Goal: Task Accomplishment & Management: Use online tool/utility

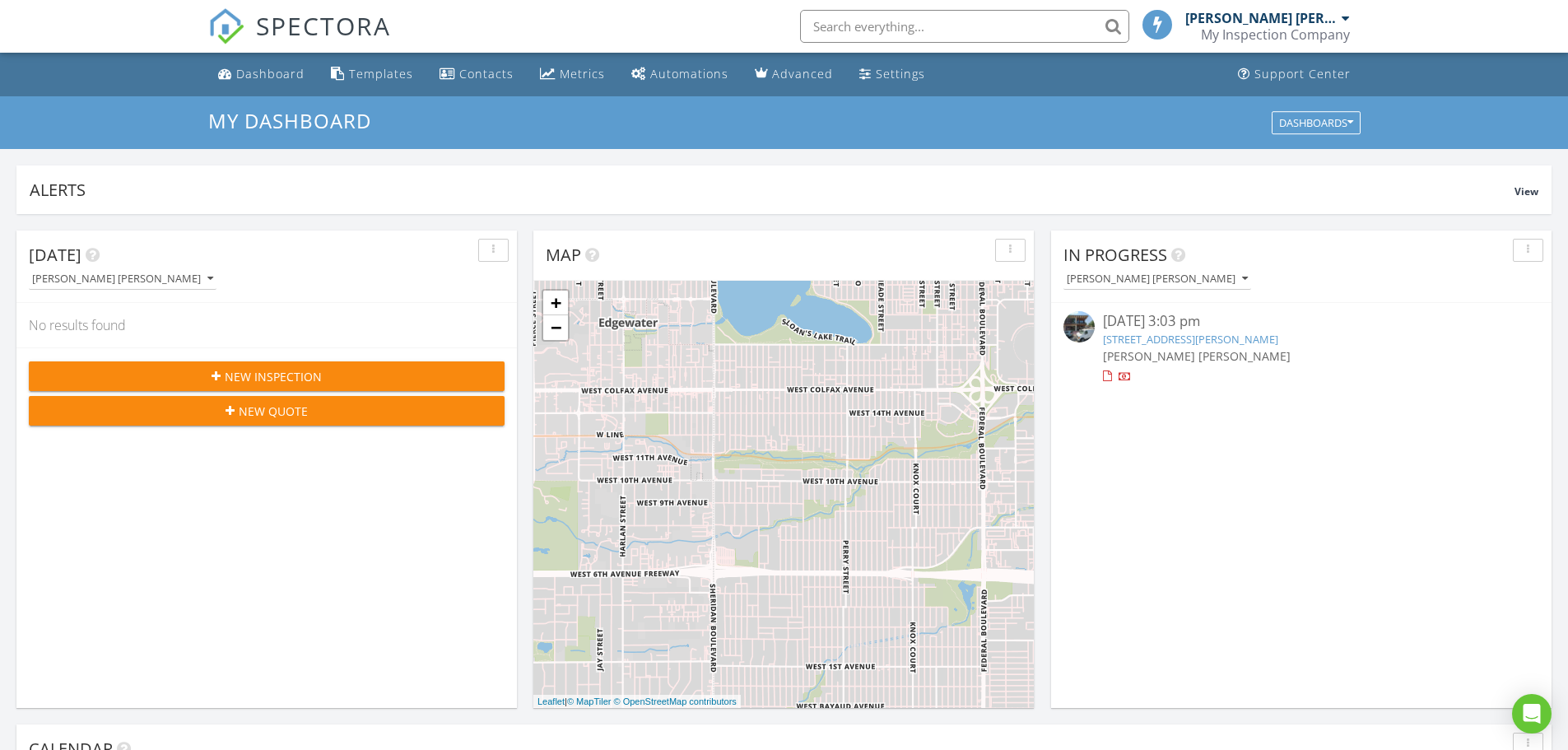
scroll to position [1524, 1594]
click at [369, 79] on div "Templates" at bounding box center [381, 74] width 64 height 16
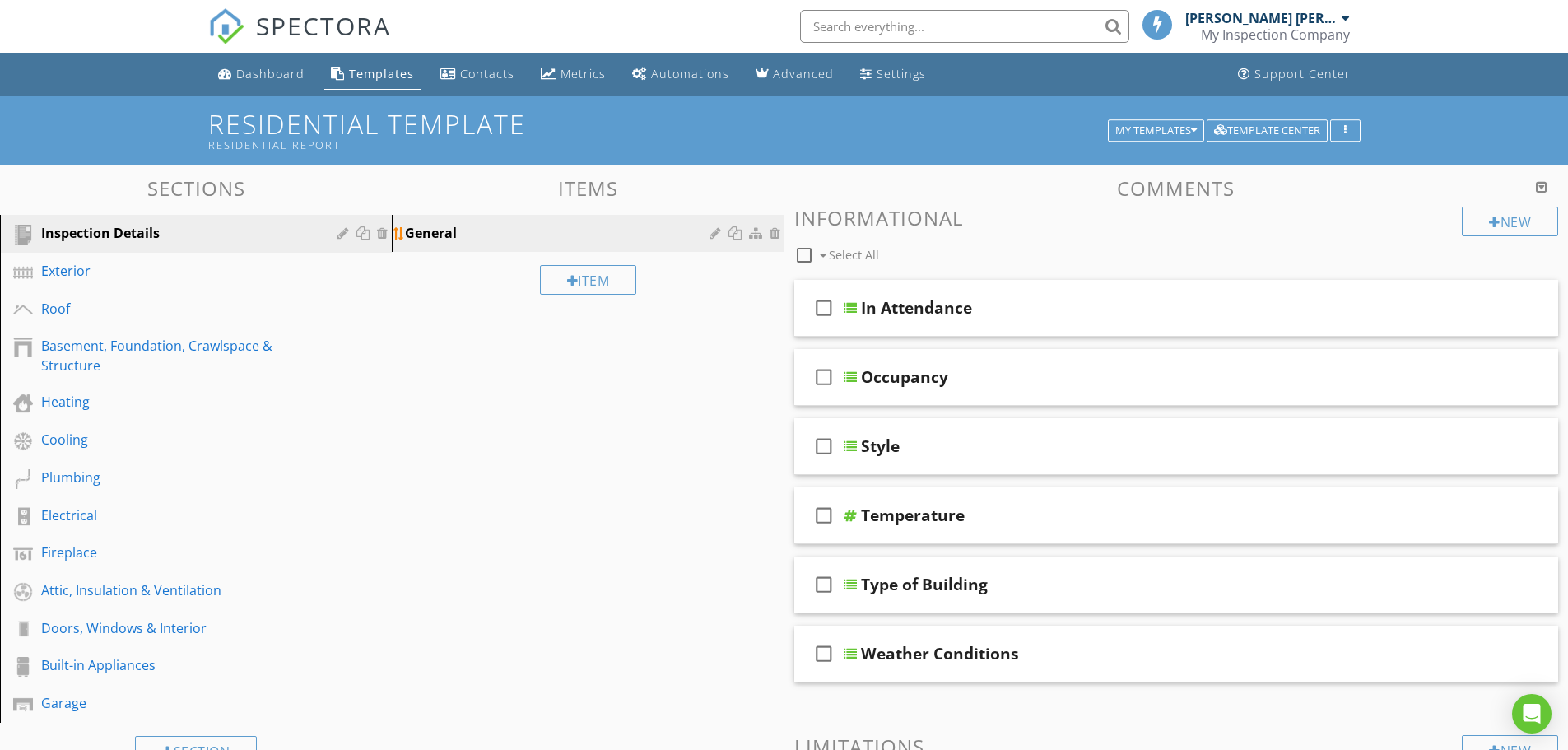
click at [608, 229] on div "General" at bounding box center [559, 232] width 309 height 19
click at [111, 240] on div "Inspection Details" at bounding box center [178, 232] width 273 height 19
click at [69, 272] on div "Exterior" at bounding box center [178, 271] width 273 height 19
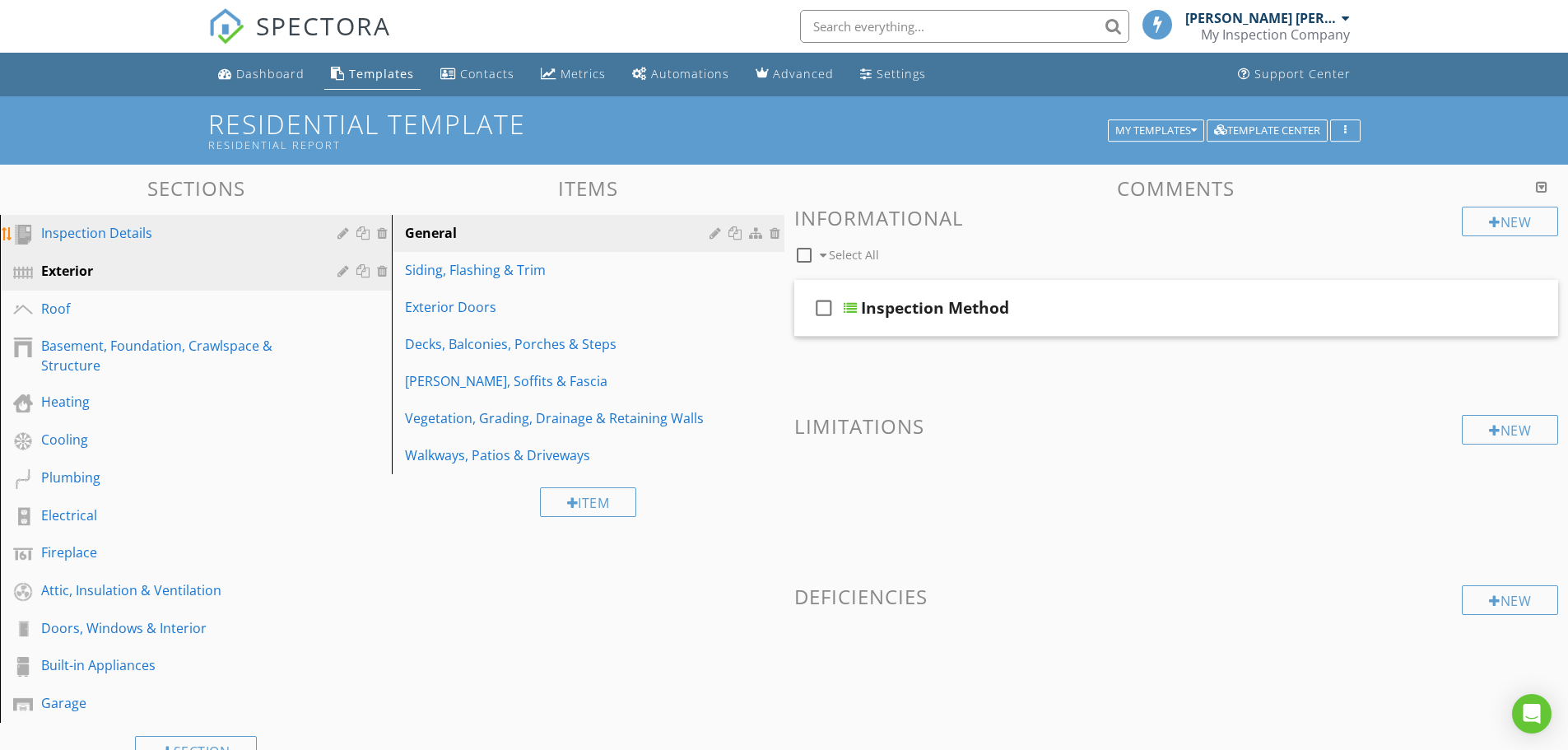
click at [96, 237] on div "Inspection Details" at bounding box center [178, 232] width 273 height 19
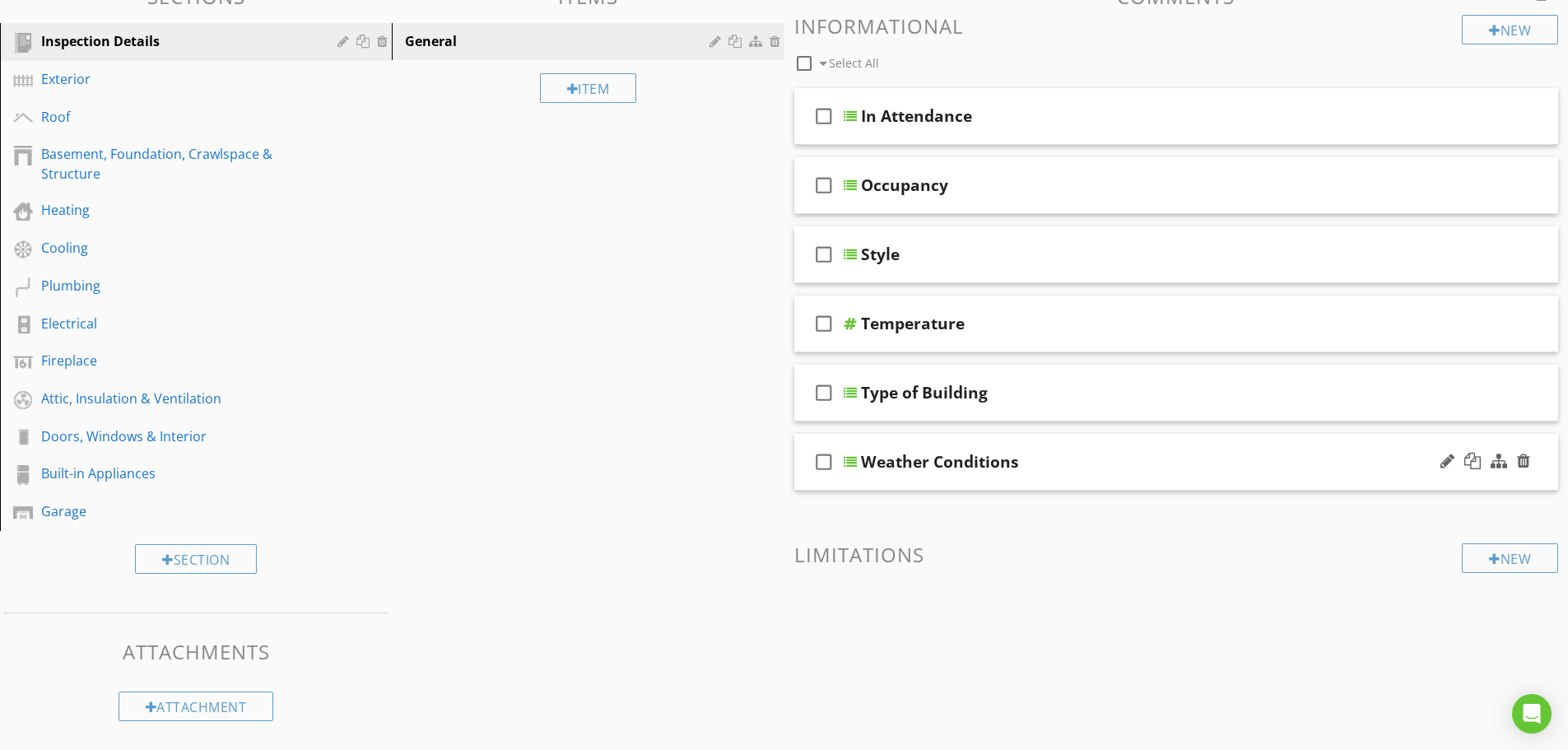
scroll to position [27, 0]
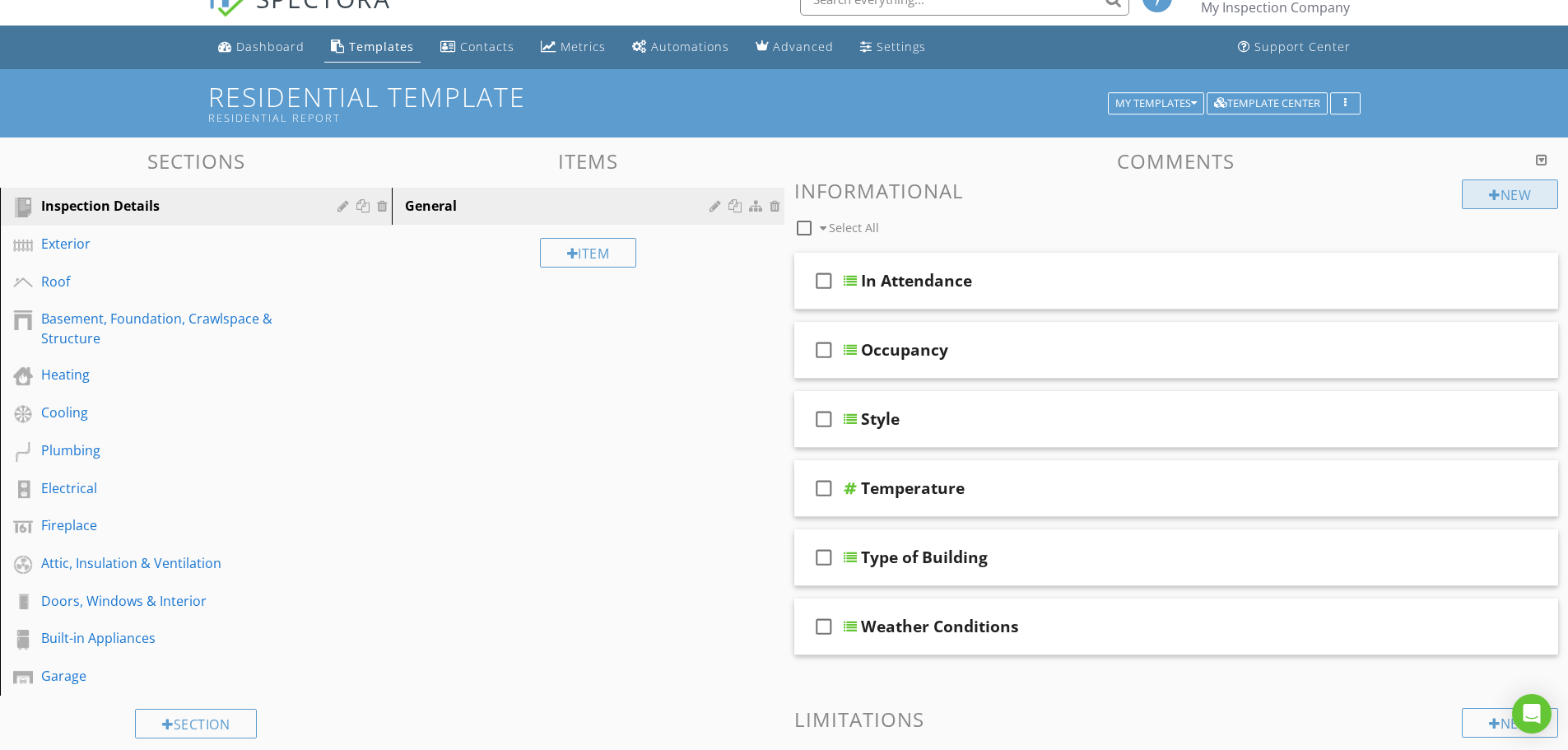
click at [1497, 180] on div "New" at bounding box center [1509, 195] width 96 height 30
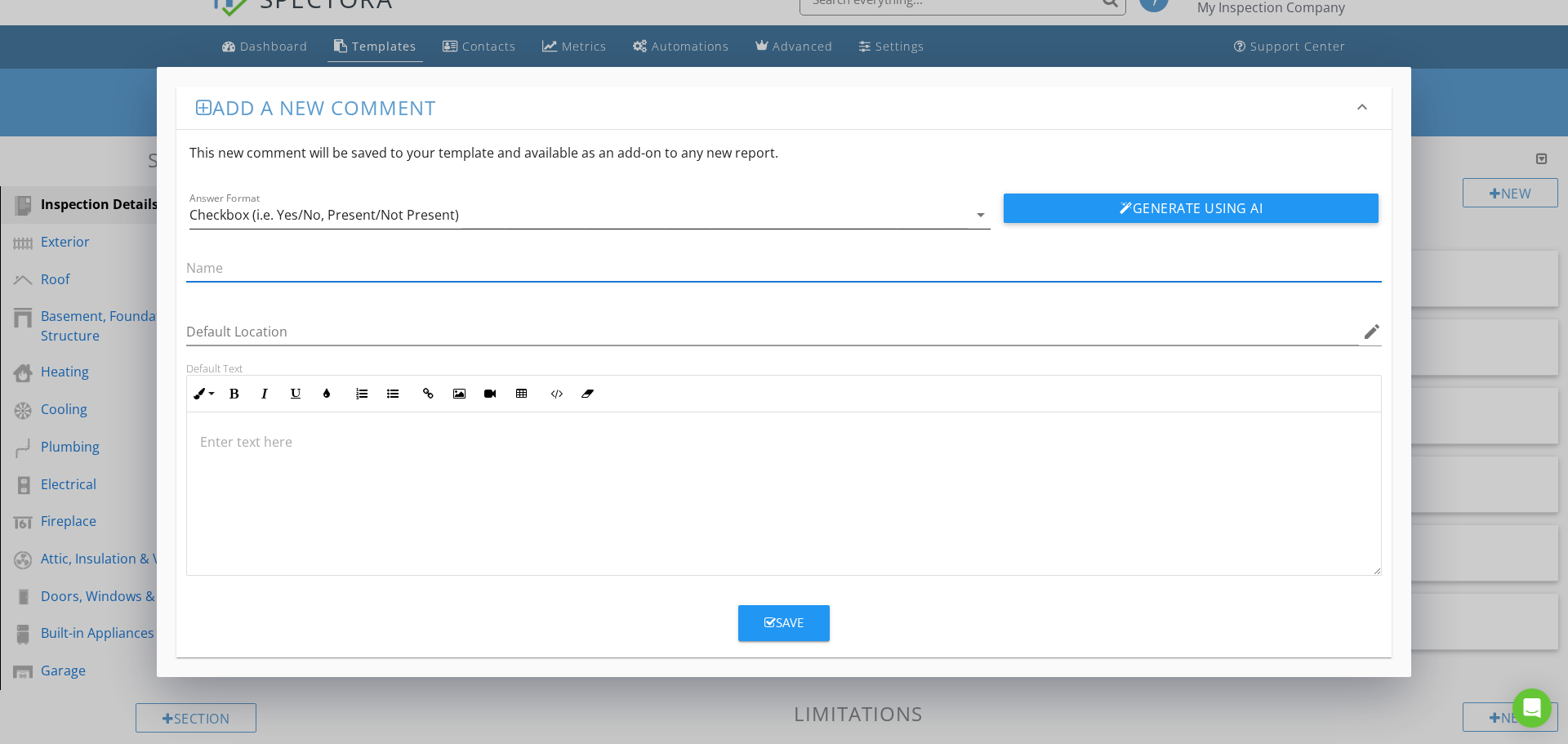
click at [531, 221] on div "Checkbox (i.e. Yes/No, Present/Not Present)" at bounding box center [578, 215] width 778 height 27
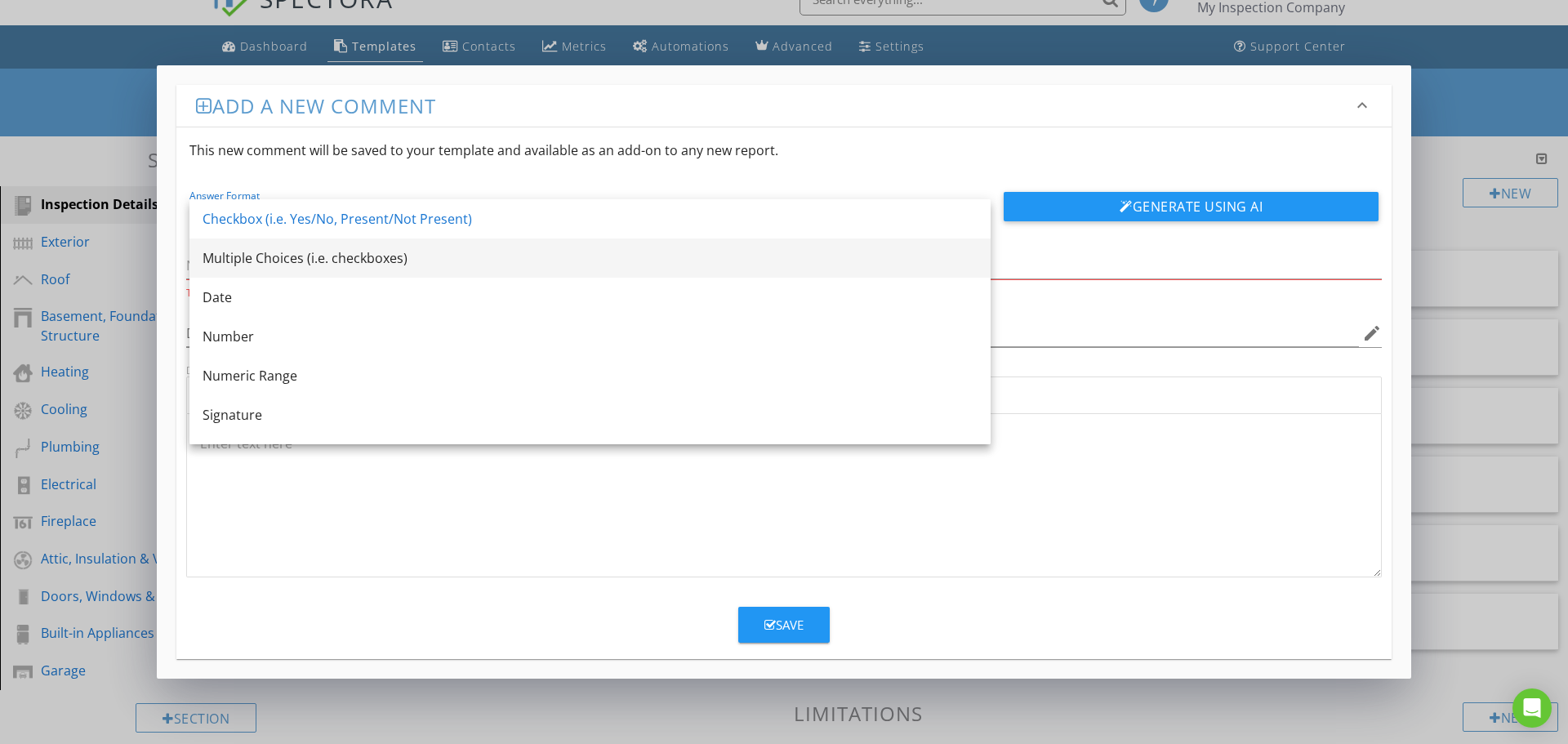
click at [270, 248] on div "Multiple Choices (i.e. checkboxes)" at bounding box center [590, 258] width 775 height 19
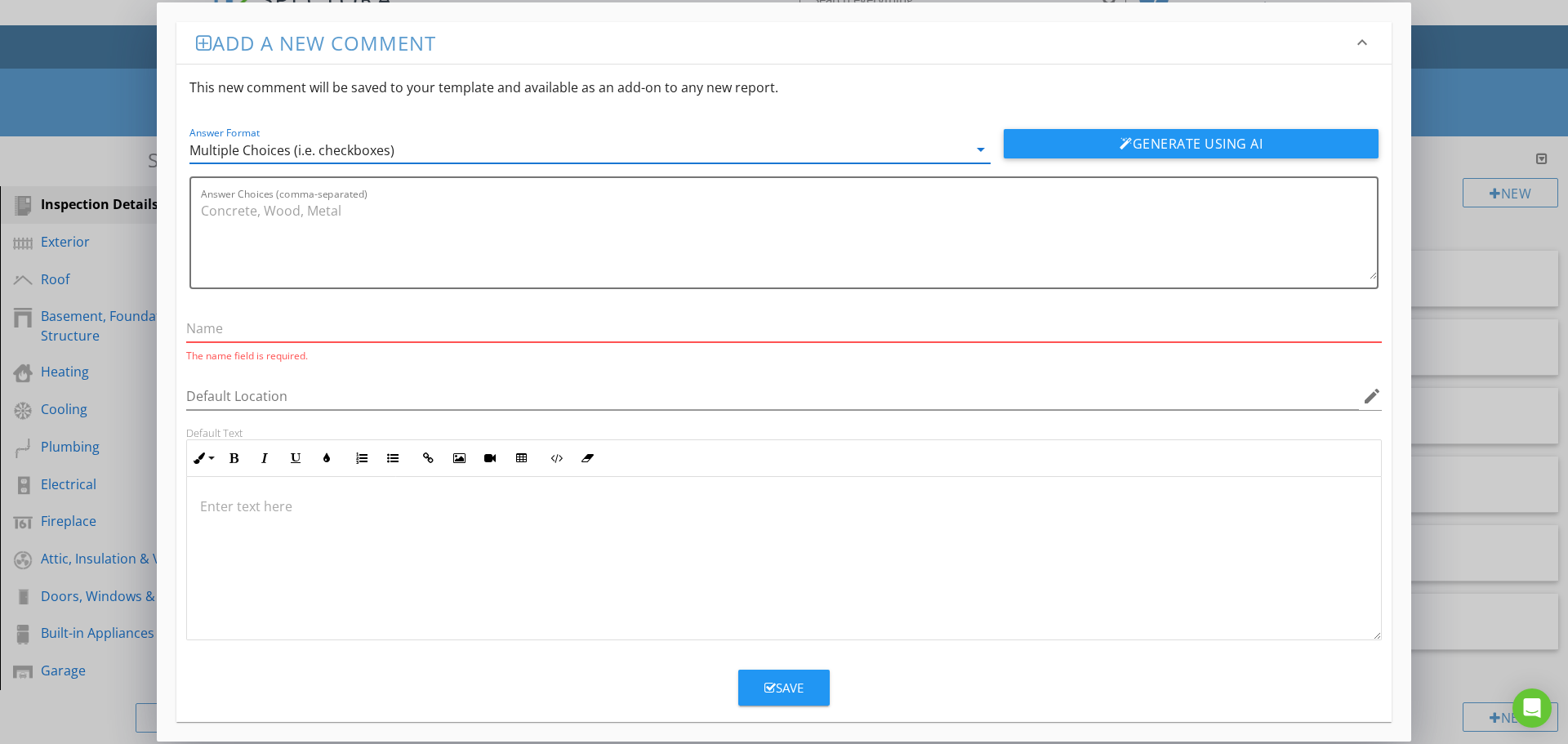
click at [254, 327] on input "text" at bounding box center [783, 328] width 1195 height 27
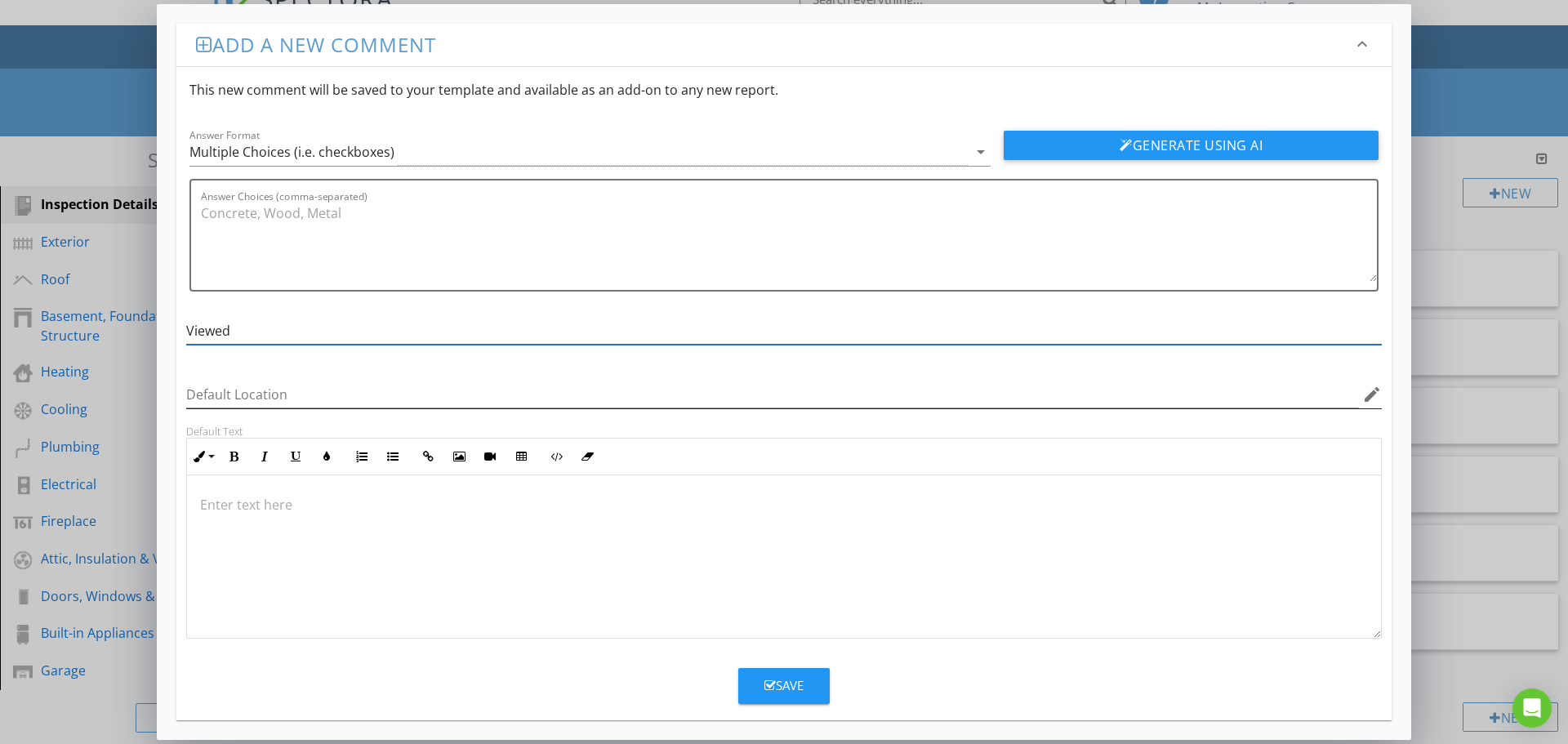
type input "Viewed Roof Covering From"
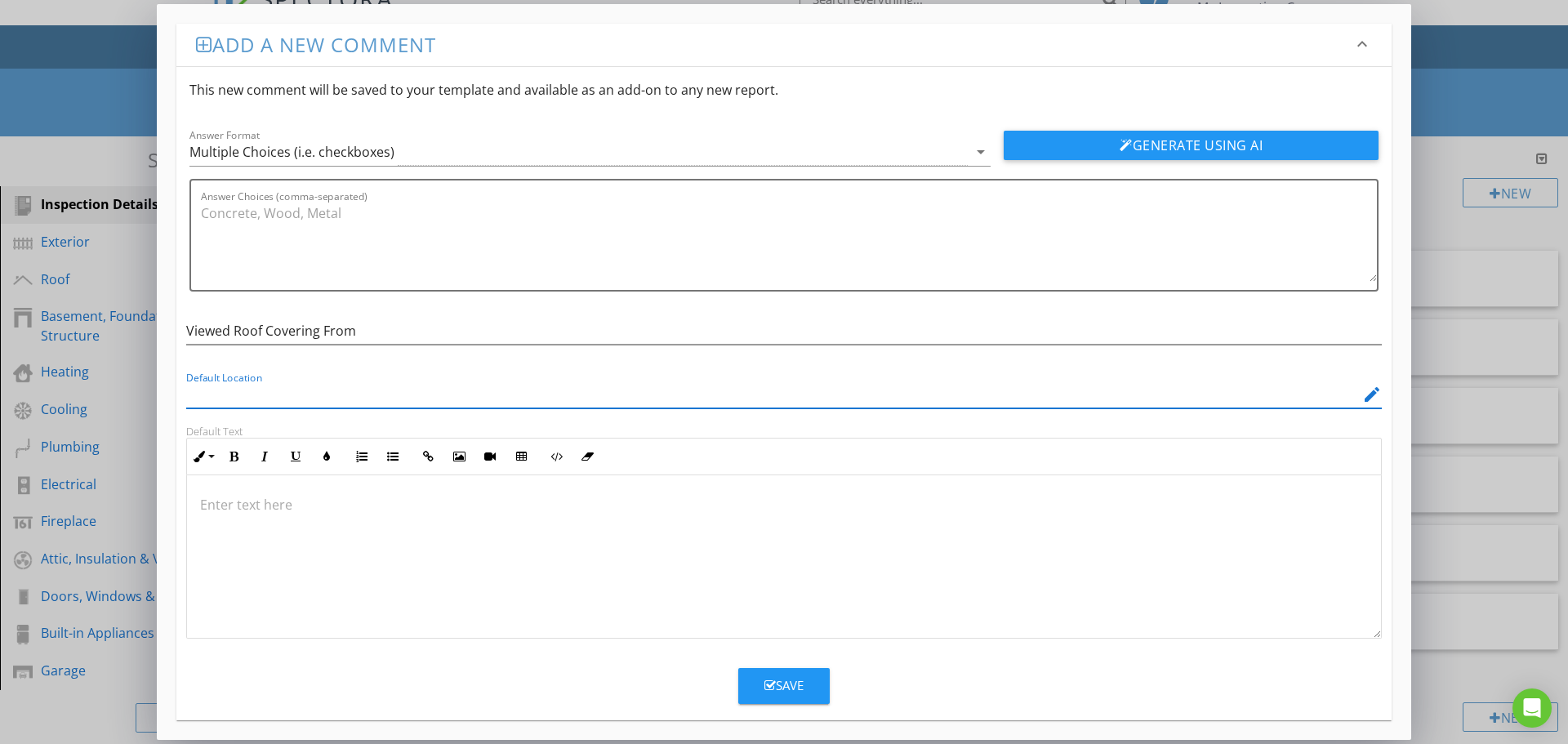
click at [275, 386] on input "Default Location" at bounding box center [772, 395] width 1173 height 27
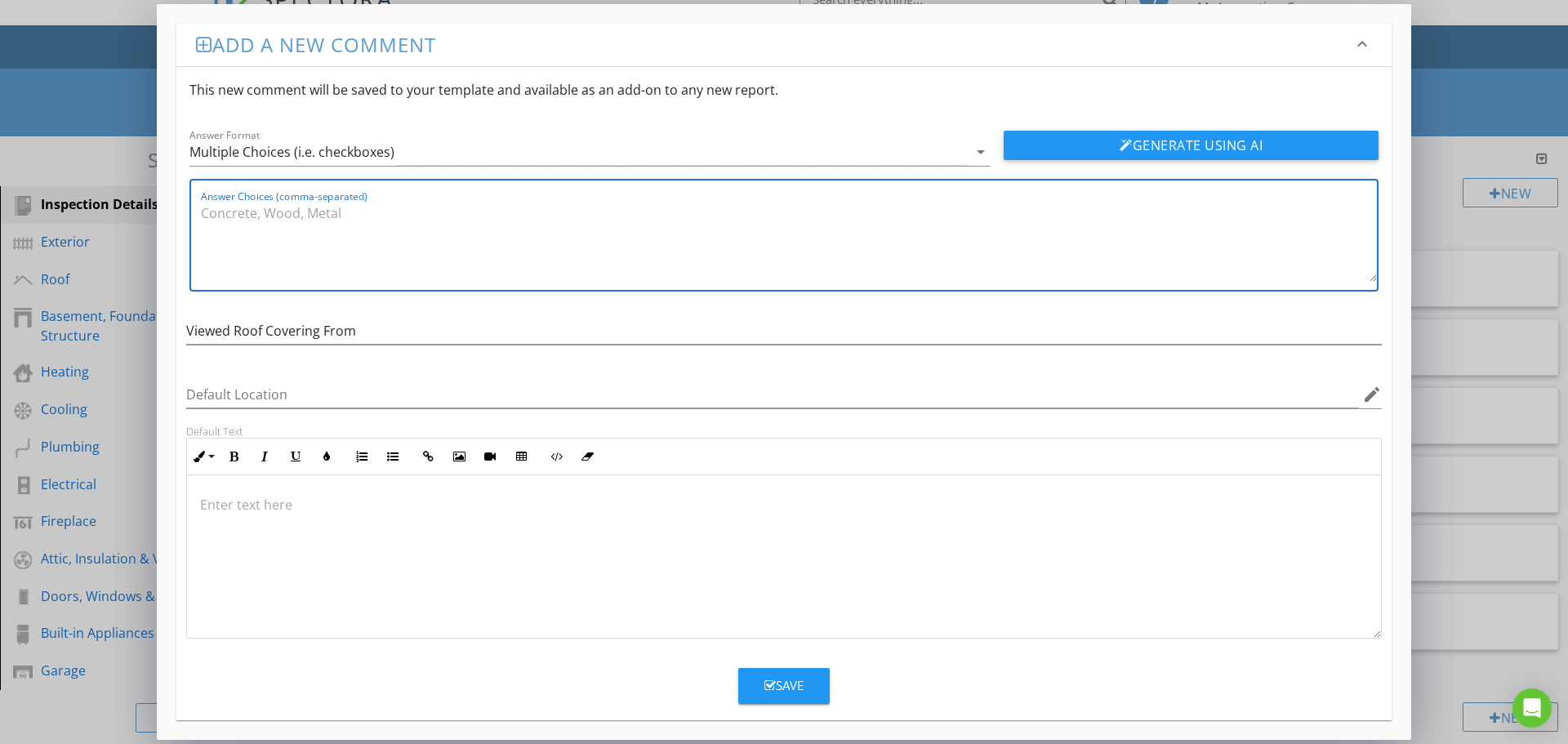
click at [231, 202] on textarea "Answer Choices (comma-separated)" at bounding box center [788, 241] width 1176 height 82
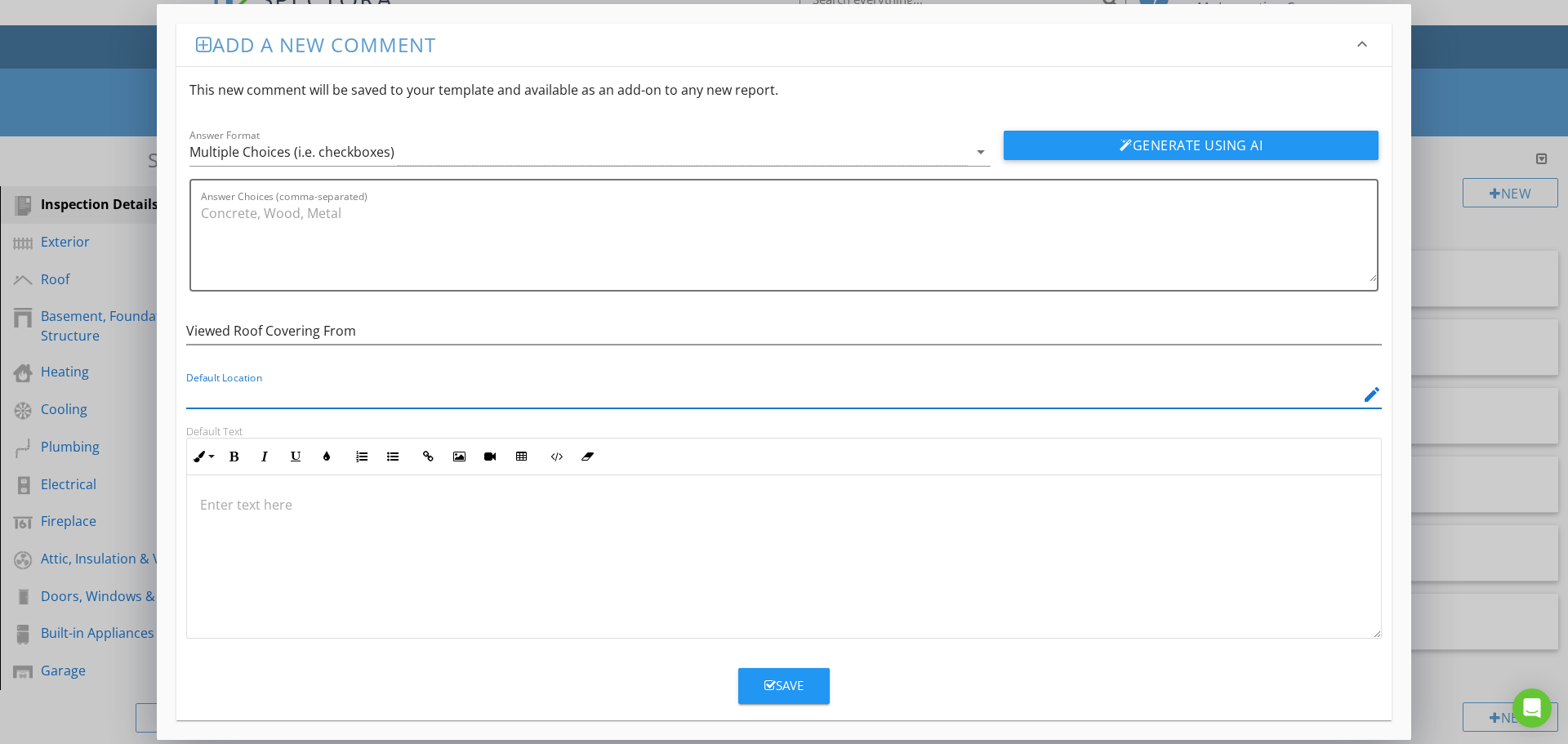
click at [208, 390] on input "Default Location" at bounding box center [772, 395] width 1173 height 27
type input "Ground"
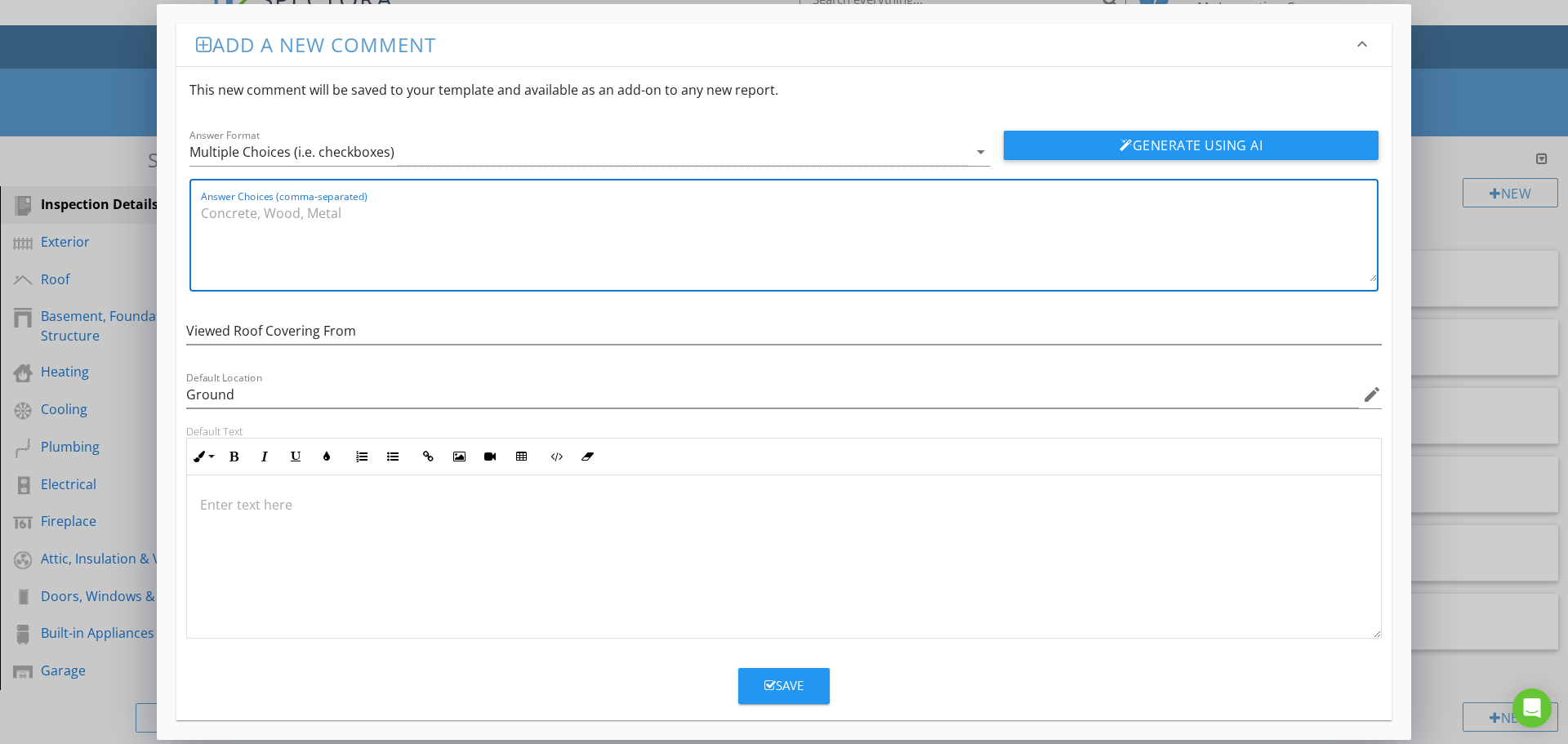
click at [258, 213] on textarea "Answer Choices (comma-separated)" at bounding box center [788, 241] width 1176 height 82
type textarea "Ground, Aerial Camera"
click at [770, 706] on li "Add a new comment keyboard_arrow_down This new comment will be saved to your te…" at bounding box center [784, 371] width 1215 height 696
click at [783, 694] on div "Save" at bounding box center [784, 685] width 39 height 19
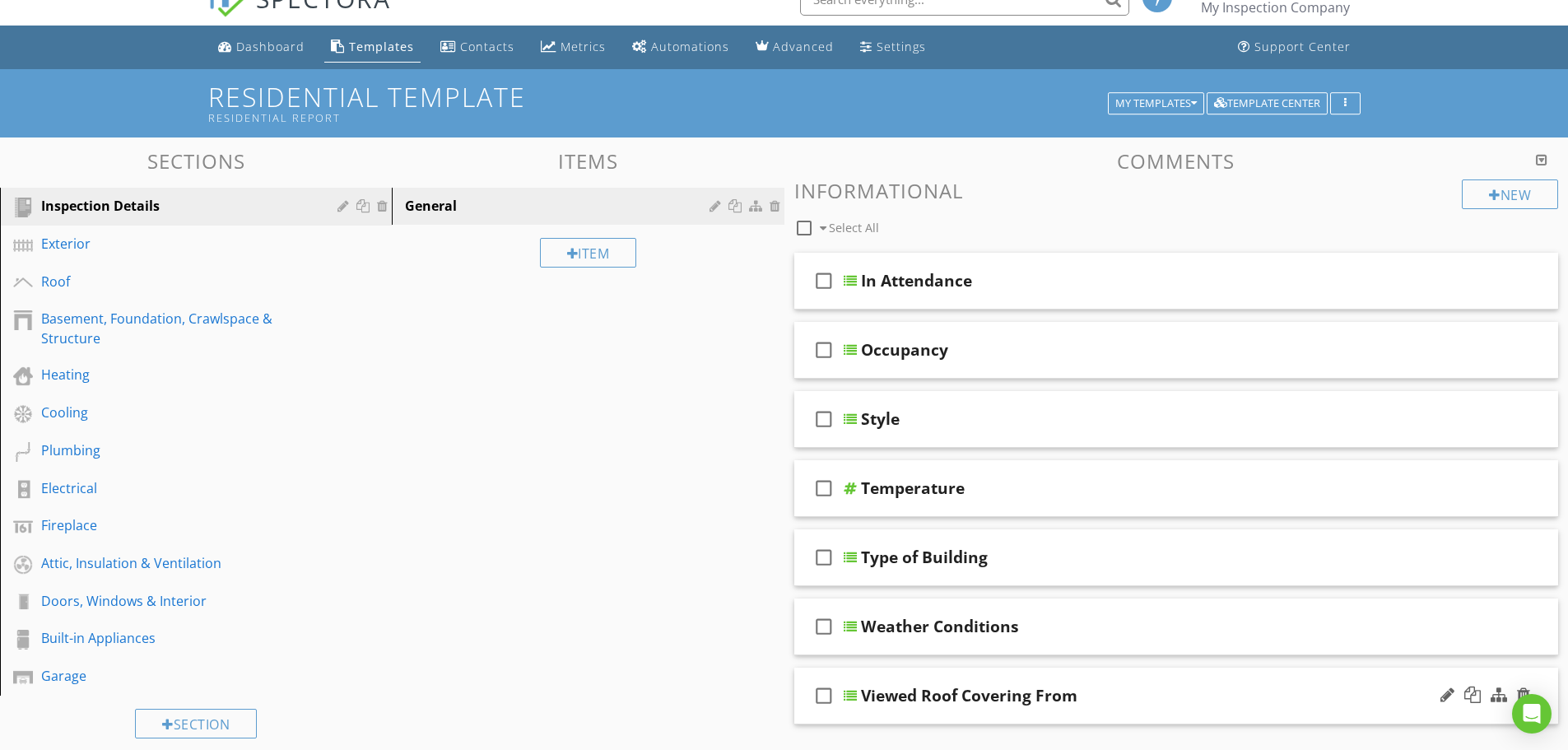
click at [1127, 688] on div "Viewed Roof Covering From" at bounding box center [1134, 695] width 548 height 19
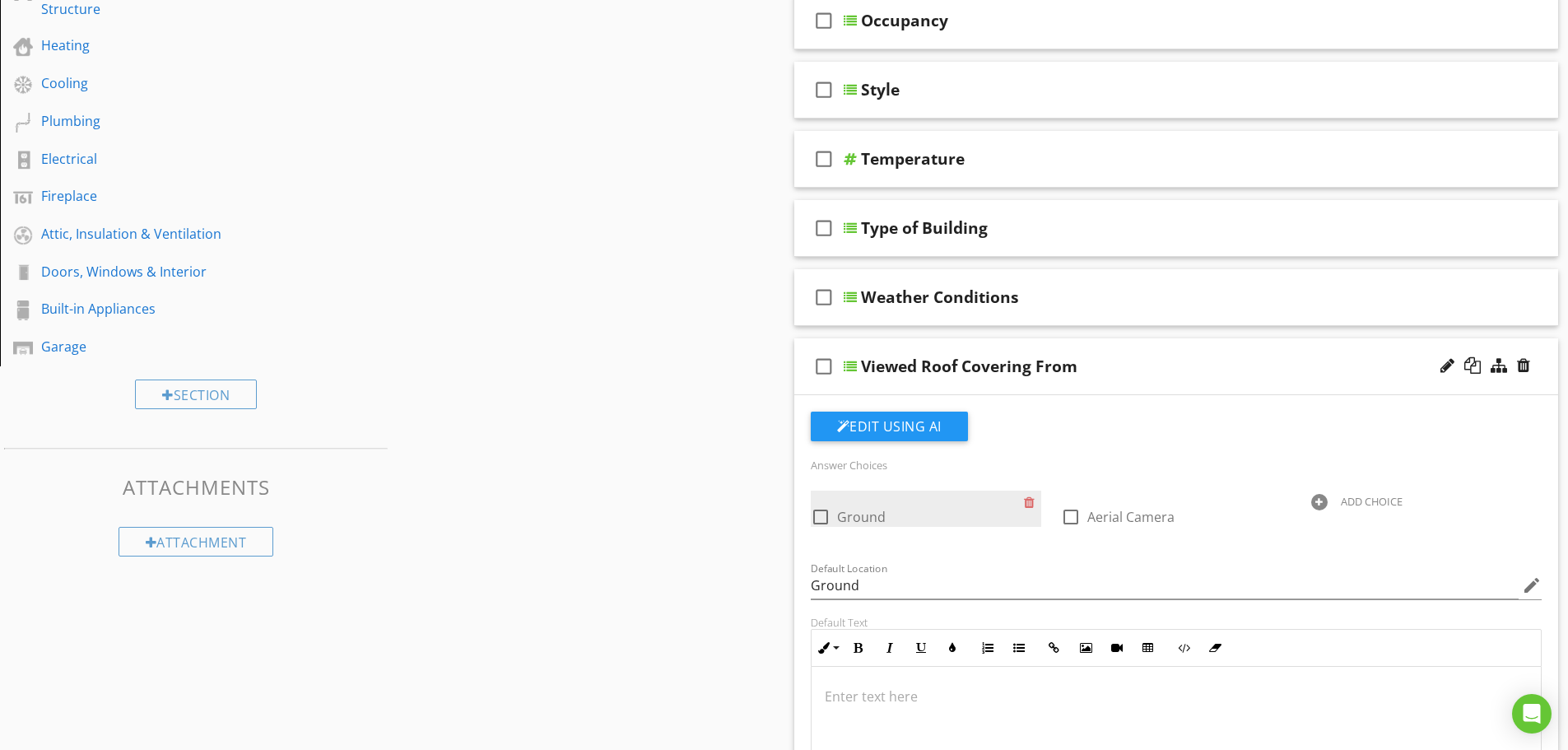
scroll to position [274, 0]
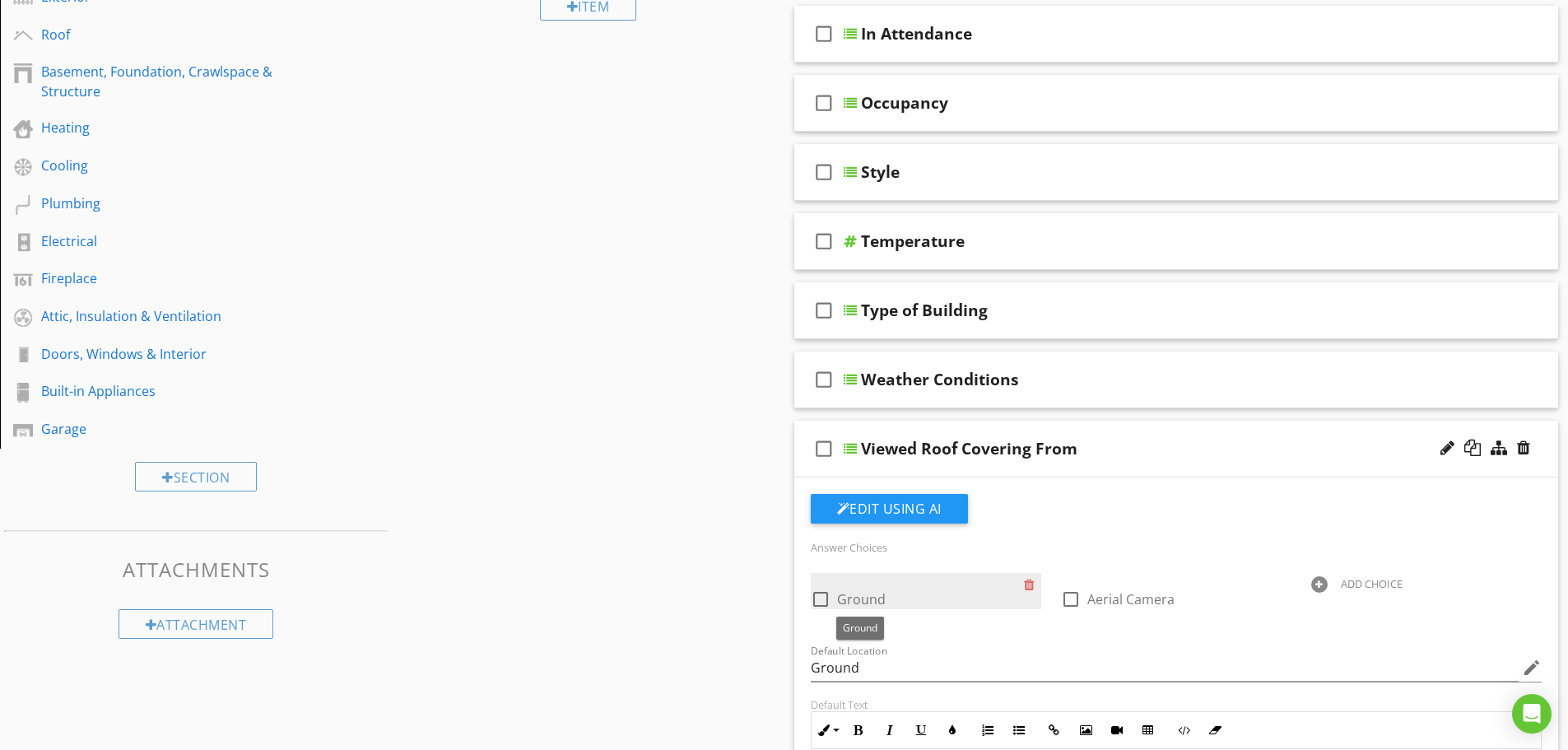
click at [817, 599] on div at bounding box center [821, 599] width 28 height 28
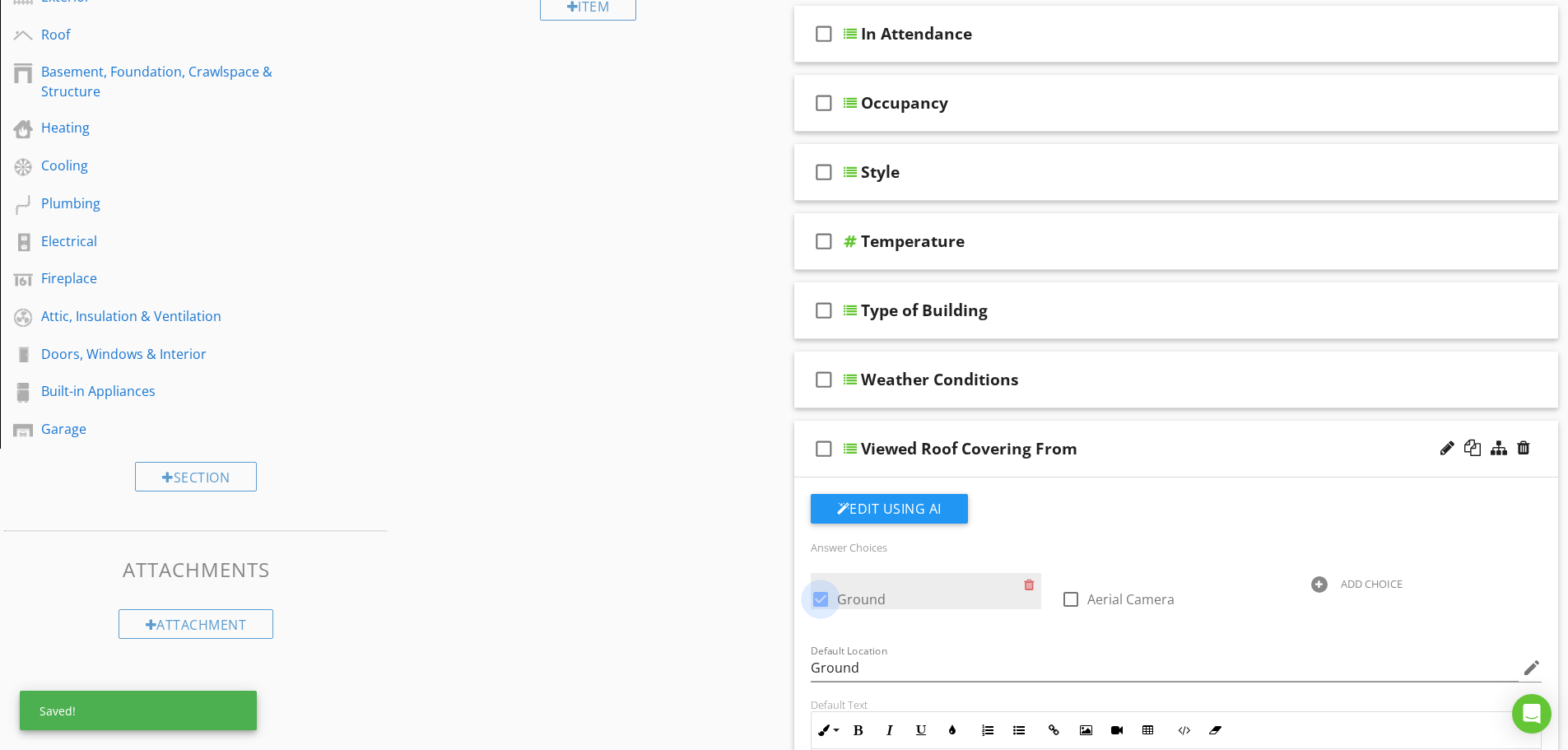
click at [822, 600] on div at bounding box center [821, 599] width 28 height 28
checkbox input "false"
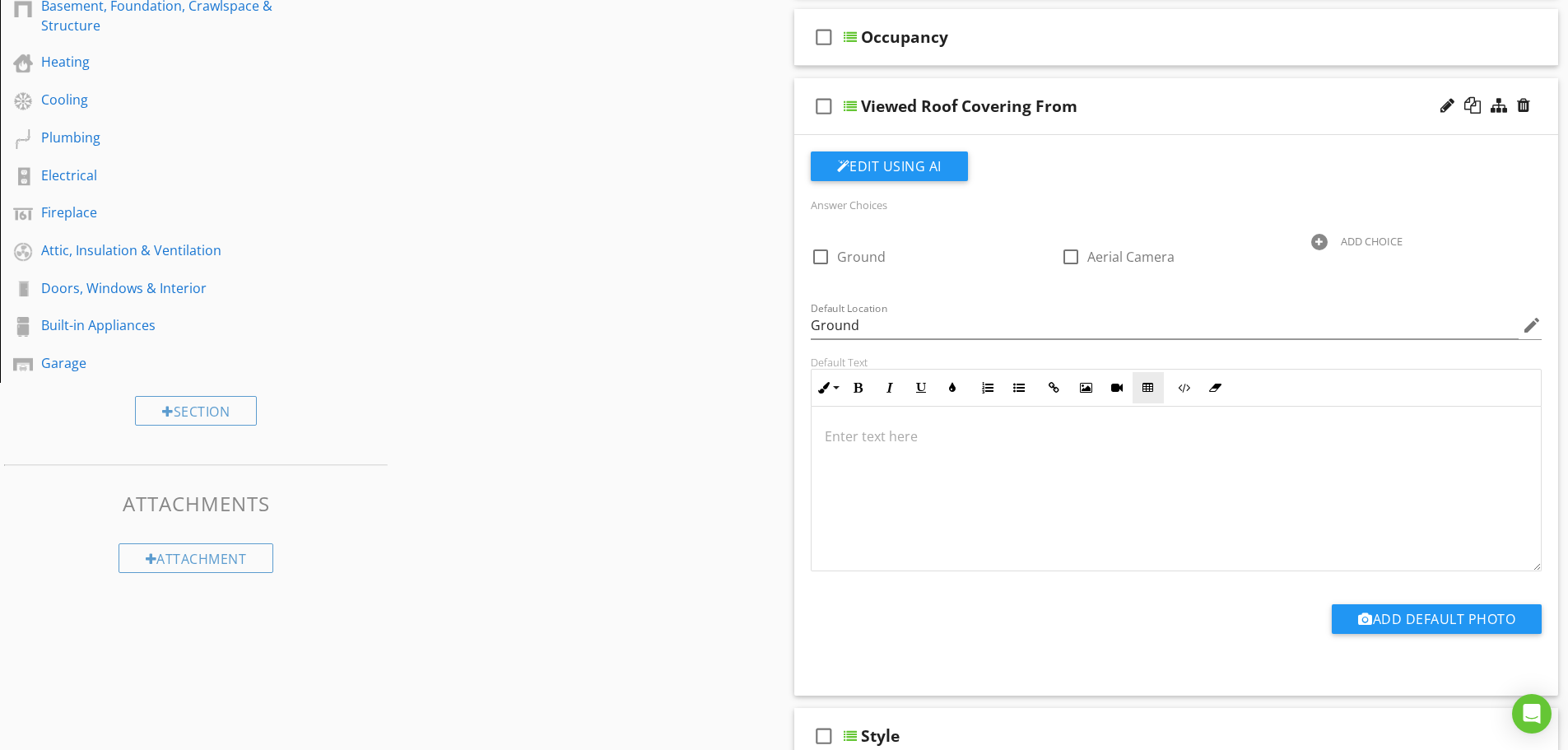
scroll to position [258, 0]
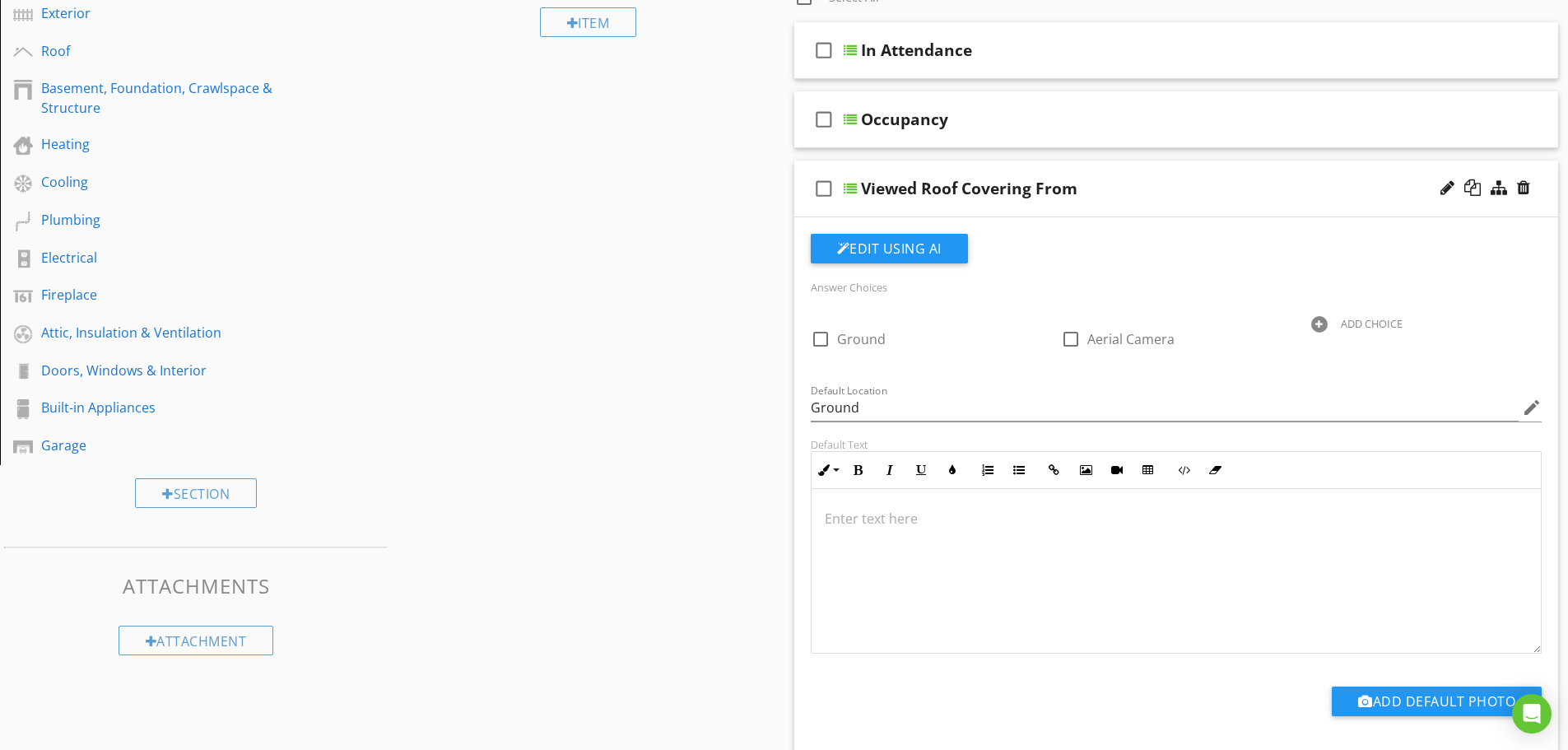
click at [936, 194] on div "Viewed Roof Covering From" at bounding box center [969, 188] width 216 height 19
click at [1102, 236] on div "Edit Using AI" at bounding box center [1176, 255] width 732 height 43
click at [795, 188] on div "check_box_outline_blank Viewed Roof Covering From" at bounding box center [1176, 188] width 765 height 57
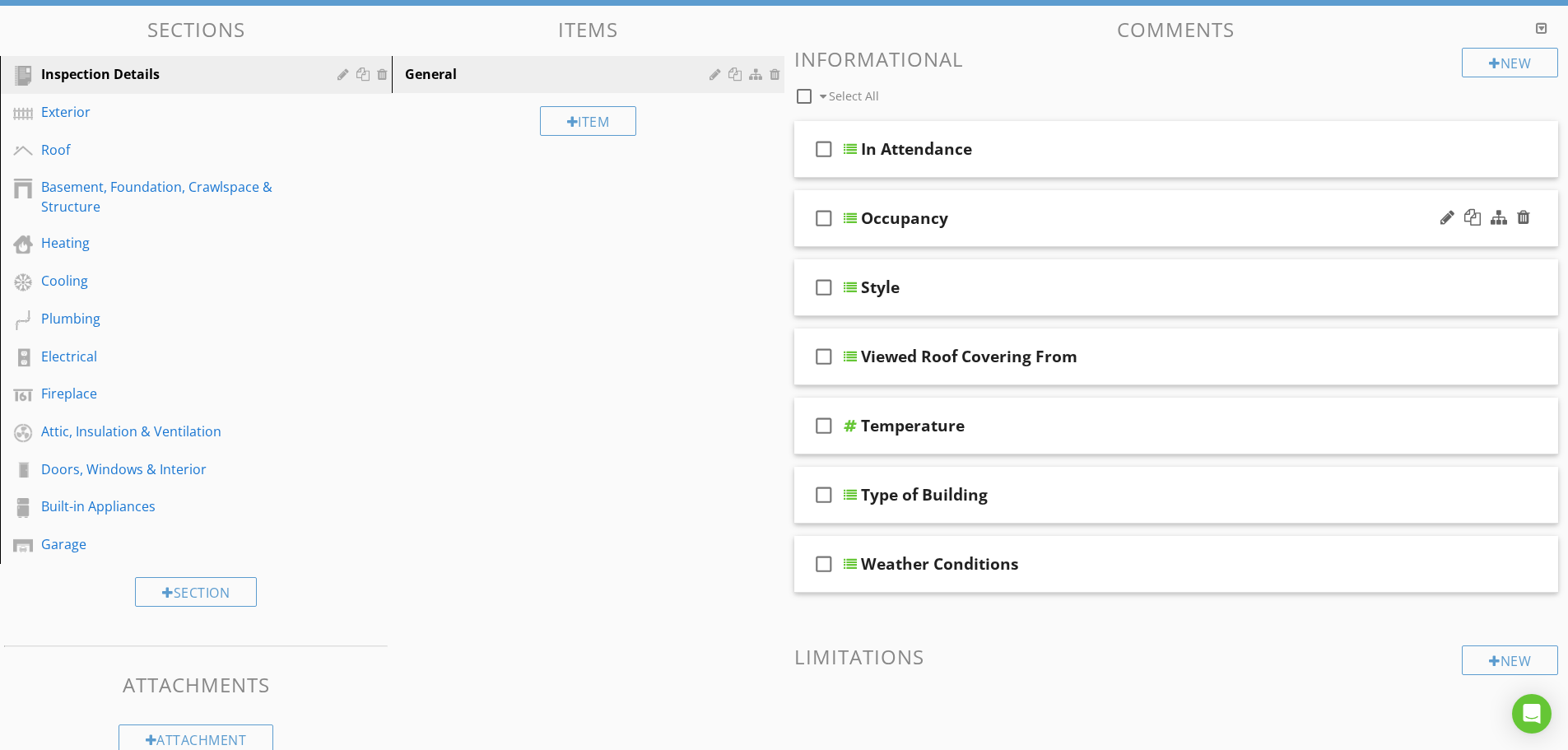
scroll to position [0, 0]
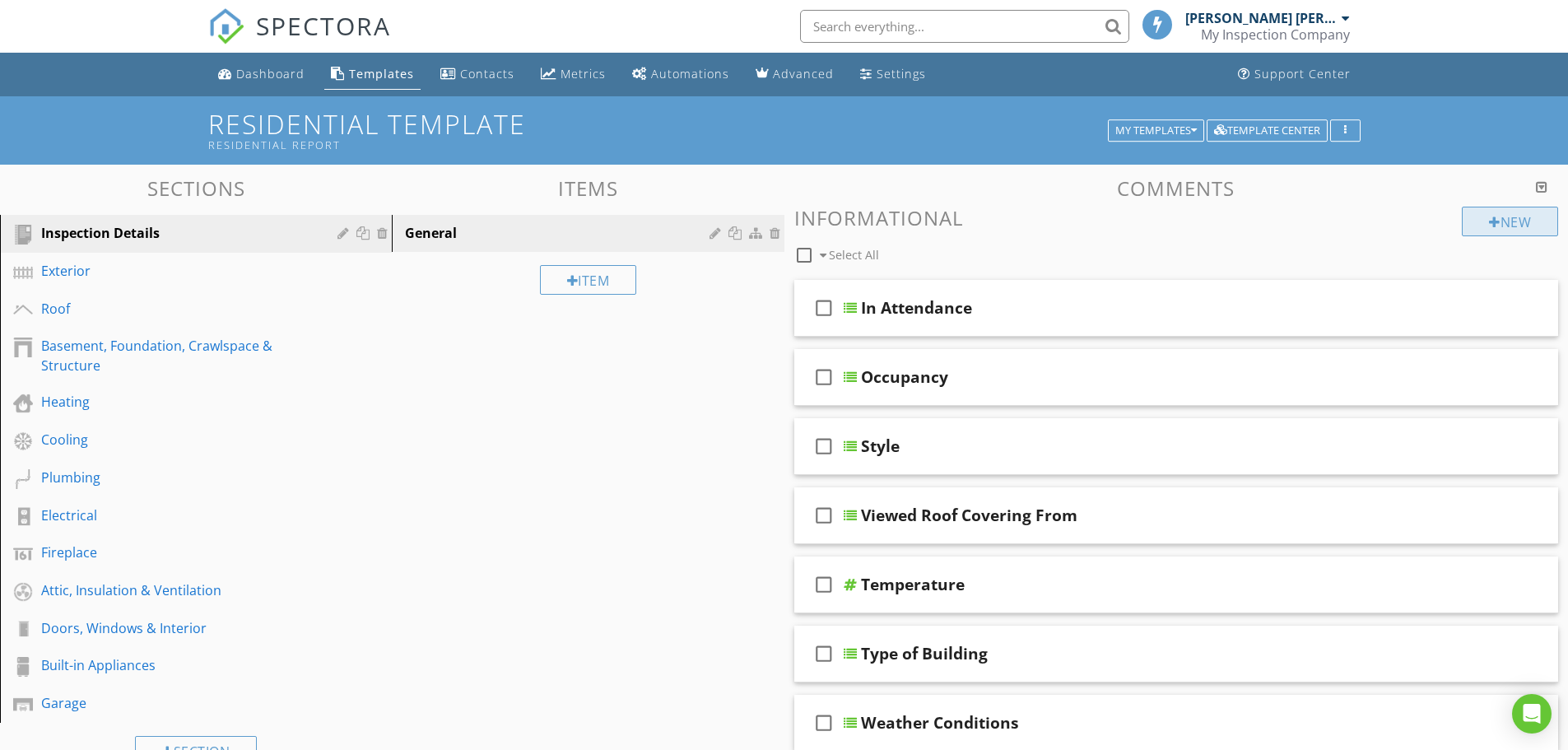
click at [1522, 210] on div "New" at bounding box center [1509, 222] width 96 height 30
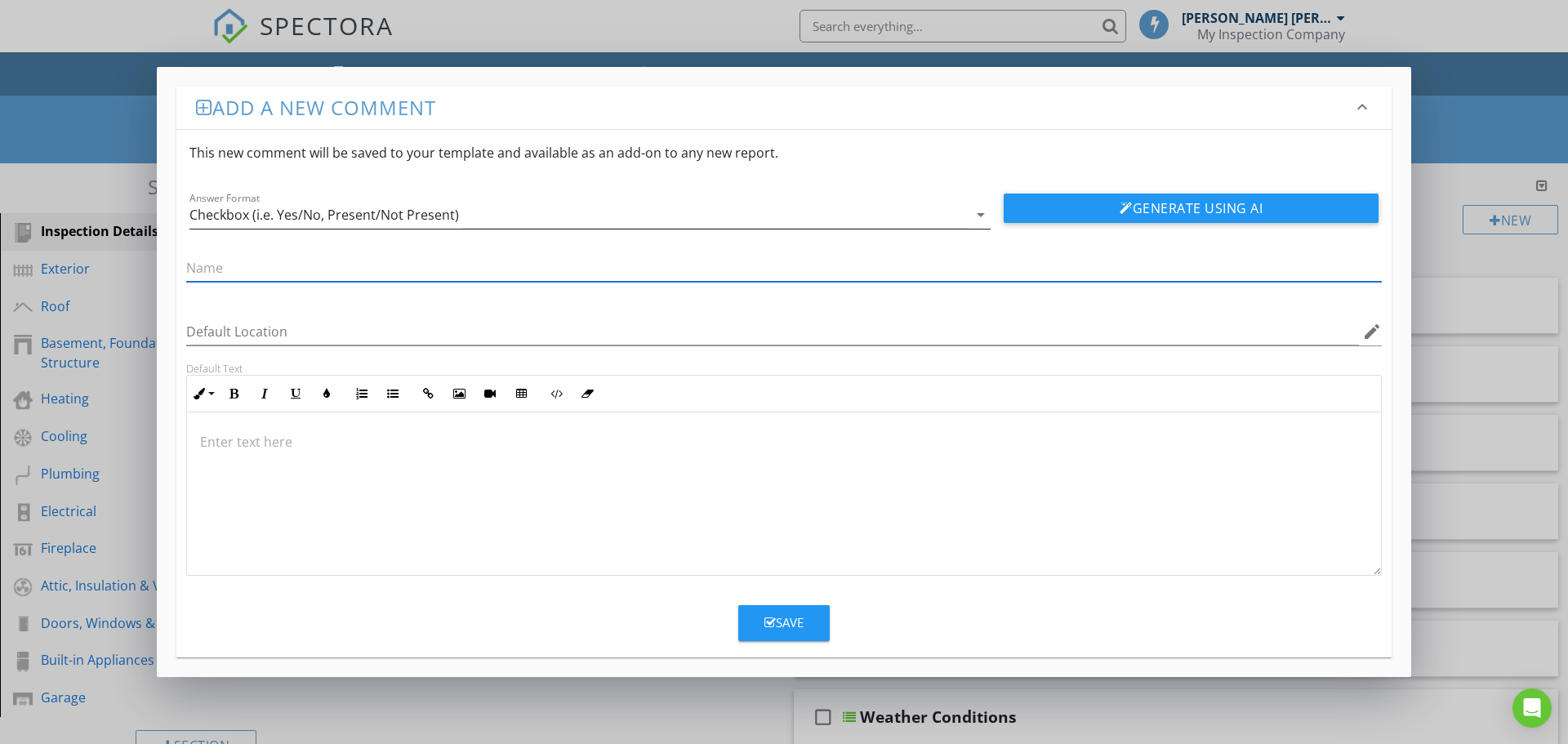
click at [285, 211] on div "Checkbox (i.e. Yes/No, Present/Not Present)" at bounding box center [324, 215] width 270 height 15
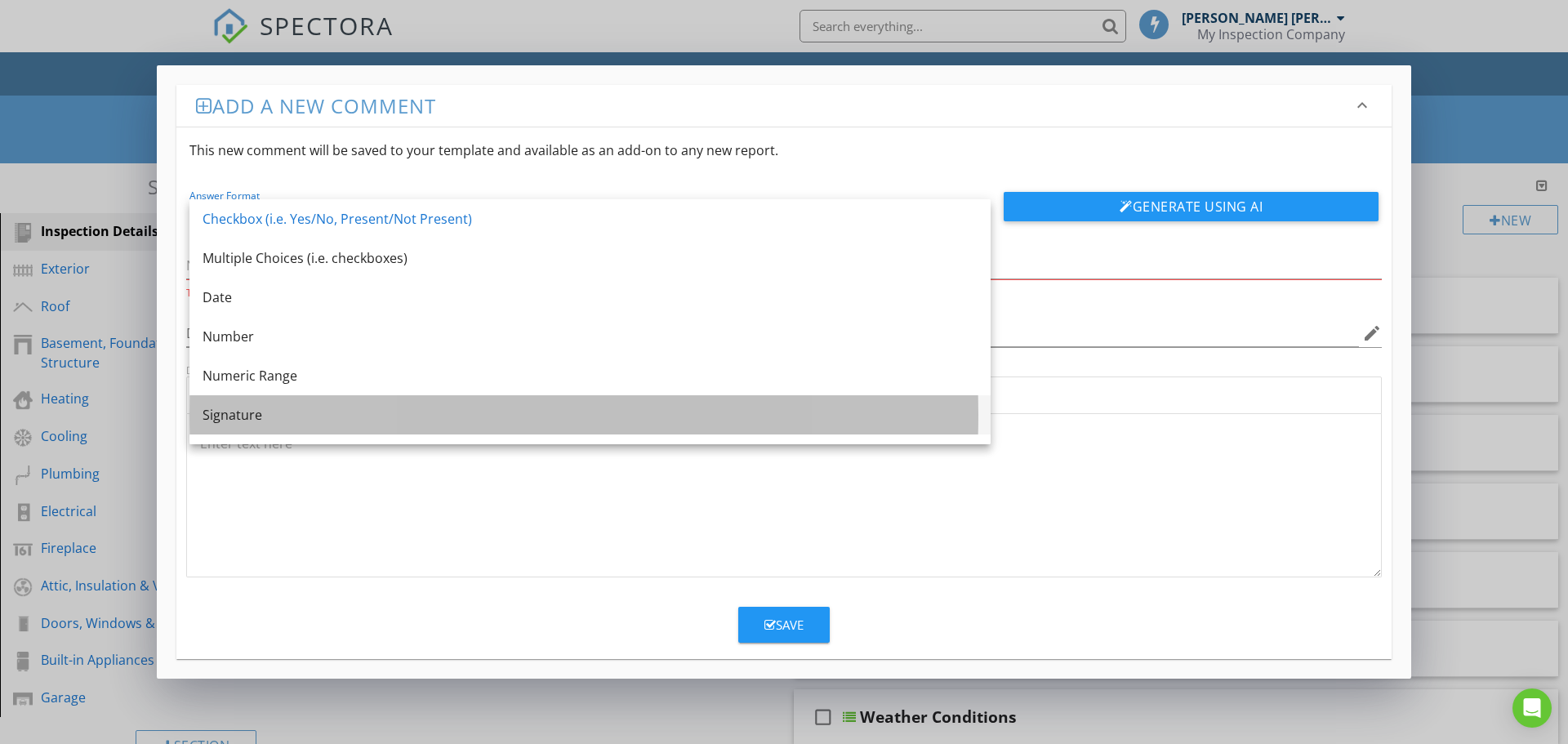
click at [242, 410] on div "Signature" at bounding box center [590, 415] width 775 height 19
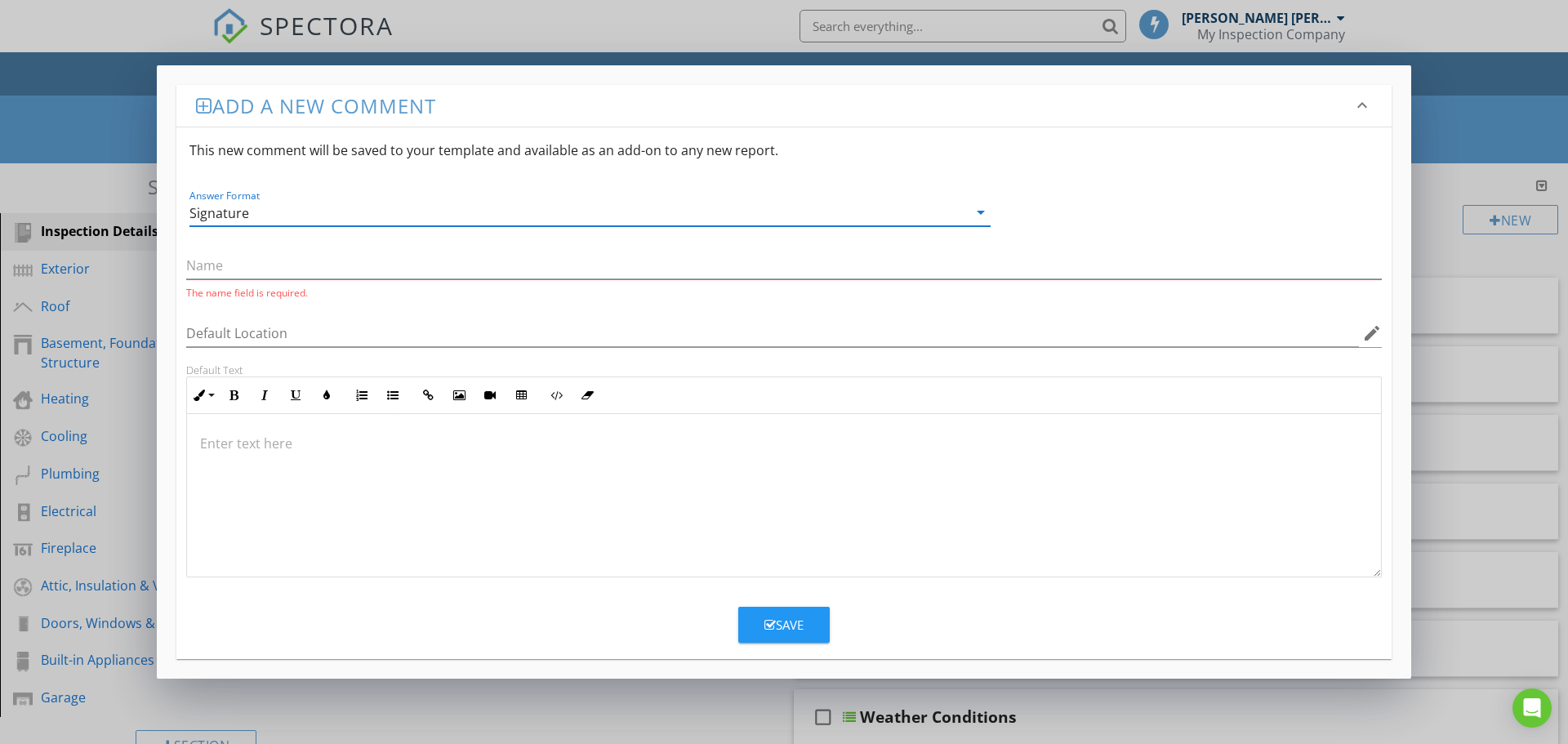
click at [269, 222] on div "Signature" at bounding box center [578, 212] width 778 height 27
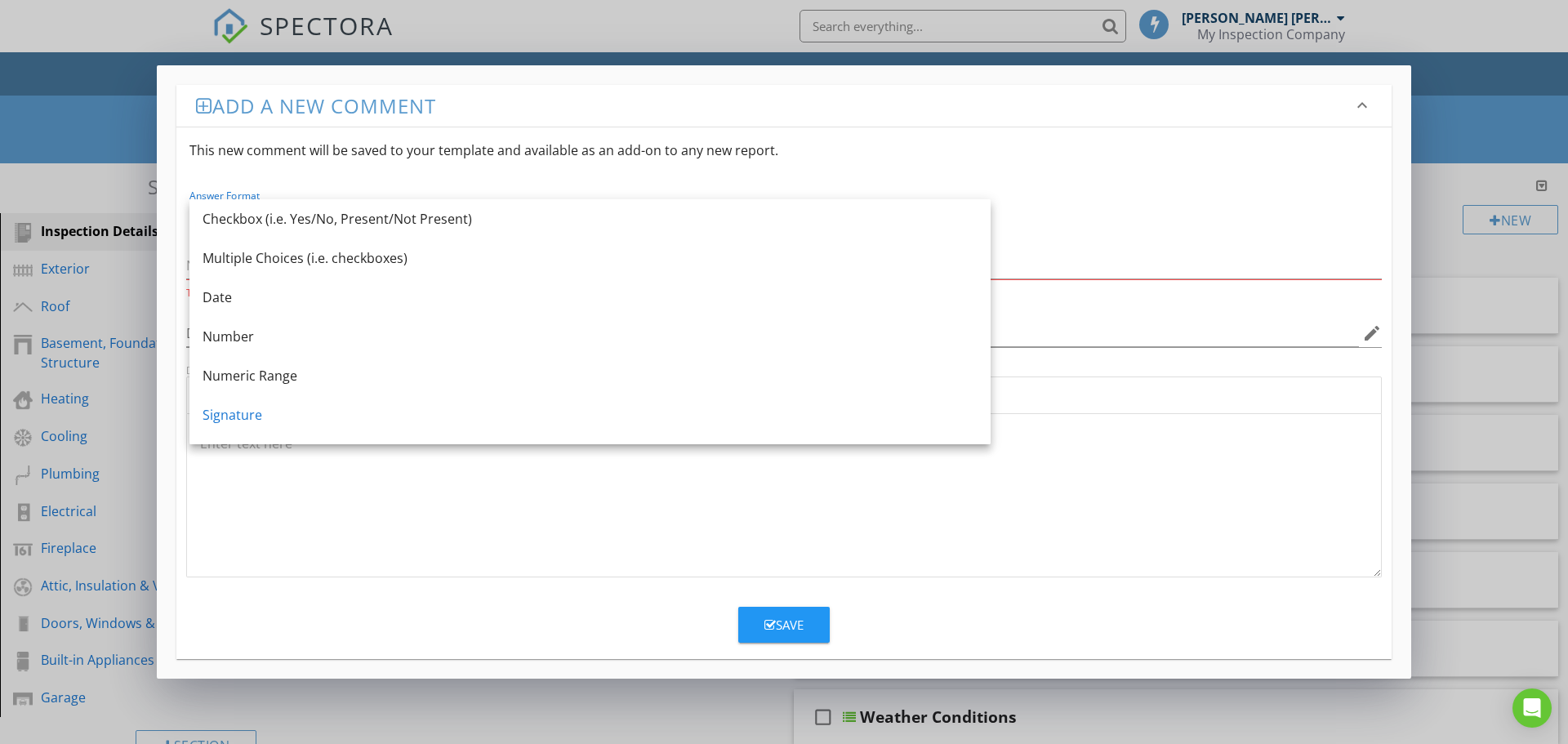
click at [1380, 70] on div "Add a new comment keyboard_arrow_down This new comment will be saved to your te…" at bounding box center [784, 372] width 1255 height 613
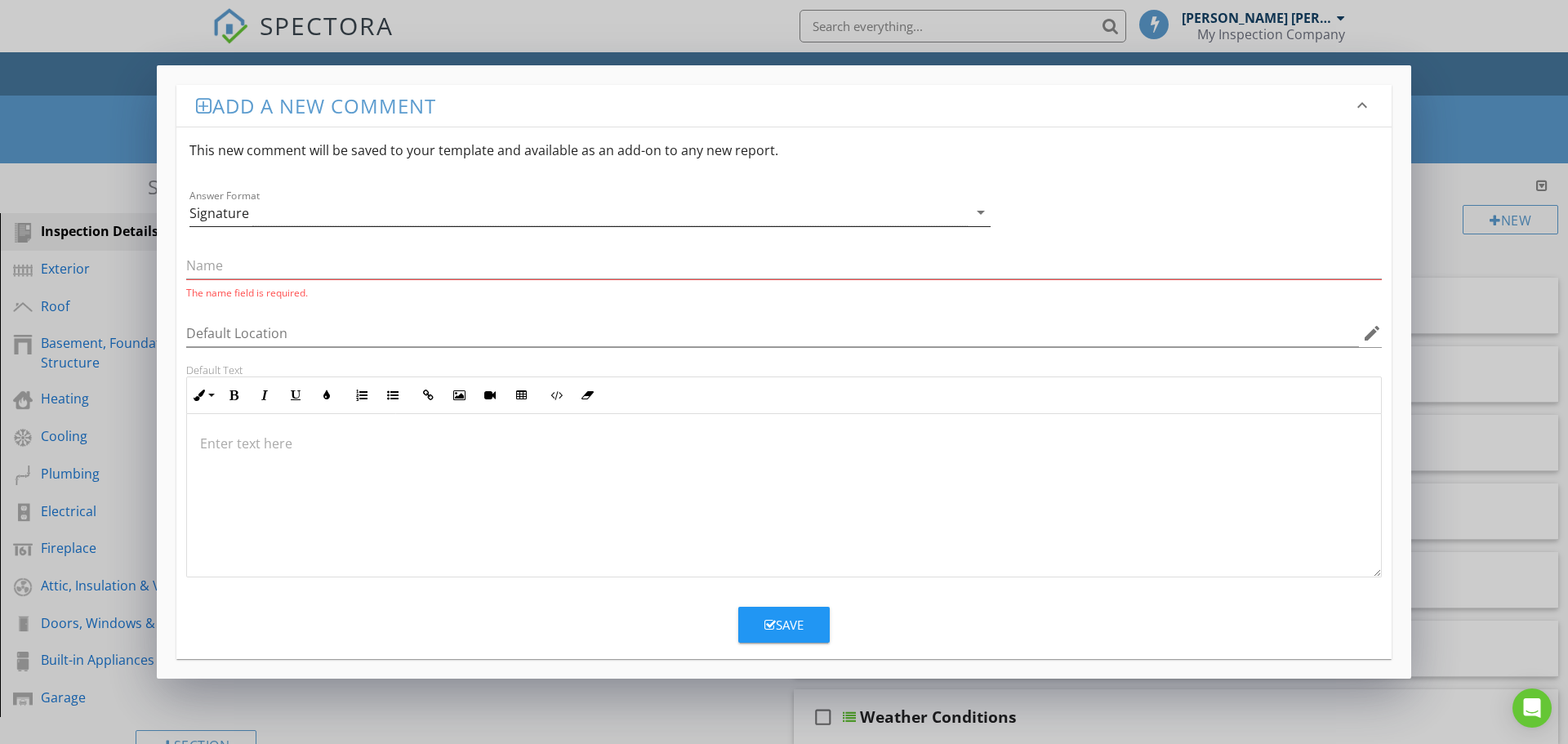
click at [286, 211] on div "Signature" at bounding box center [578, 212] width 778 height 27
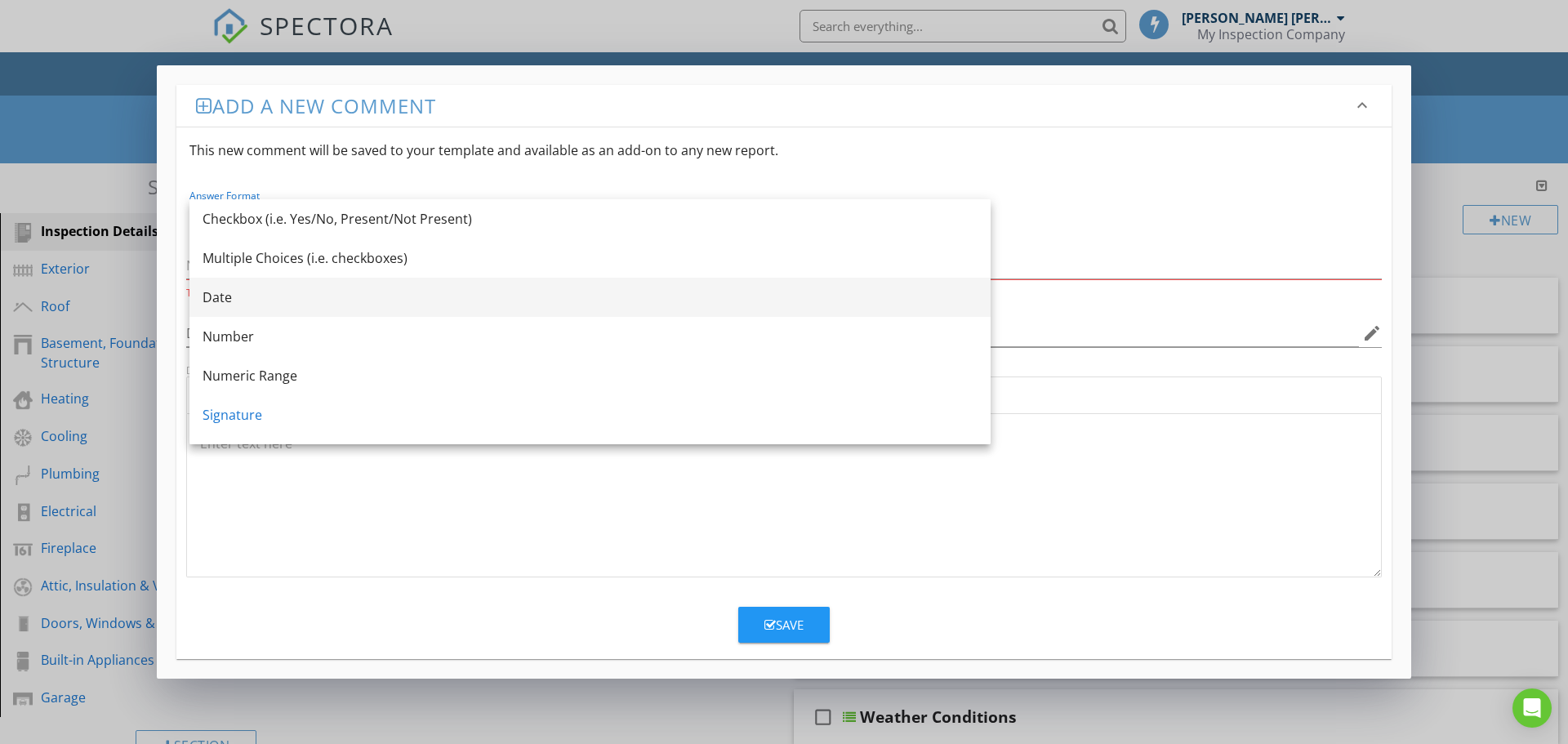
click at [299, 288] on div "Date" at bounding box center [590, 297] width 775 height 19
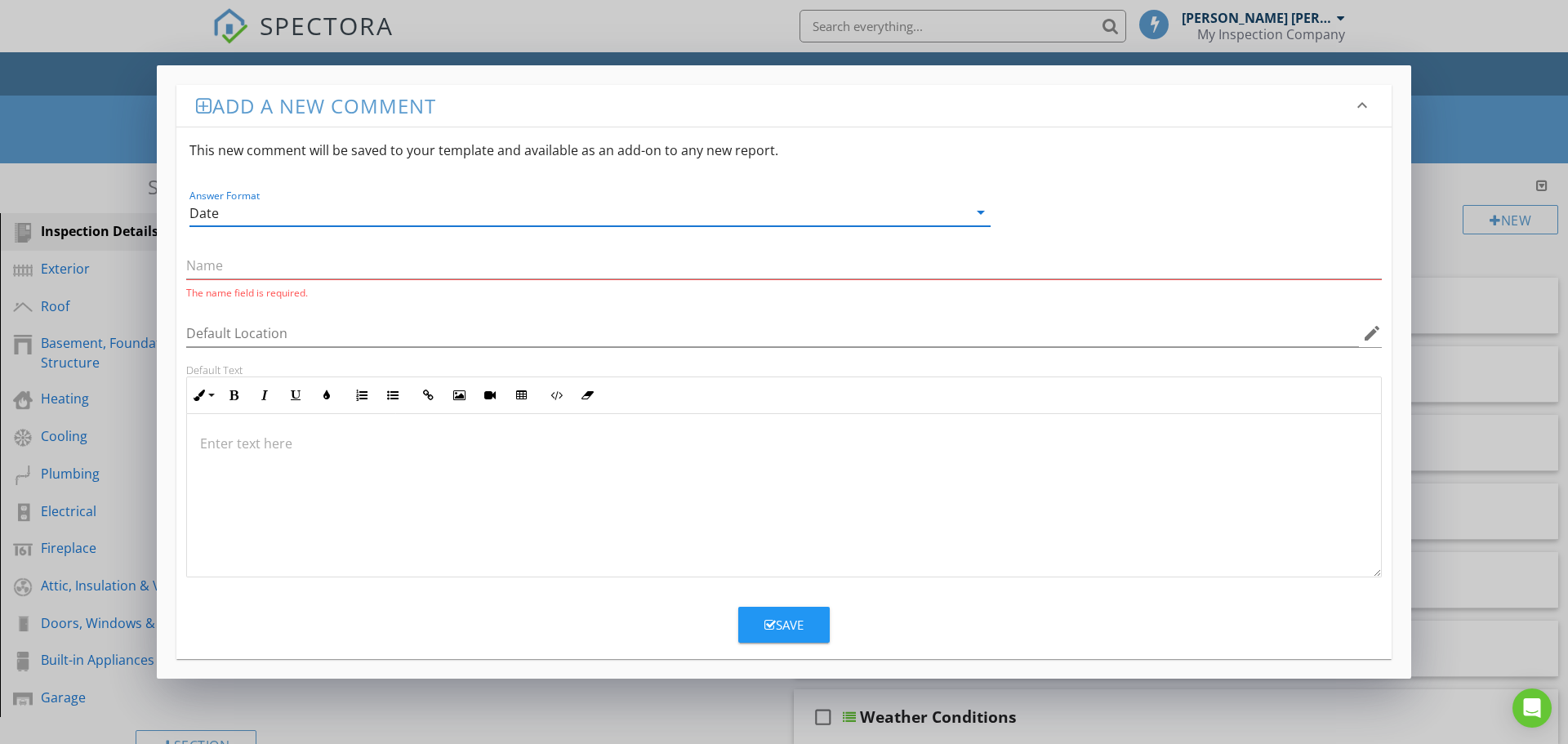
click at [340, 198] on div "Answer Format Date arrow_drop_down" at bounding box center [590, 208] width 801 height 37
click at [327, 218] on div "Date" at bounding box center [578, 212] width 778 height 27
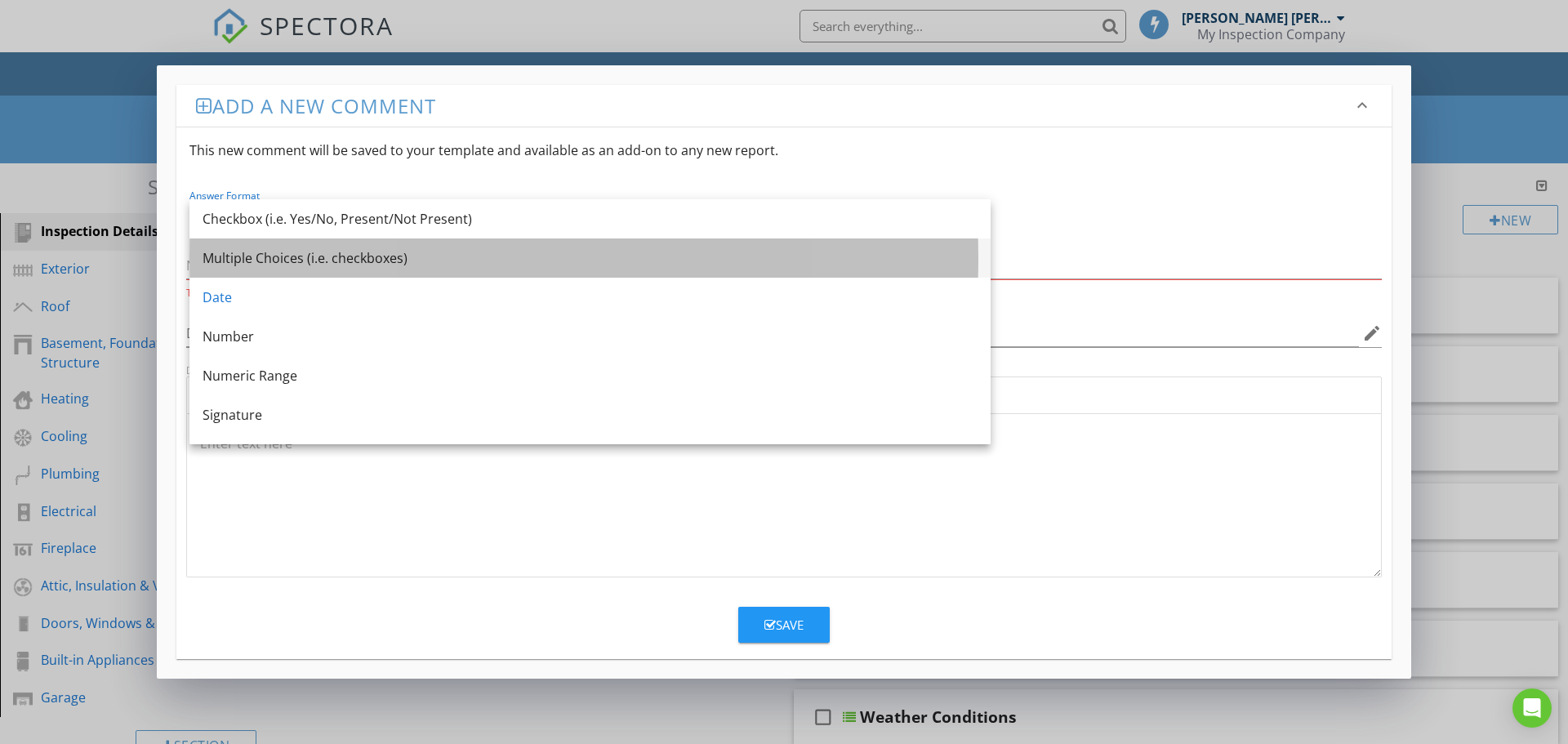
click at [293, 257] on div "Multiple Choices (i.e. checkboxes)" at bounding box center [590, 258] width 775 height 19
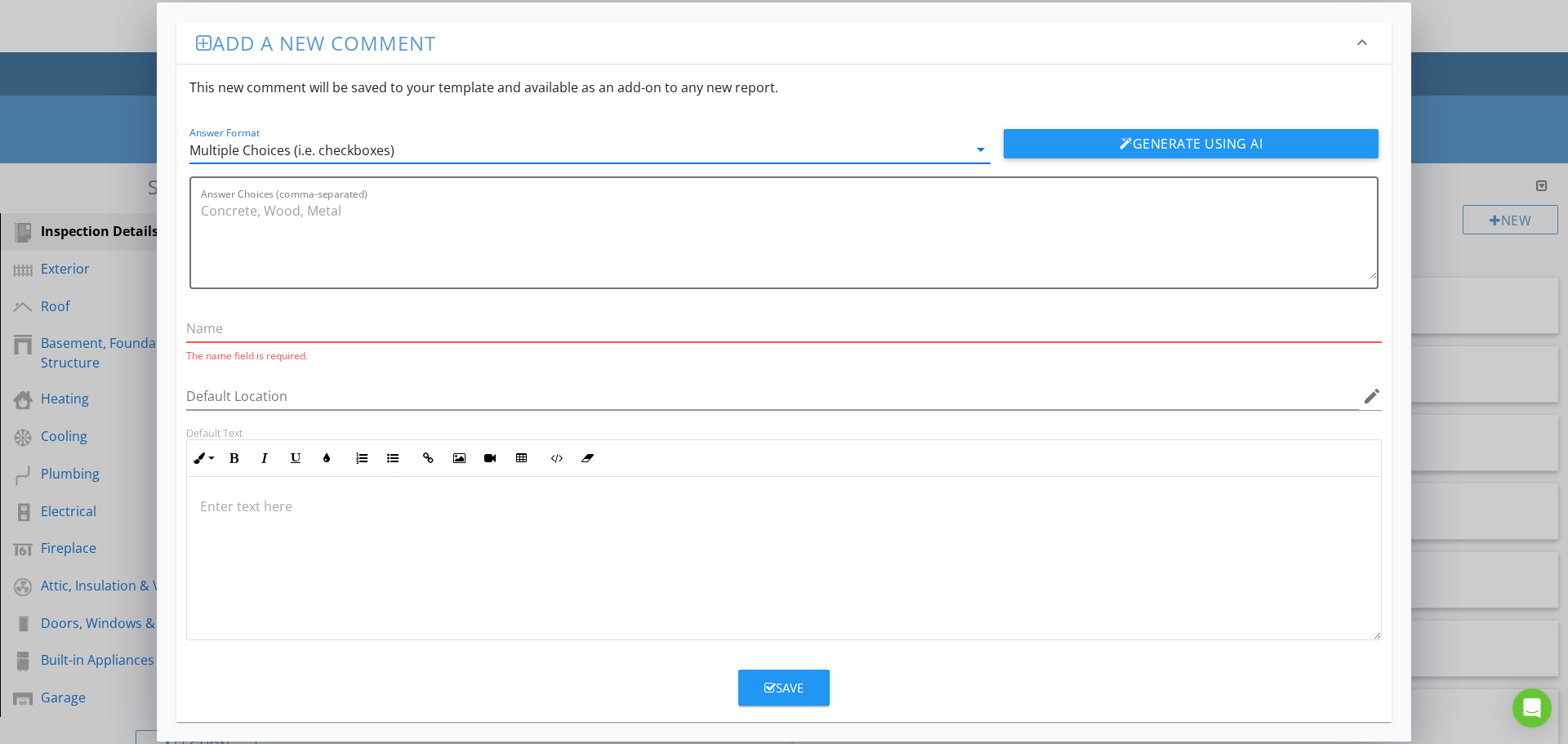
click at [230, 333] on input "text" at bounding box center [783, 328] width 1195 height 27
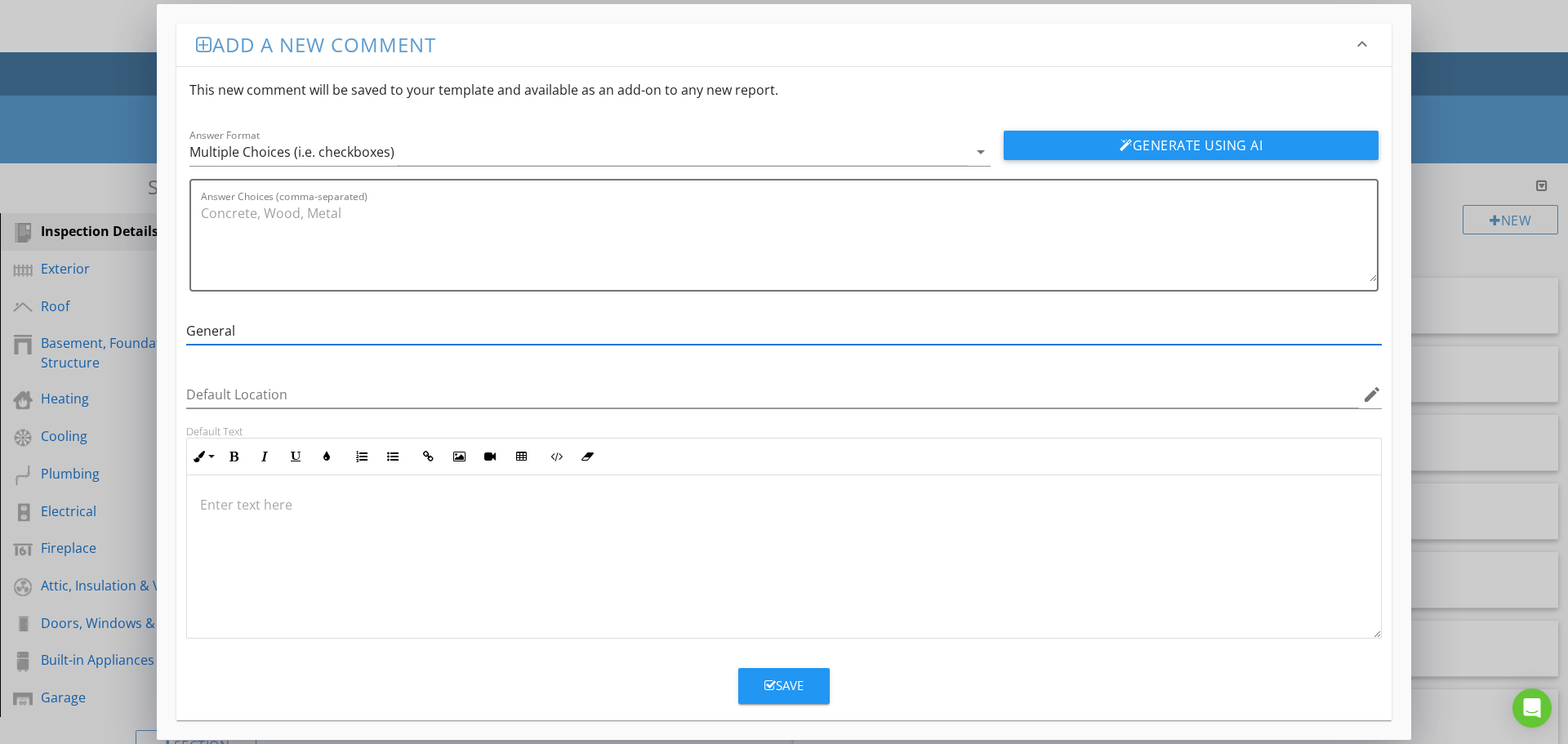
type input "General"
click at [248, 517] on div at bounding box center [784, 556] width 1194 height 163
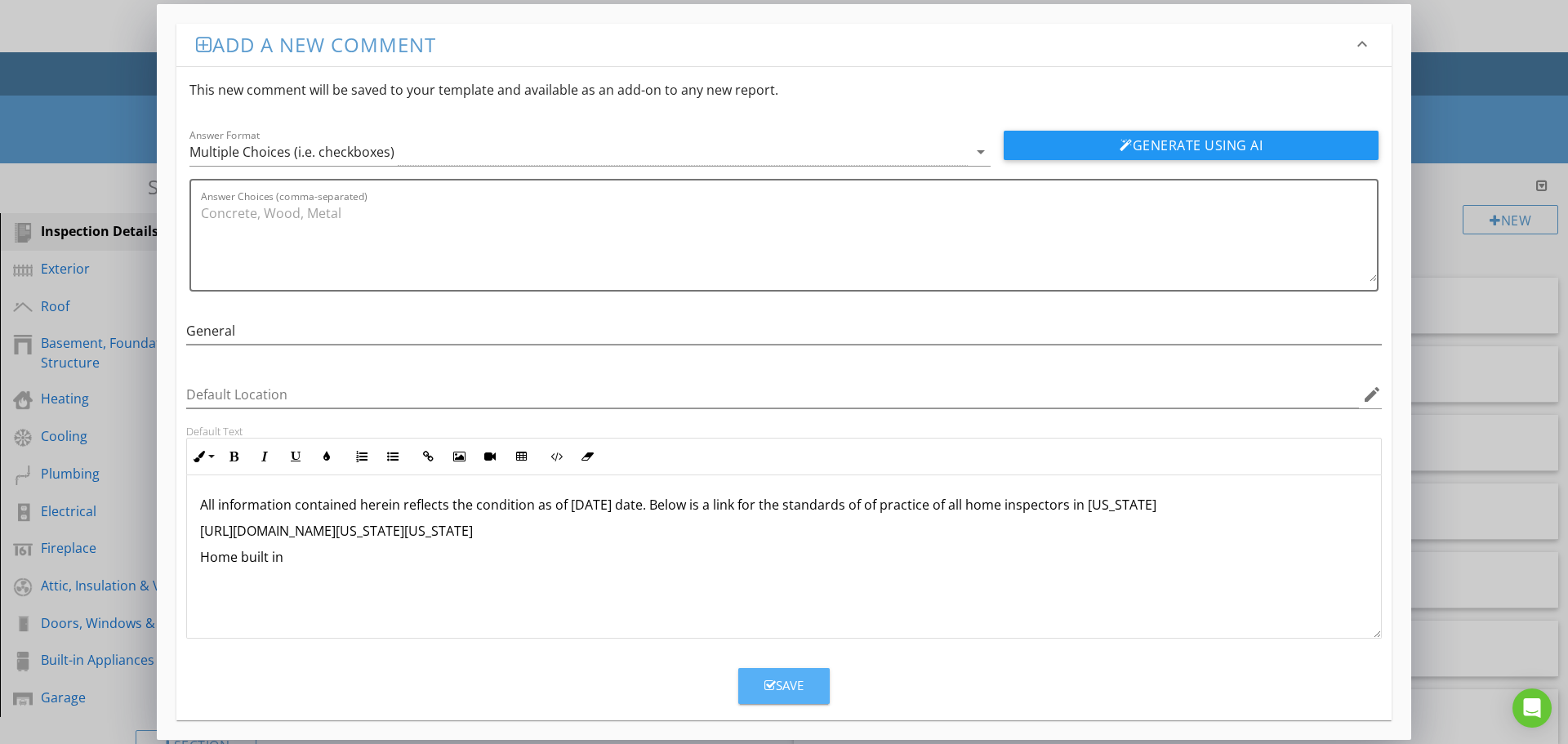
click at [785, 682] on div "Save" at bounding box center [784, 685] width 39 height 19
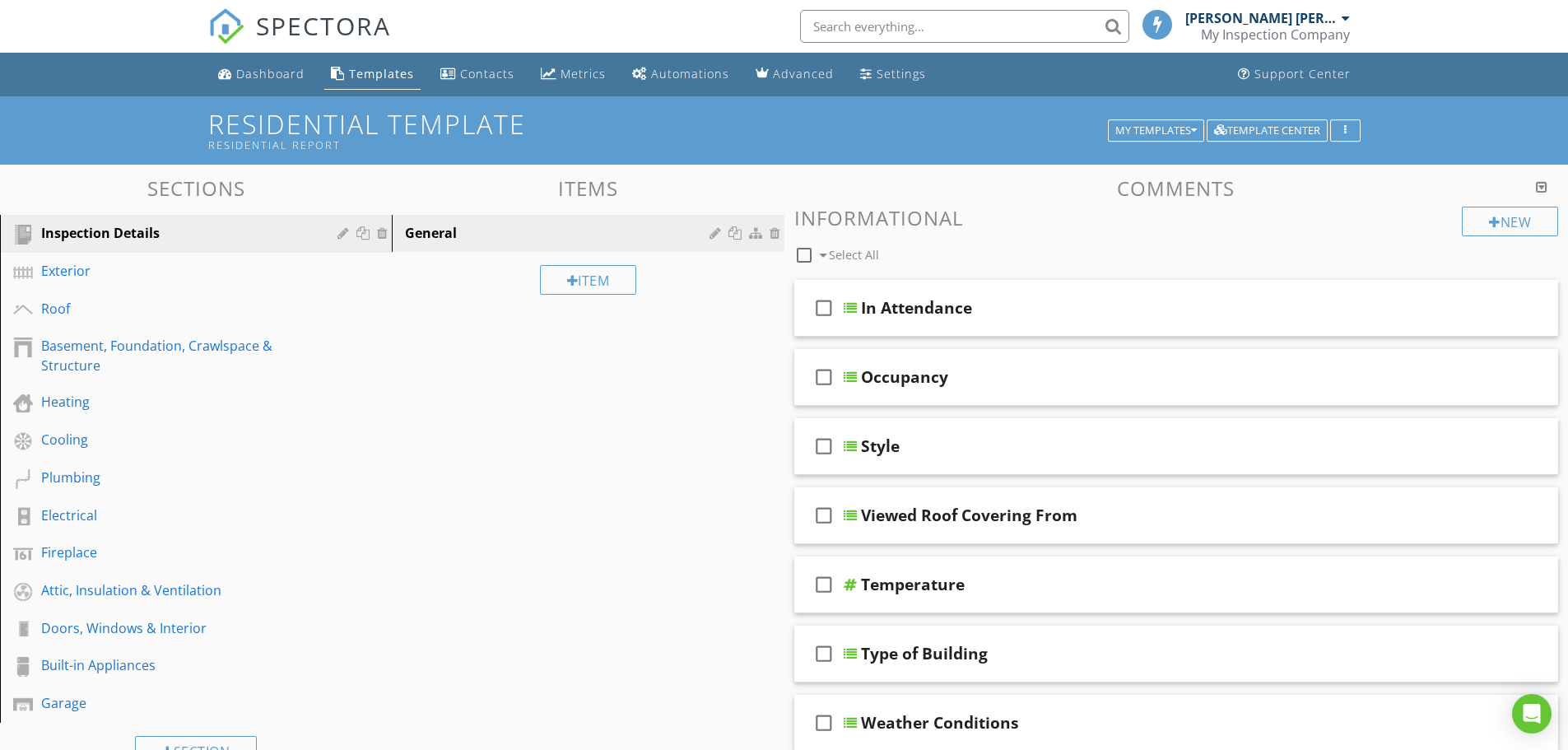
scroll to position [311, 0]
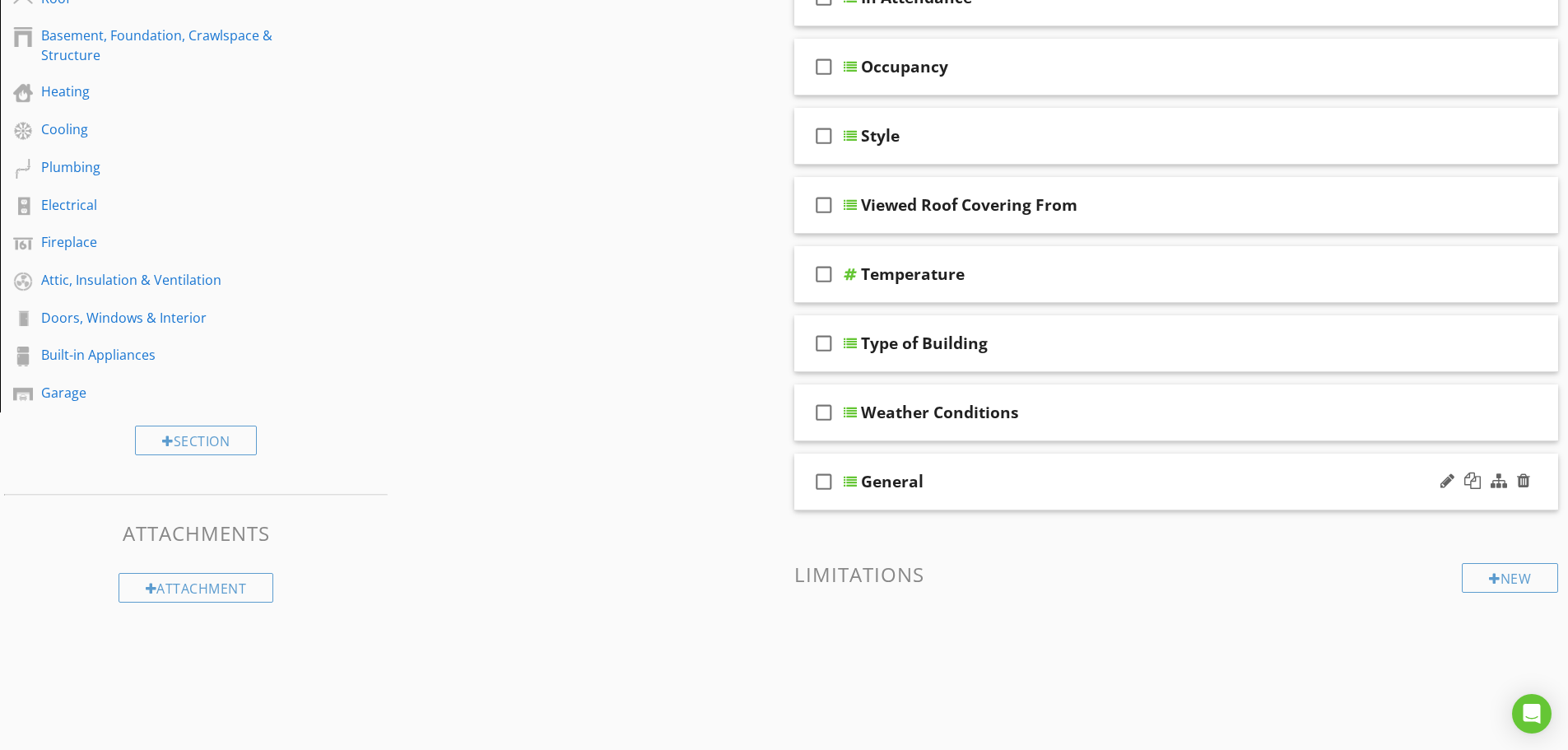
click at [920, 485] on div "General" at bounding box center [891, 482] width 62 height 19
click at [1152, 603] on span at bounding box center [1176, 640] width 765 height 83
click at [796, 477] on div "check_box_outline_blank General" at bounding box center [1176, 482] width 765 height 57
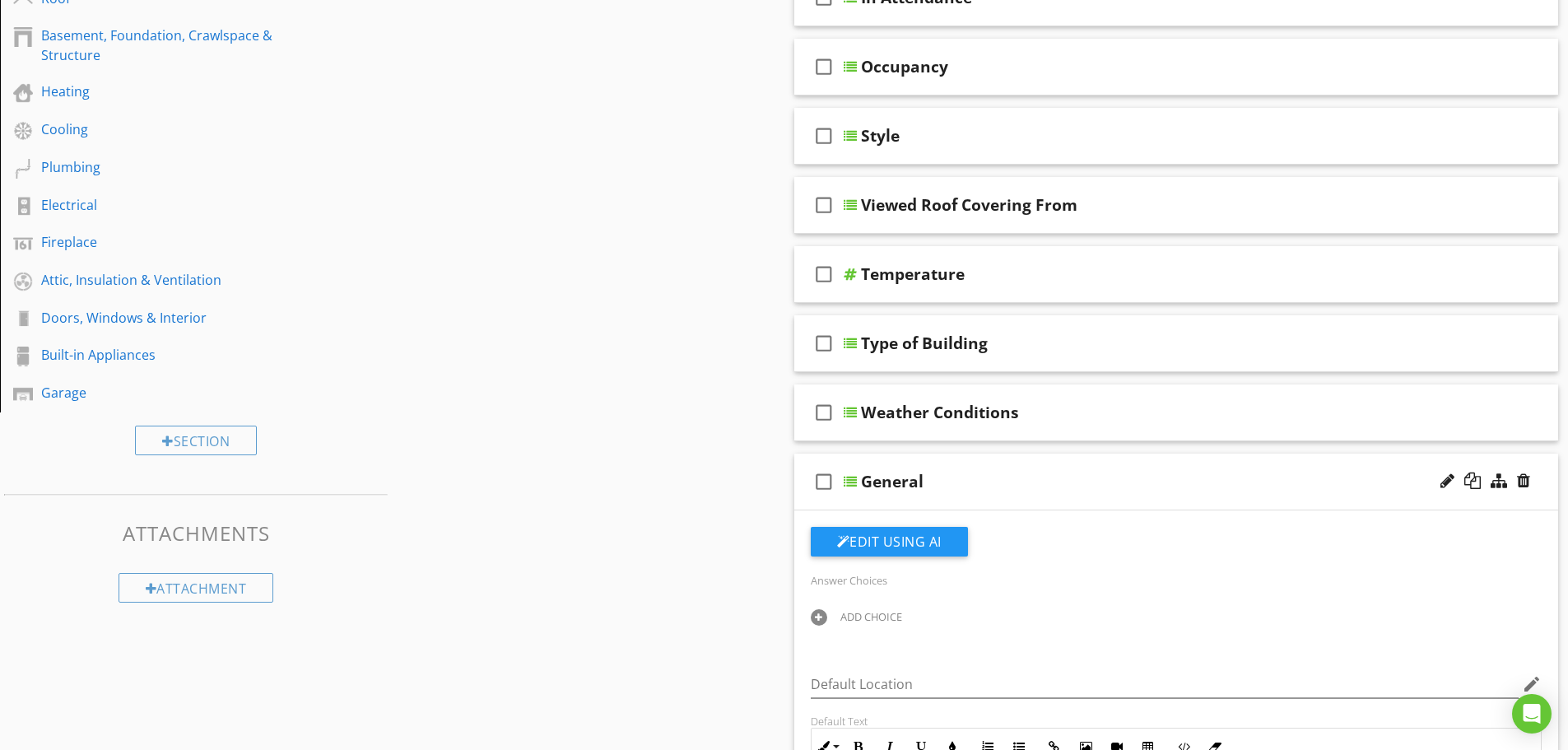
scroll to position [557, 0]
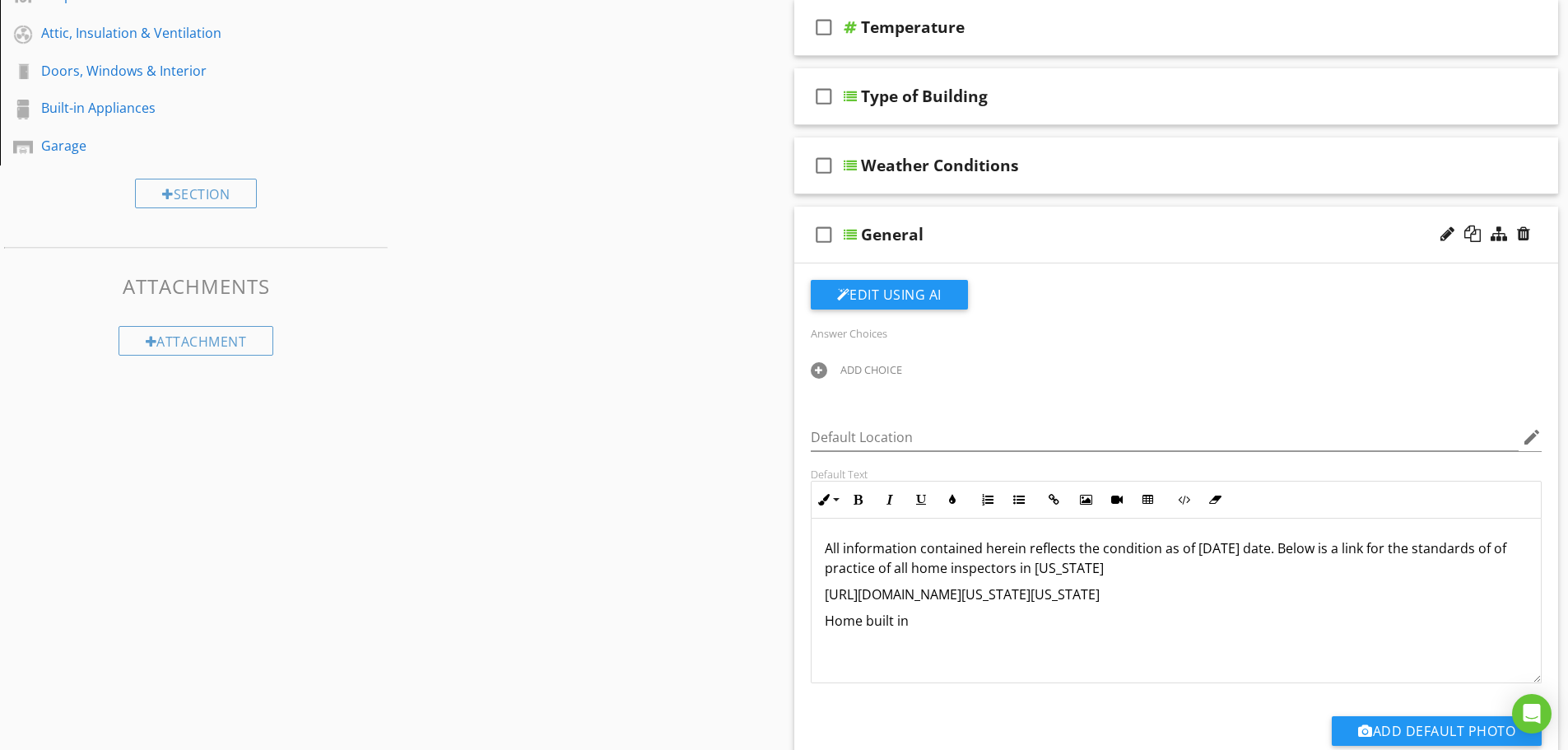
click at [896, 237] on div "General" at bounding box center [891, 234] width 62 height 19
click at [806, 241] on div "check_box_outline_blank General" at bounding box center [1176, 235] width 765 height 57
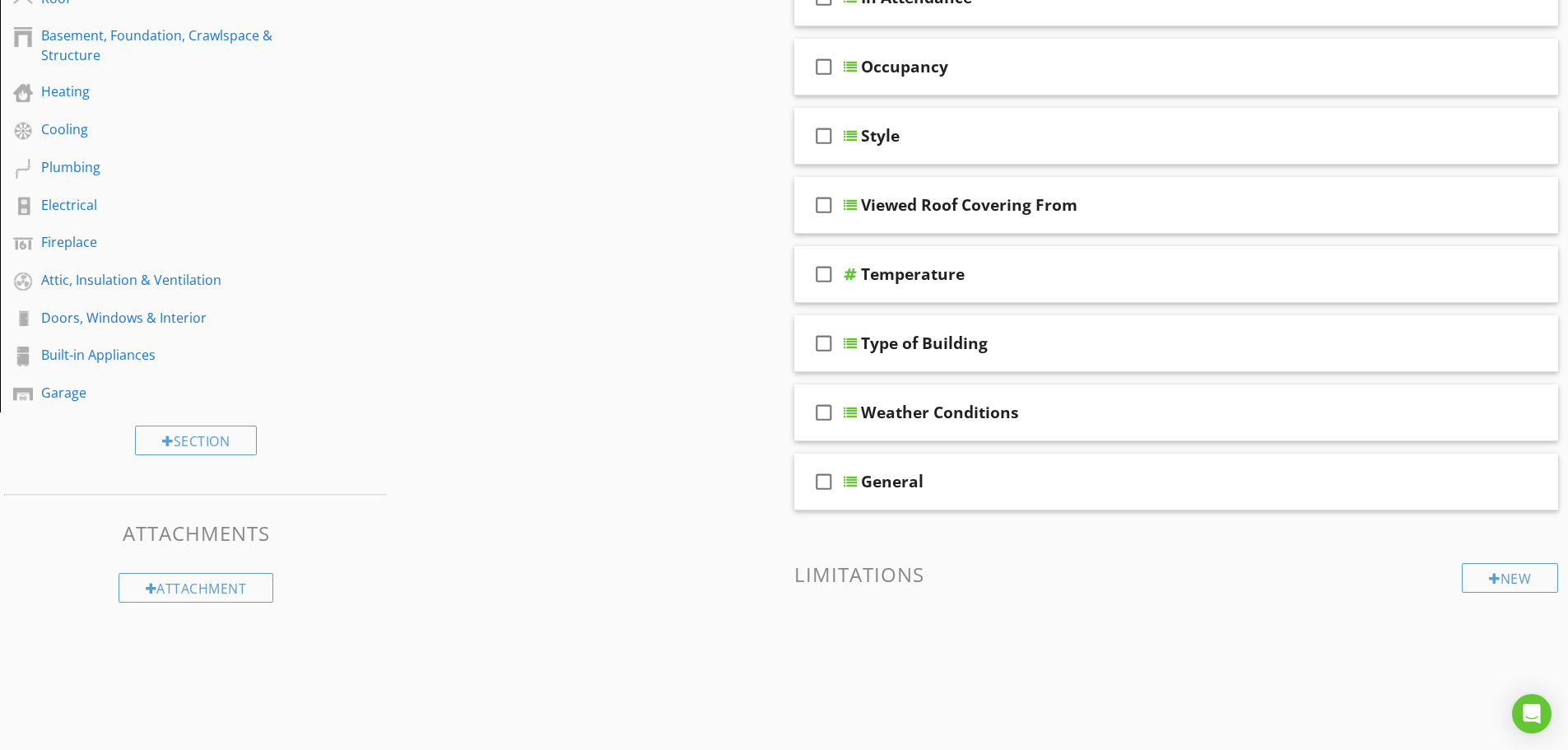
scroll to position [63, 0]
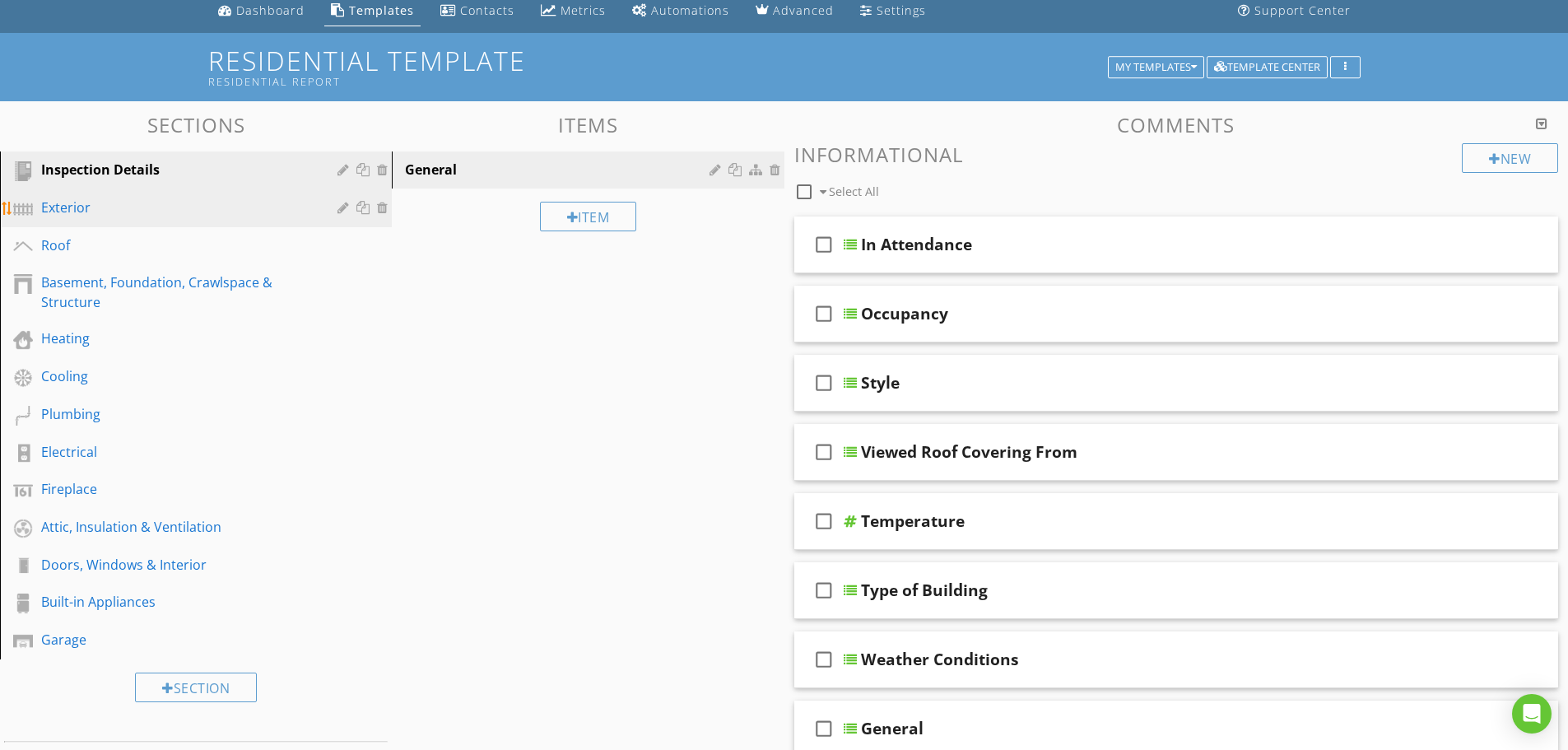
click at [66, 202] on div "Exterior" at bounding box center [178, 207] width 273 height 19
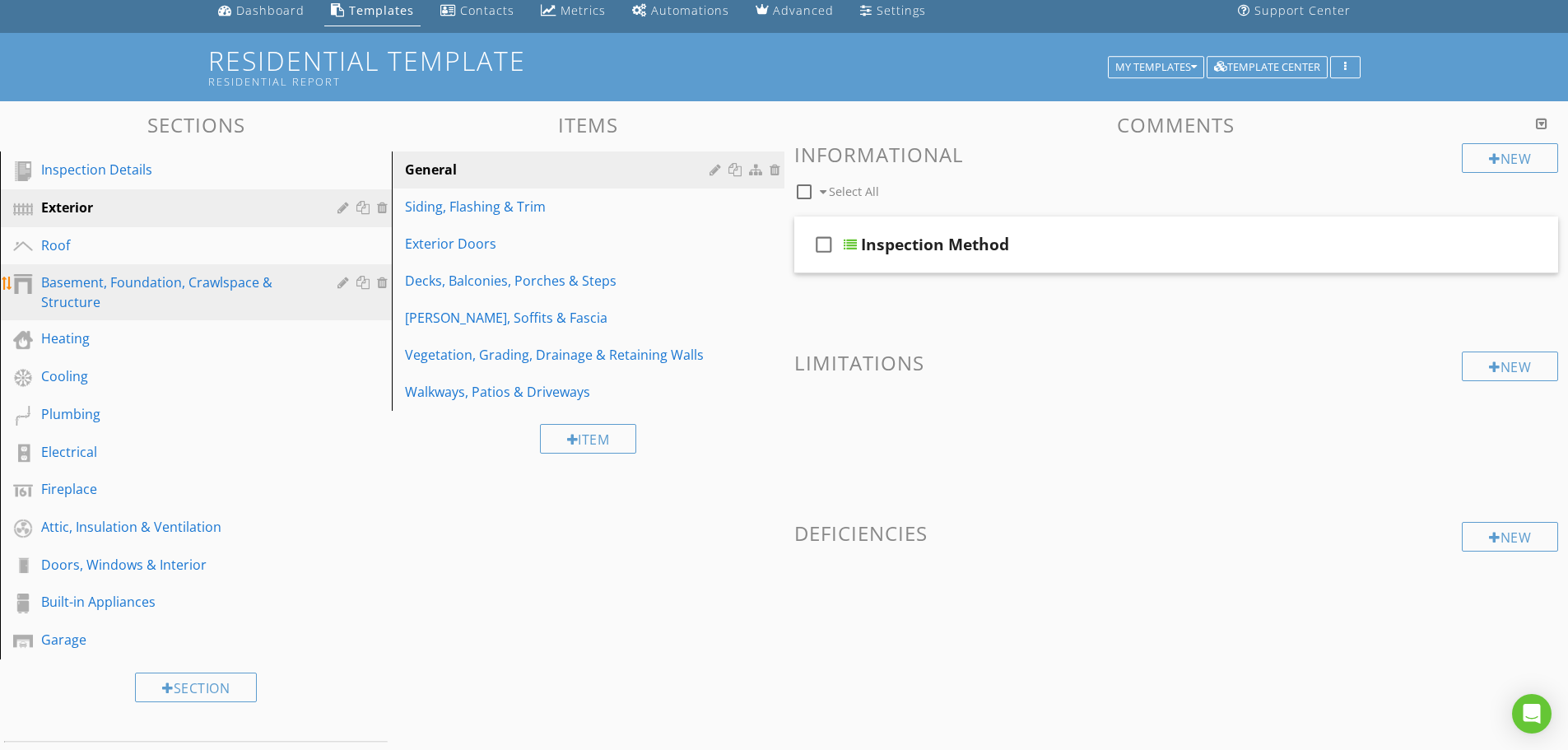
click at [76, 274] on div "Basement, Foundation, Crawlspace & Structure" at bounding box center [178, 292] width 273 height 40
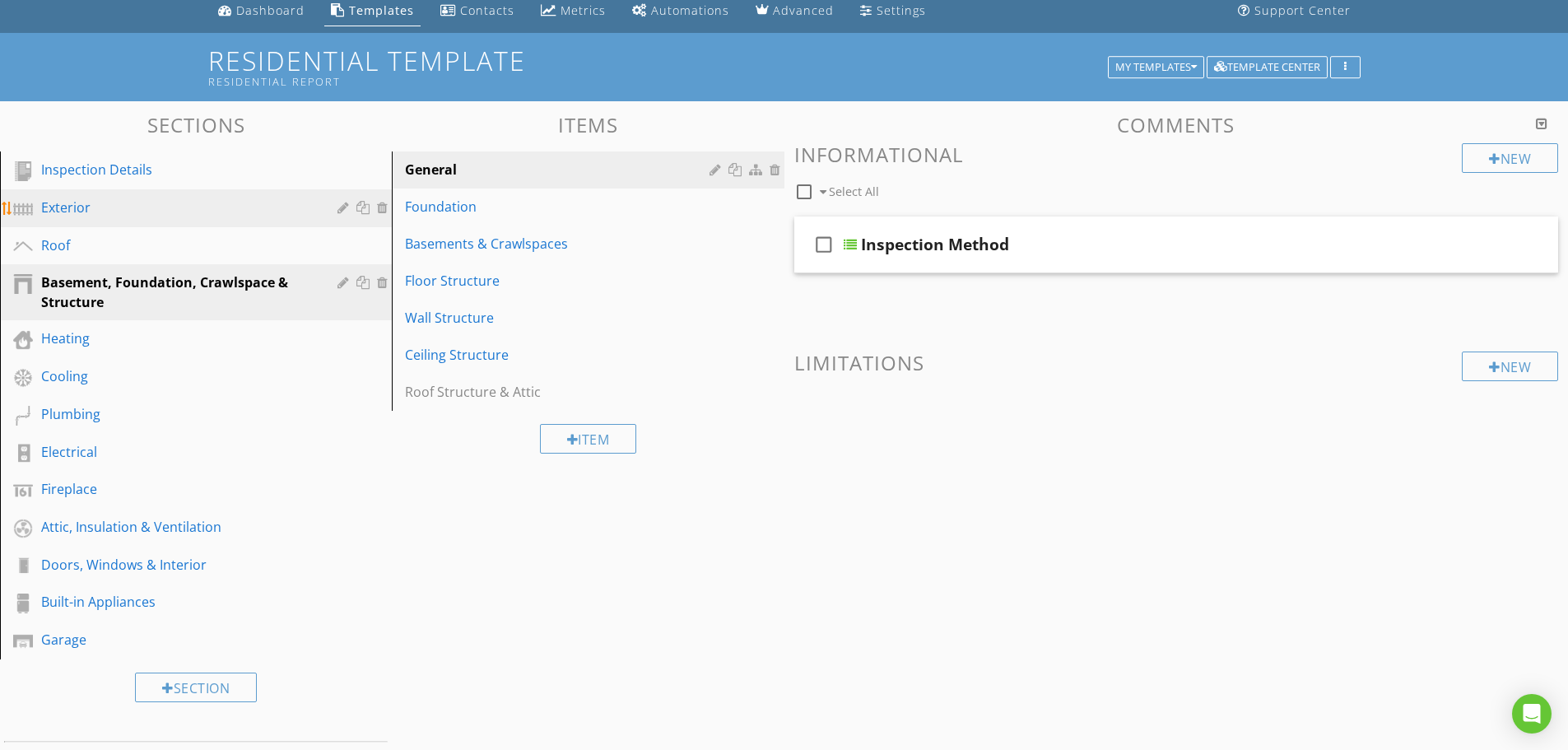
click at [105, 220] on link "Exterior" at bounding box center [199, 208] width 387 height 38
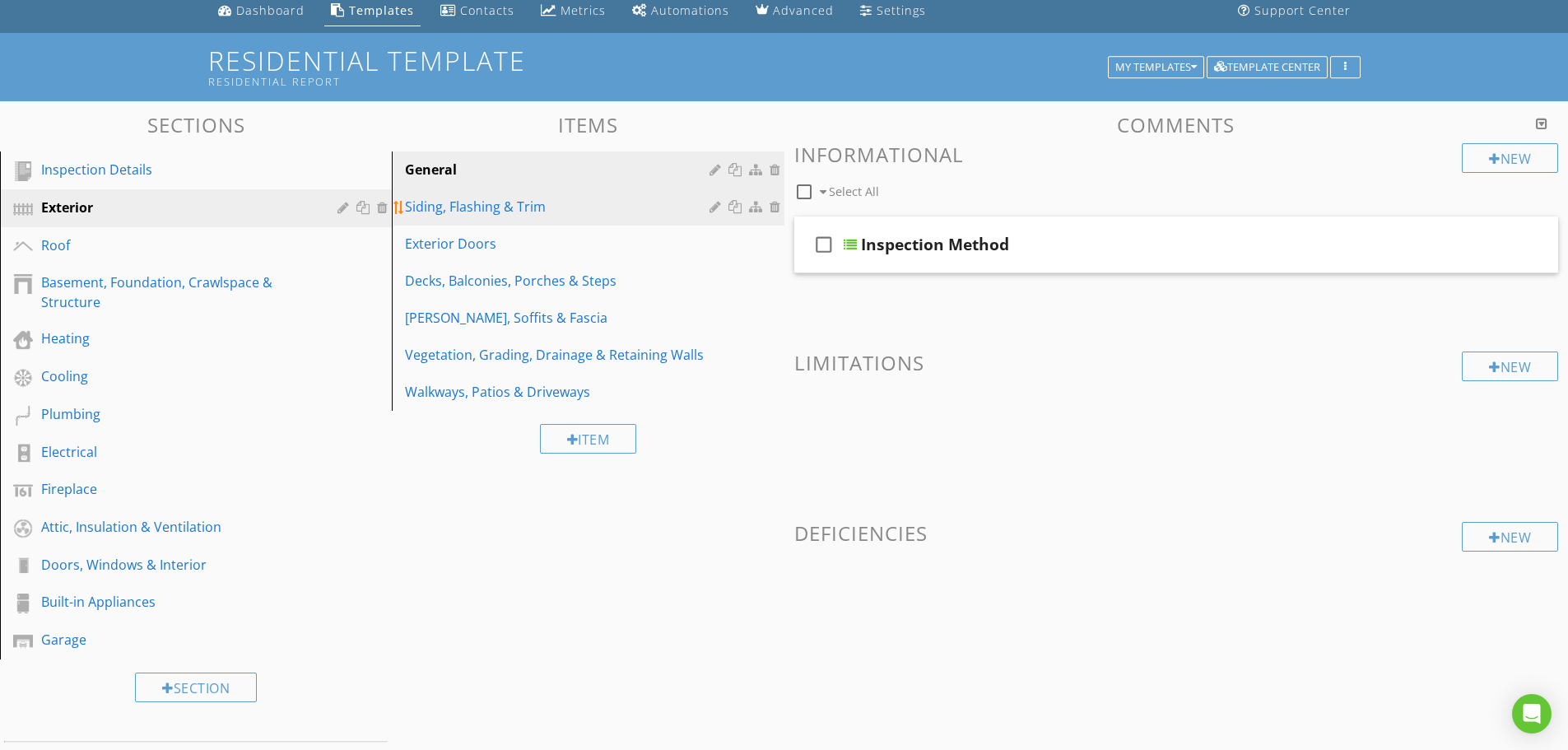
click at [497, 223] on link "Siding, Flashing & Trim" at bounding box center [590, 206] width 387 height 36
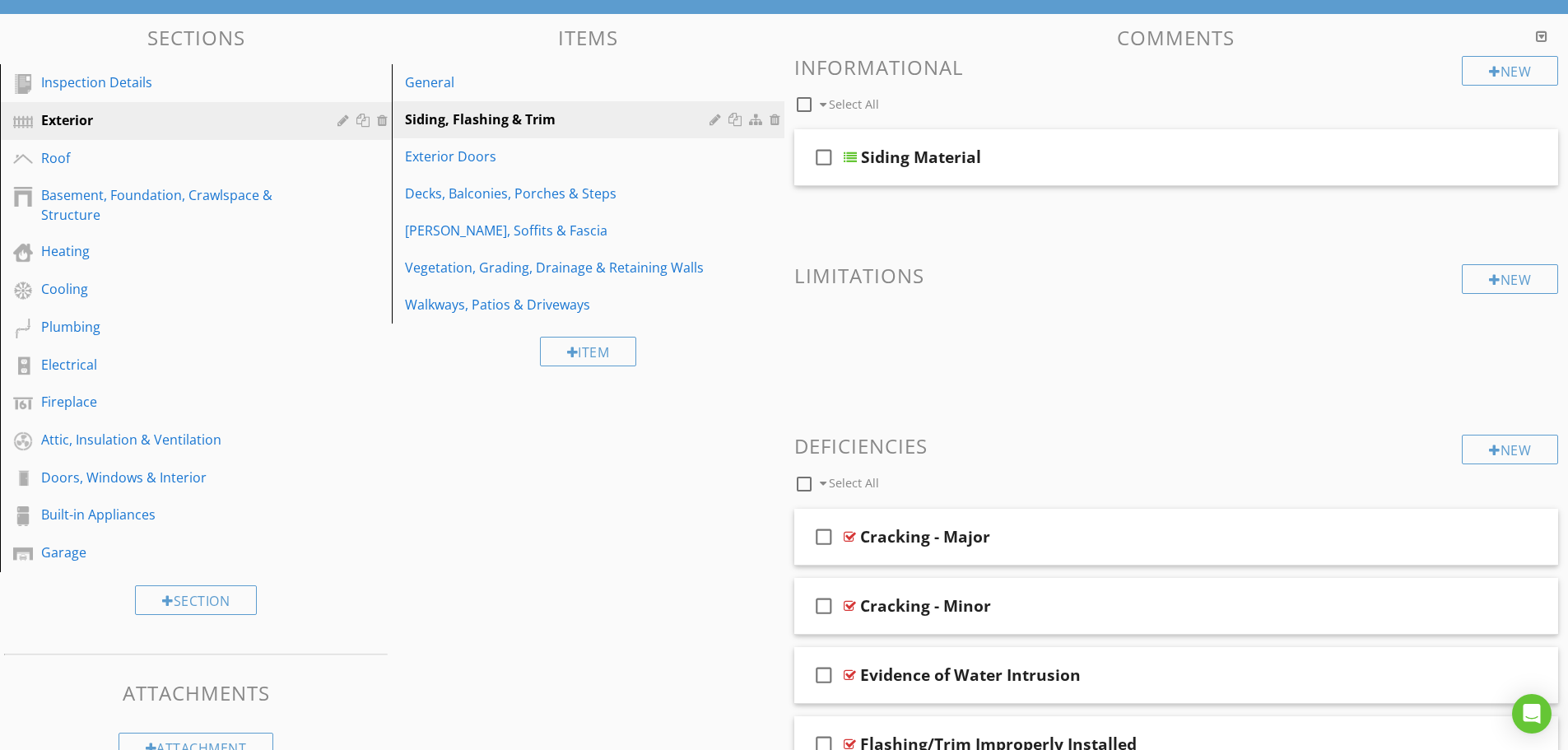
scroll to position [69, 0]
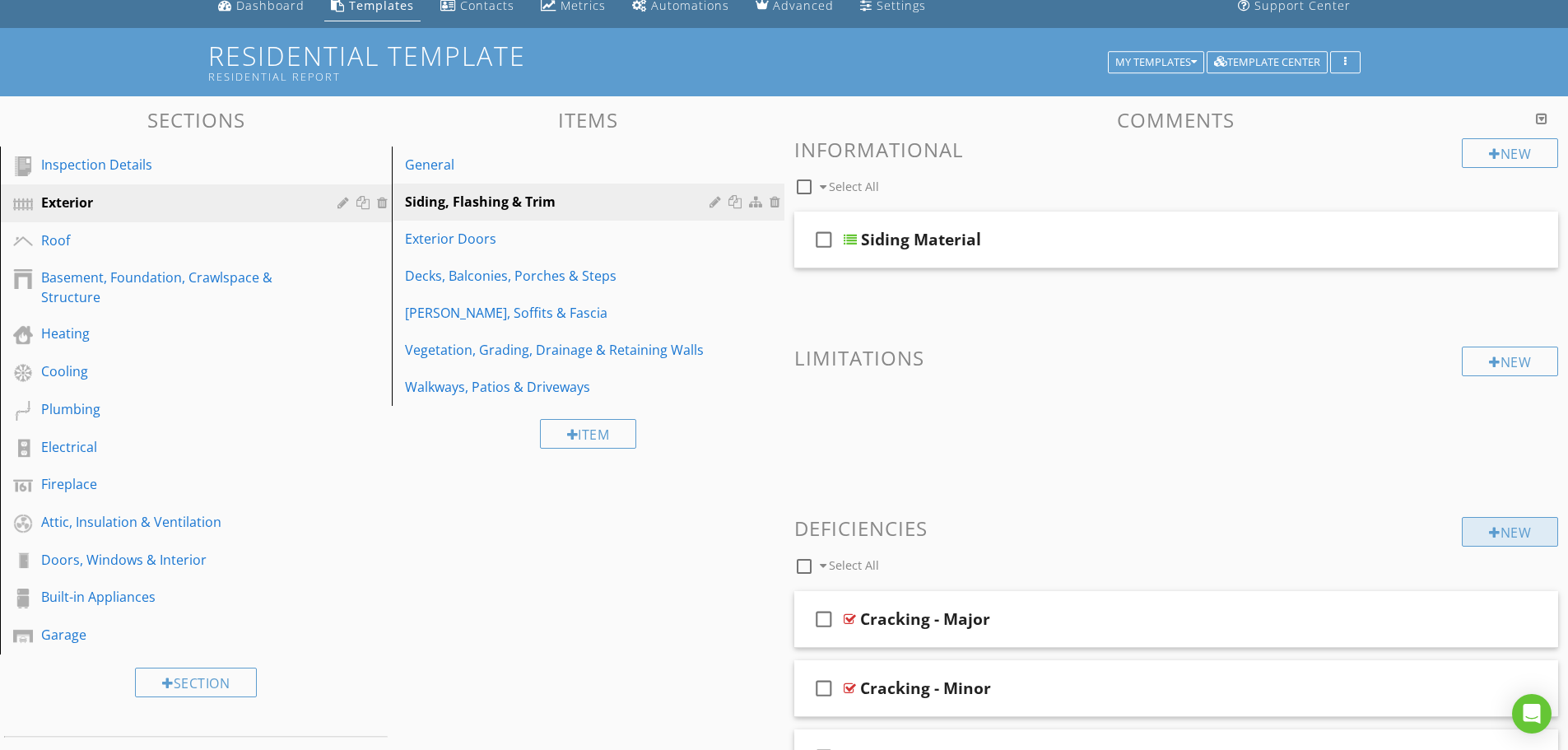
click at [1516, 526] on div "New" at bounding box center [1509, 532] width 96 height 30
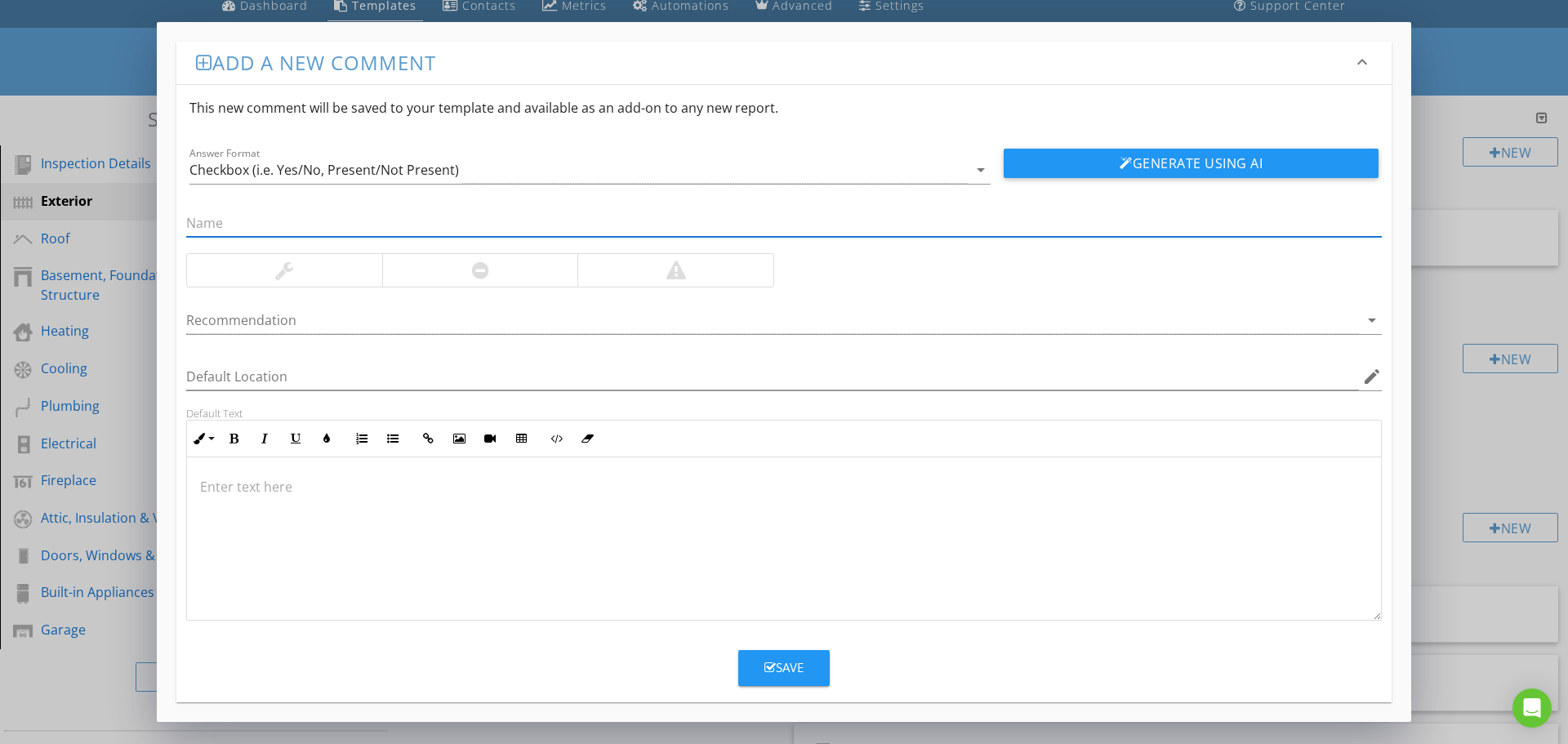
click at [97, 25] on div "Add a new comment keyboard_arrow_down This new comment will be saved to your te…" at bounding box center [784, 372] width 1568 height 744
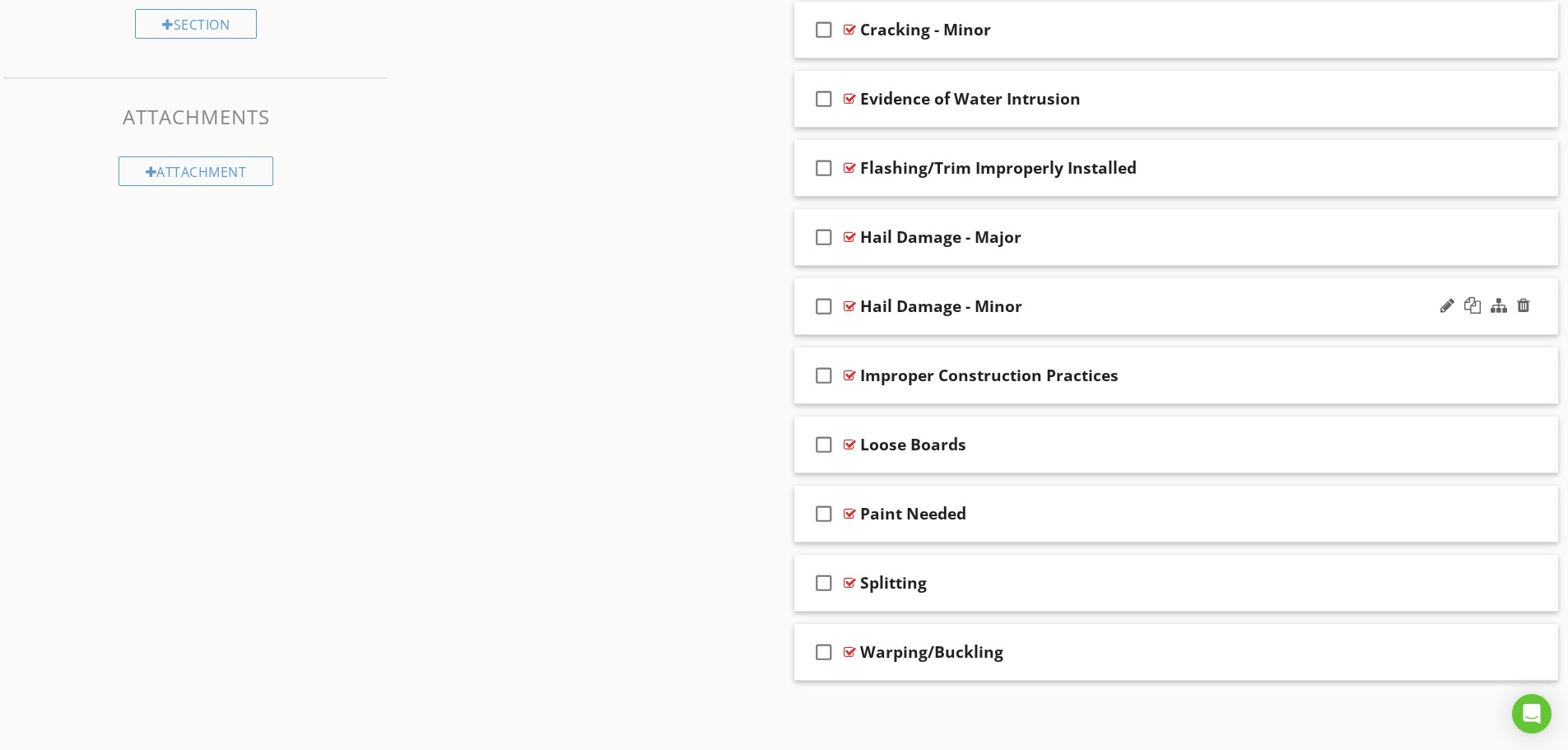
scroll to position [562, 0]
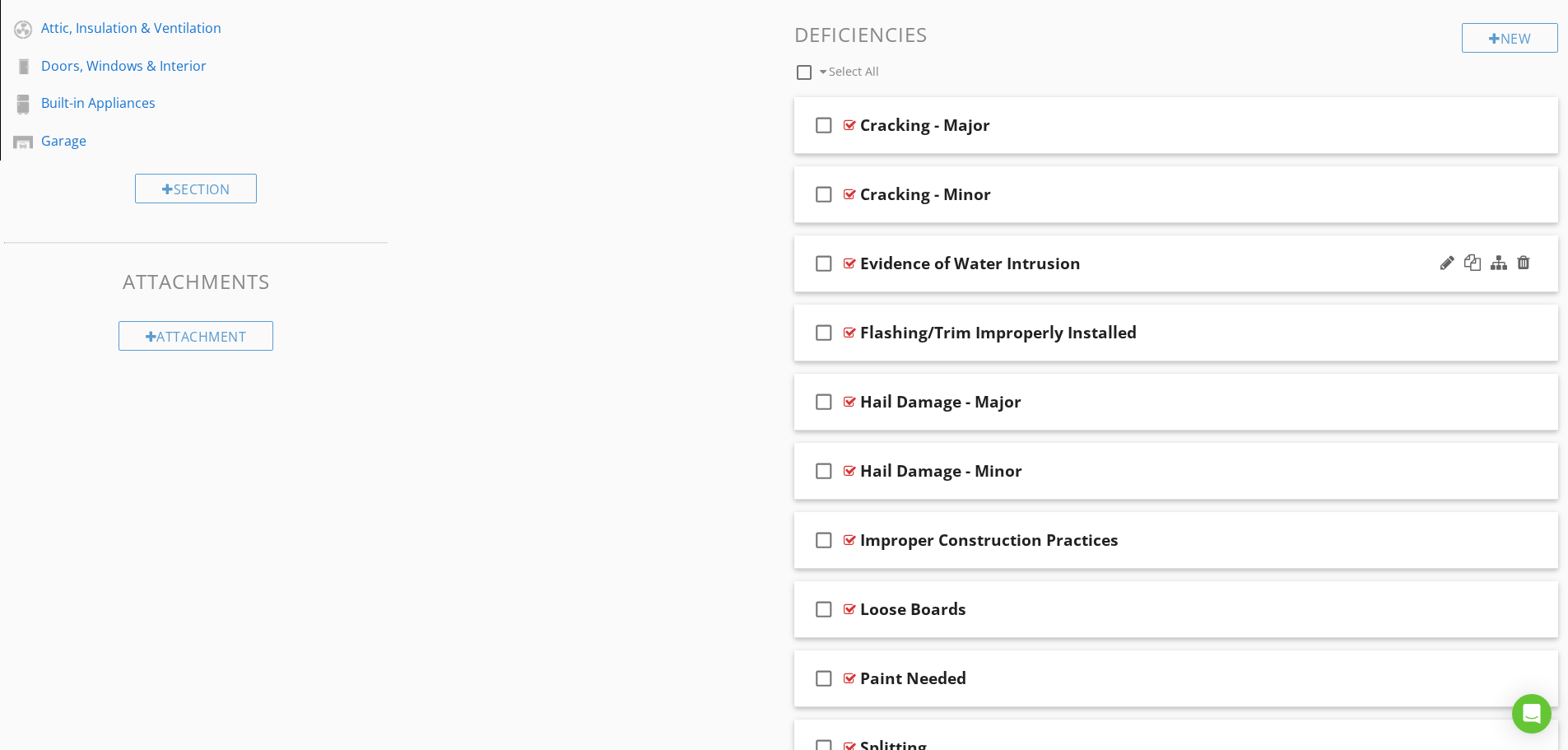
click at [1059, 271] on div "Evidence of Water Intrusion" at bounding box center [970, 263] width 221 height 19
click at [803, 272] on div "check_box_outline_blank Evidence of Water Intrusion" at bounding box center [1176, 264] width 765 height 57
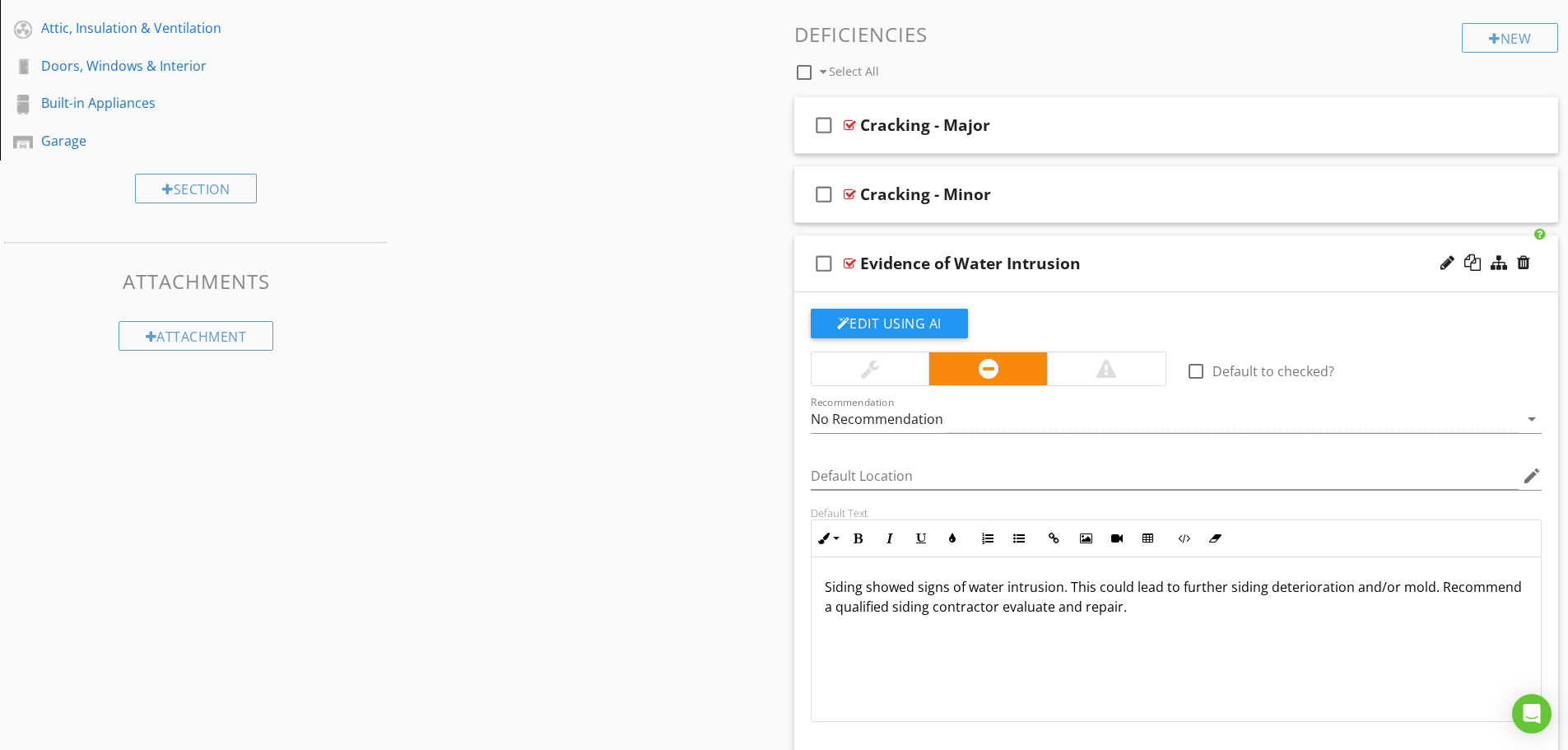
click at [804, 261] on div "check_box_outline_blank Evidence of Water Intrusion" at bounding box center [1176, 264] width 765 height 57
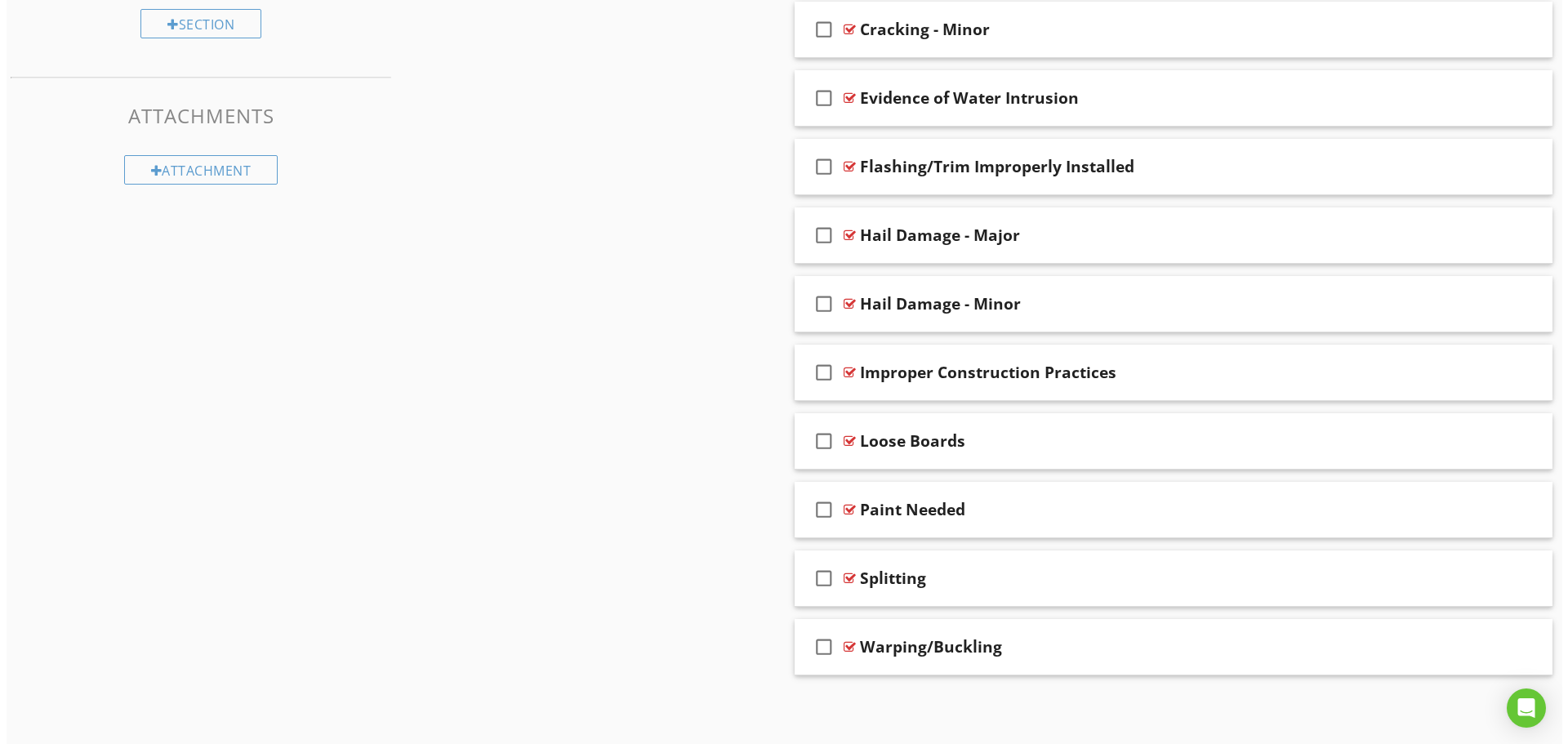
scroll to position [395, 0]
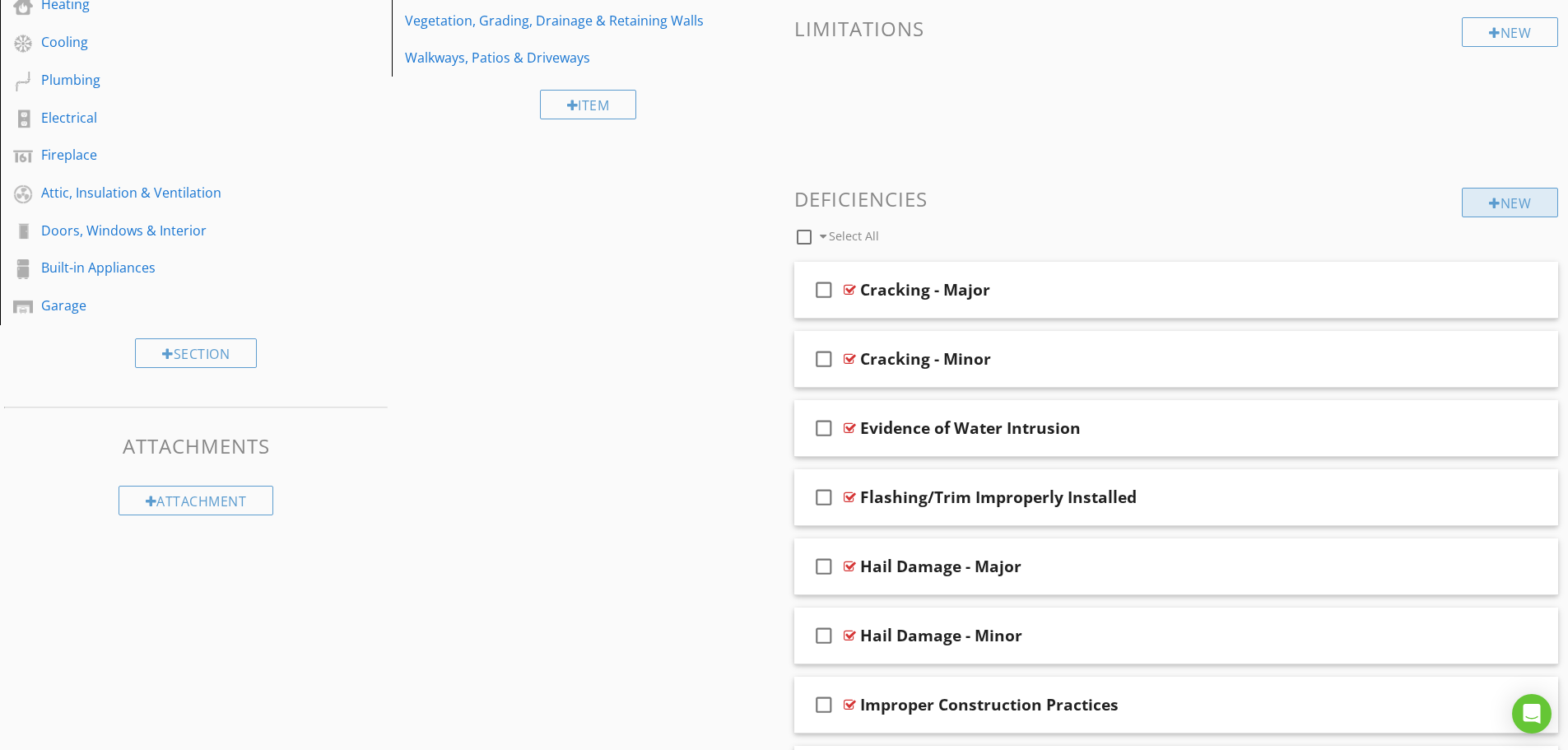
click at [1491, 210] on div "New" at bounding box center [1509, 202] width 96 height 30
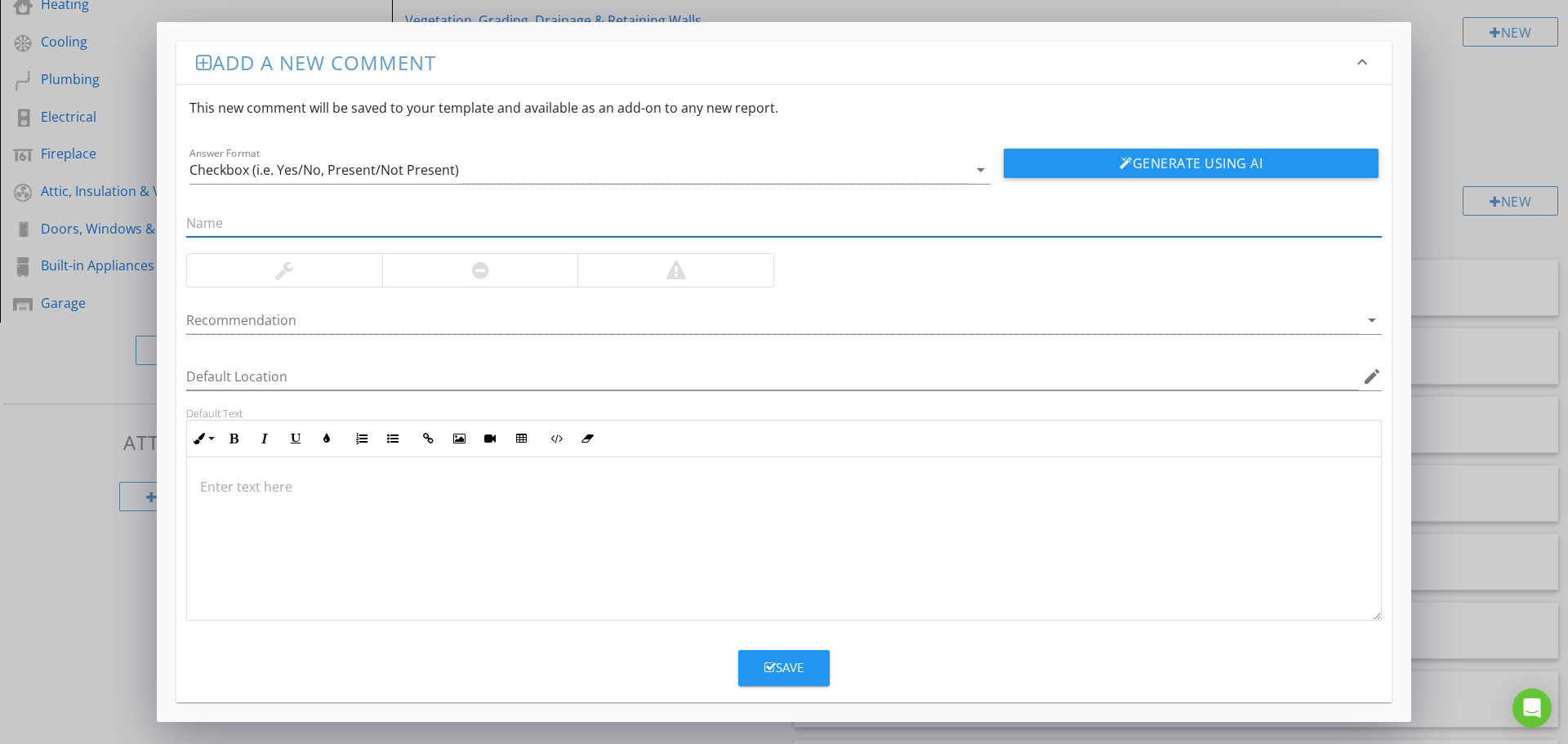
click at [696, 265] on div at bounding box center [675, 270] width 196 height 32
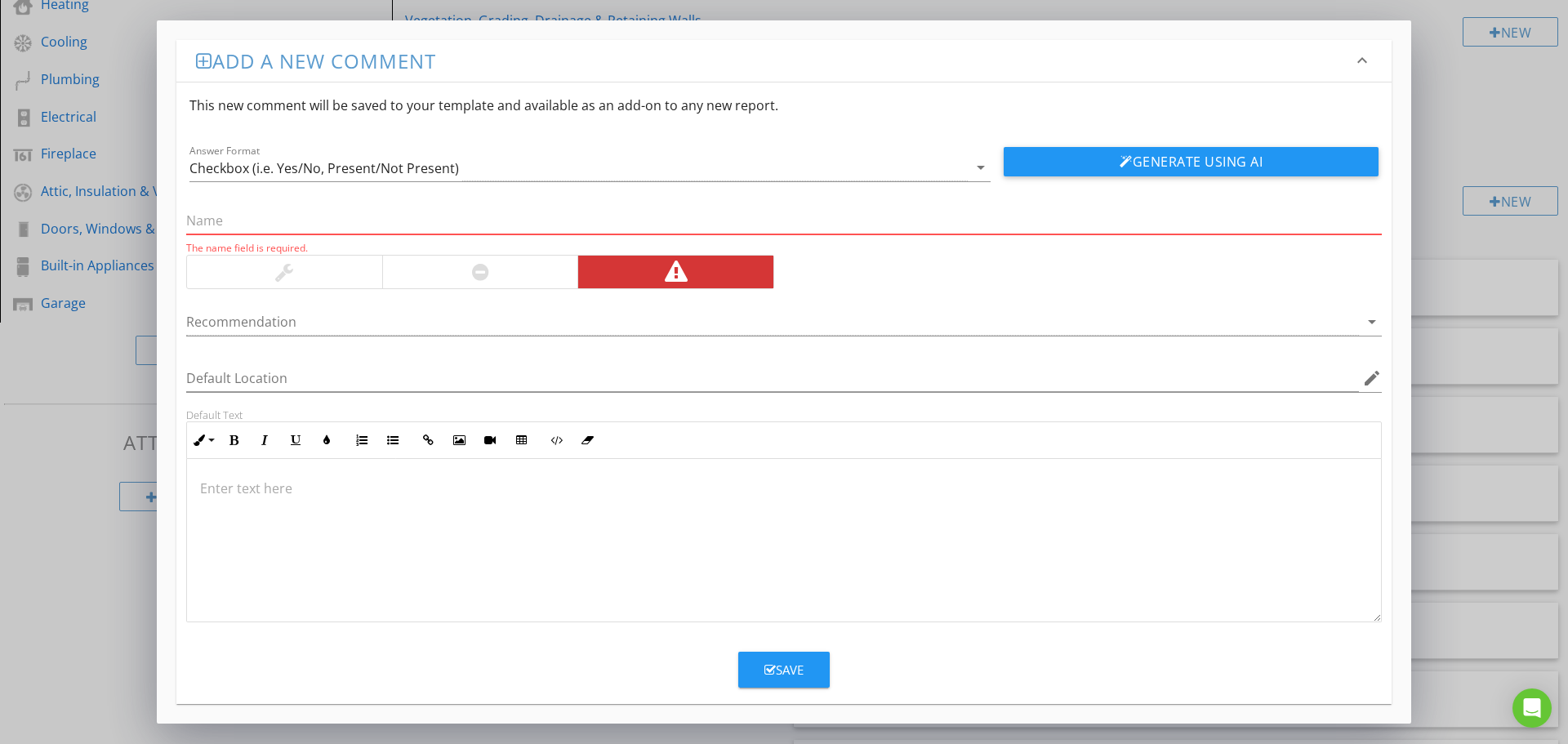
click at [215, 211] on input "text" at bounding box center [783, 221] width 1195 height 27
click at [230, 220] on input "text" at bounding box center [783, 221] width 1195 height 27
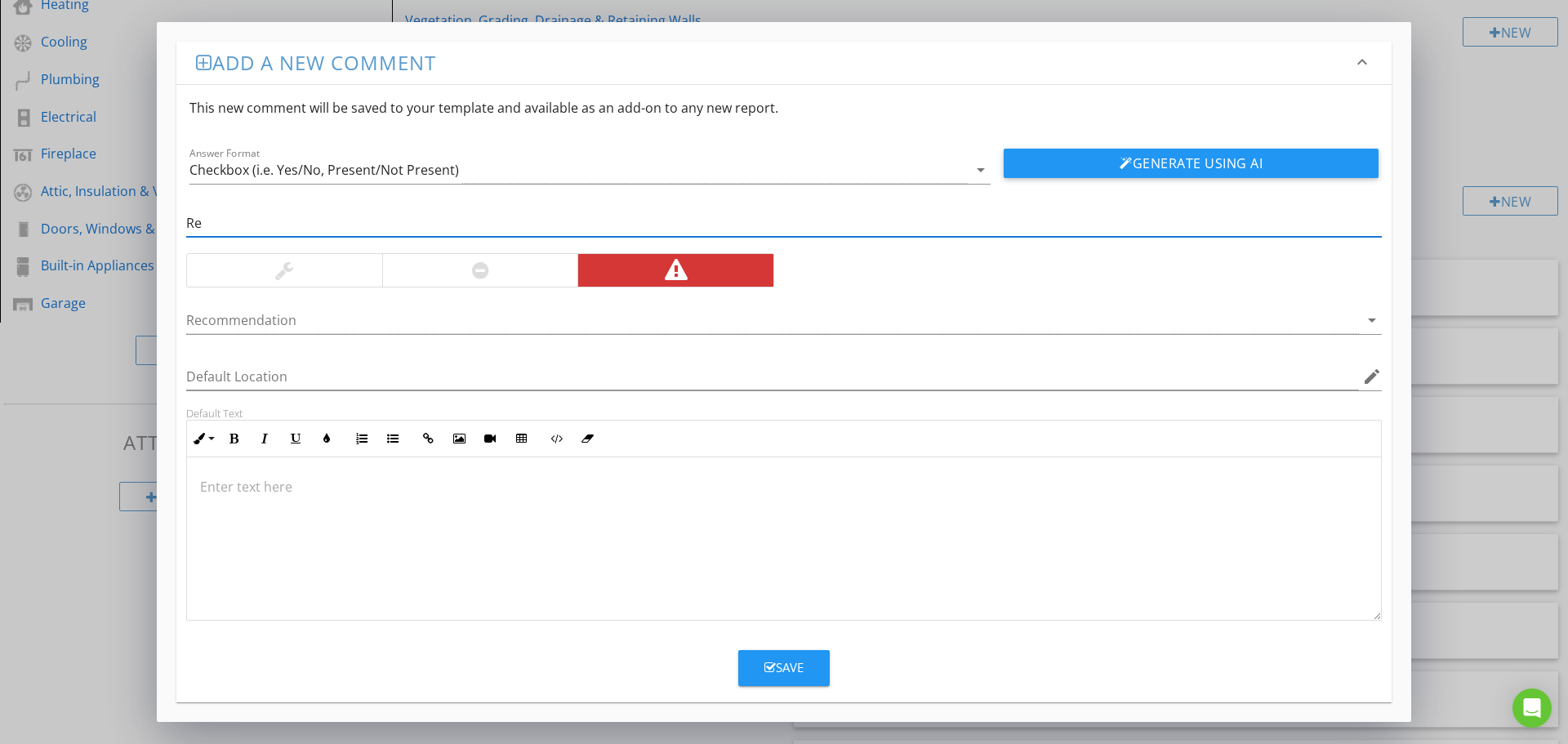
type input "R"
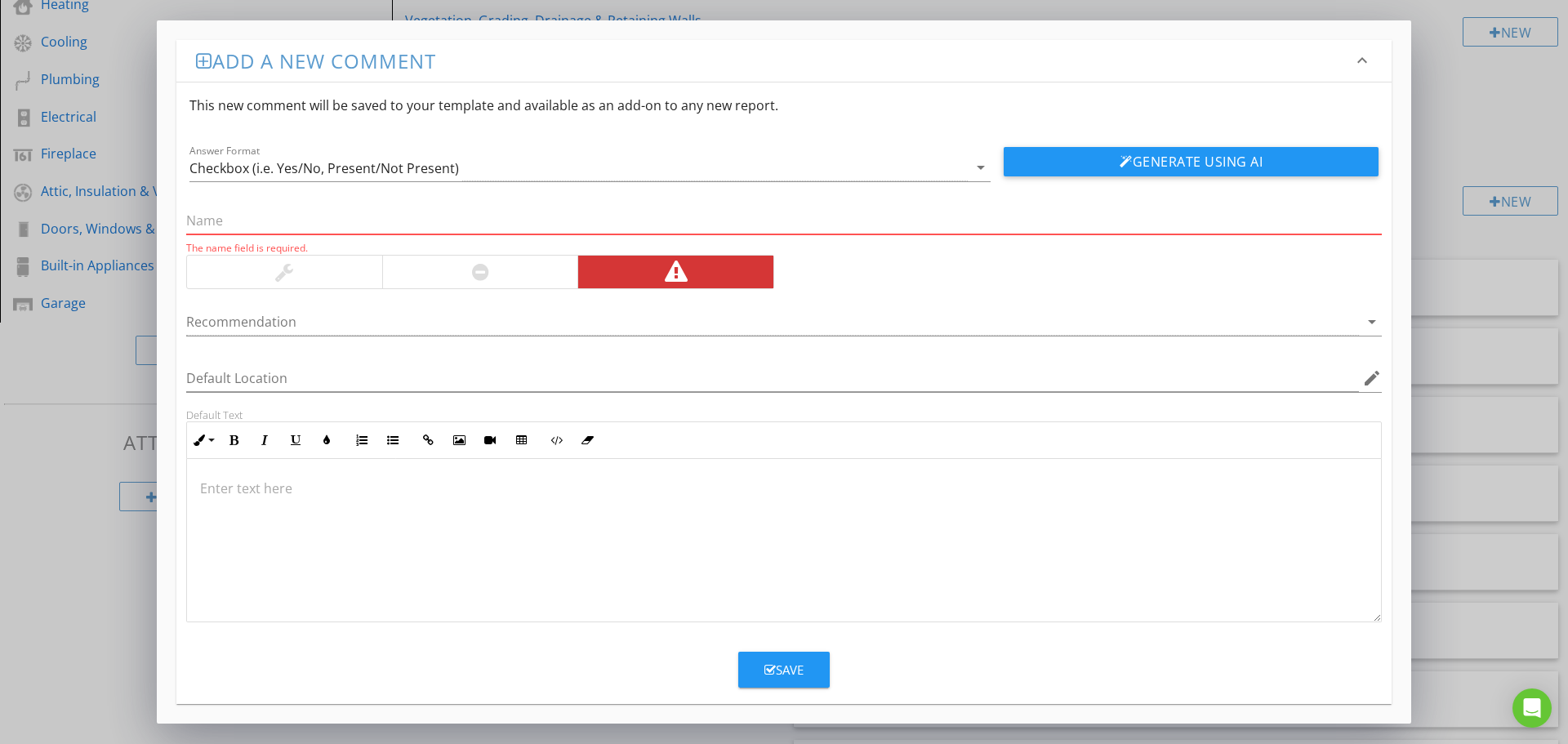
click at [236, 226] on input "text" at bounding box center [783, 221] width 1195 height 27
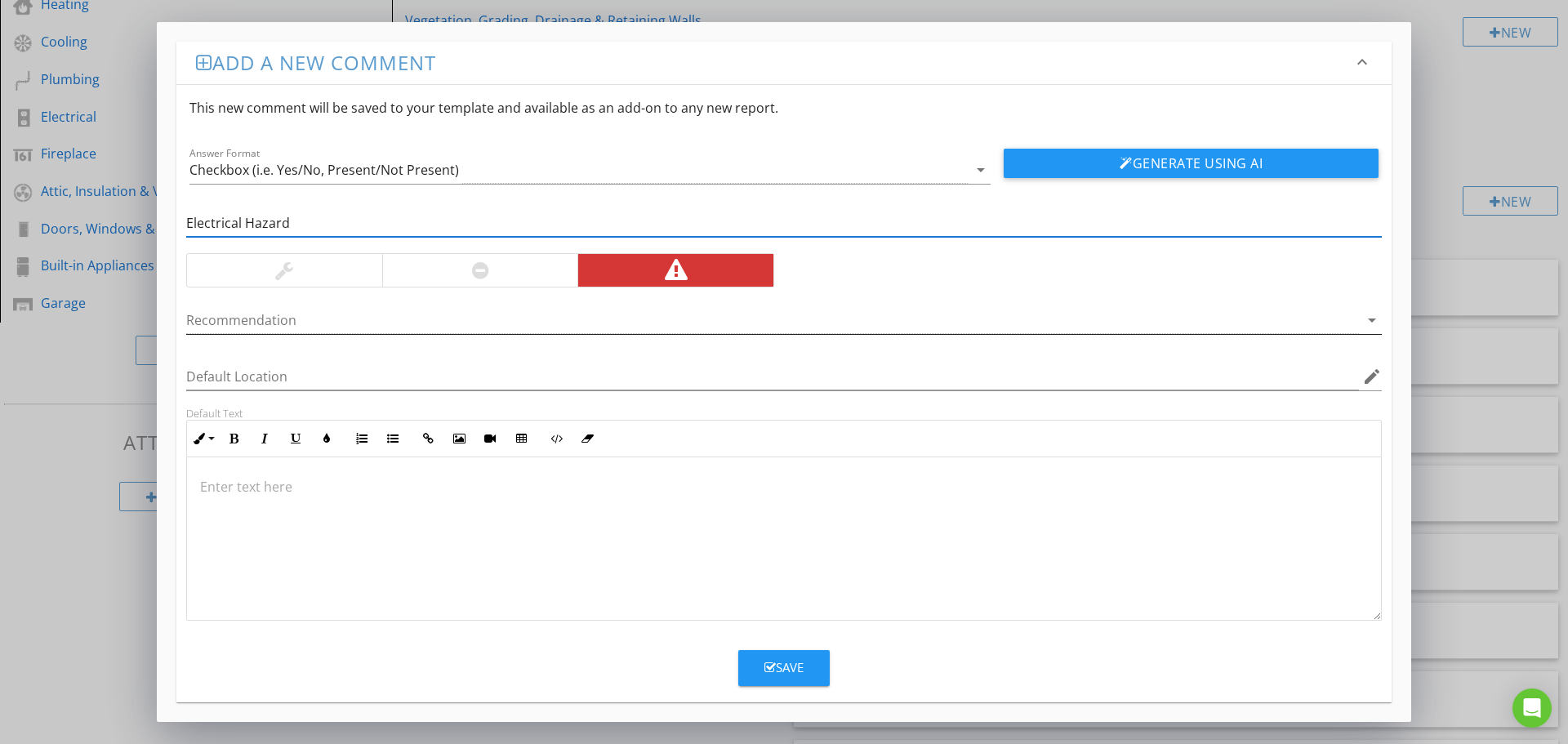
type input "Electrical Hazard"
click at [274, 320] on div at bounding box center [772, 320] width 1173 height 27
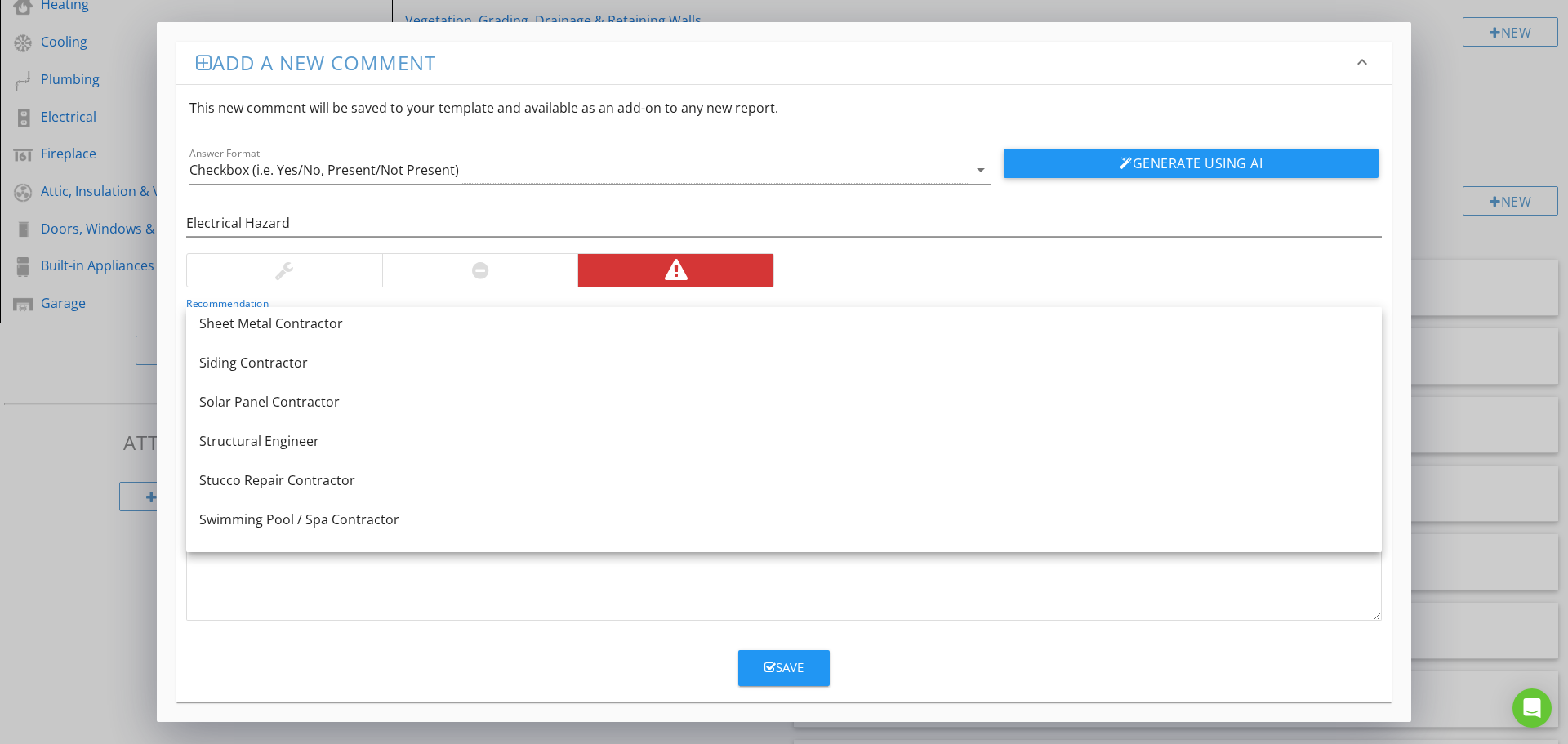
scroll to position [2264, 0]
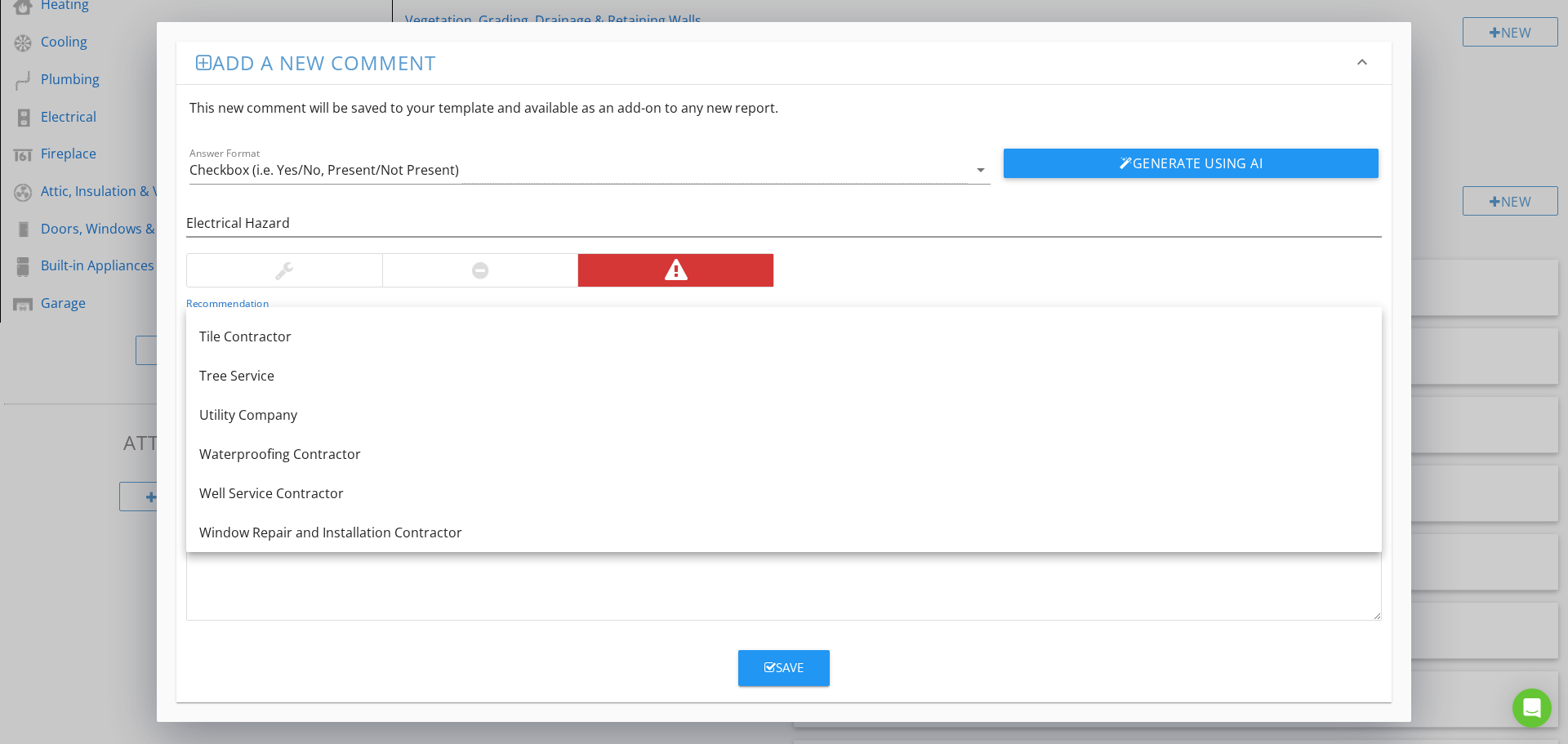
click at [1014, 262] on div "Electrical Hazard Recommendation arrow_drop_down Default Location edit Default …" at bounding box center [784, 402] width 1215 height 437
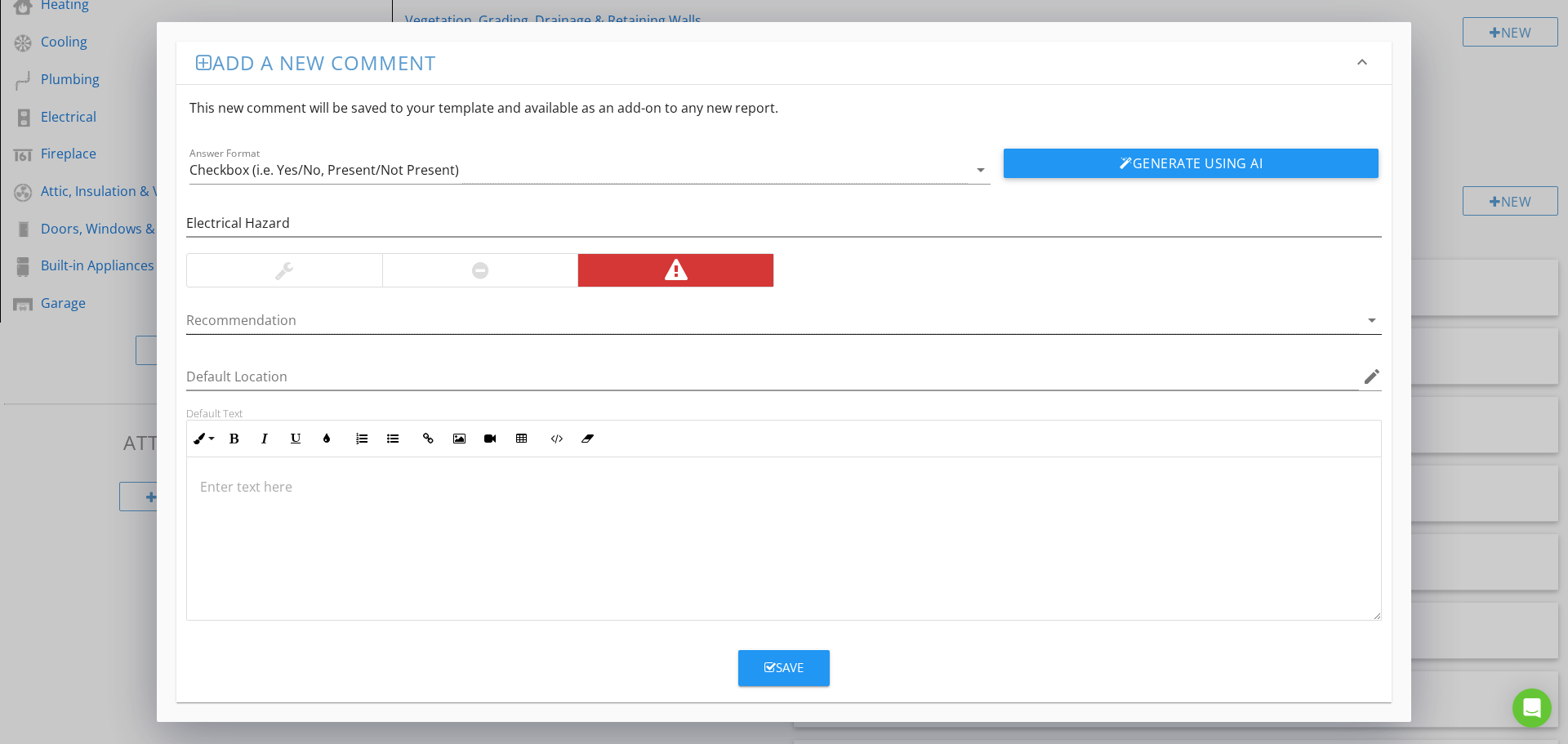
click at [259, 320] on div at bounding box center [772, 320] width 1173 height 27
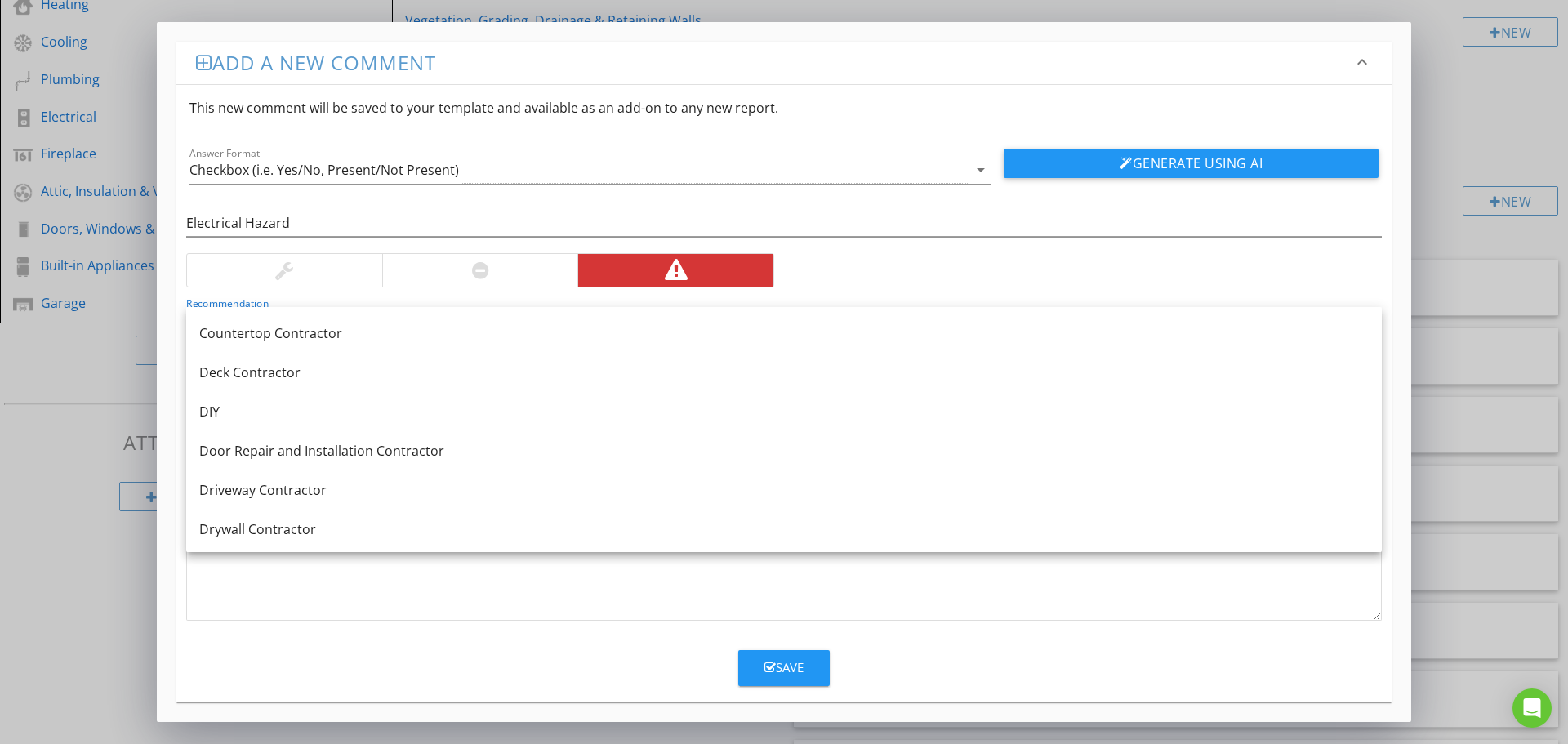
scroll to position [0, 0]
click at [1120, 261] on div "Electrical Hazard Recommendation arrow_drop_down Default Location edit Default …" at bounding box center [784, 402] width 1215 height 437
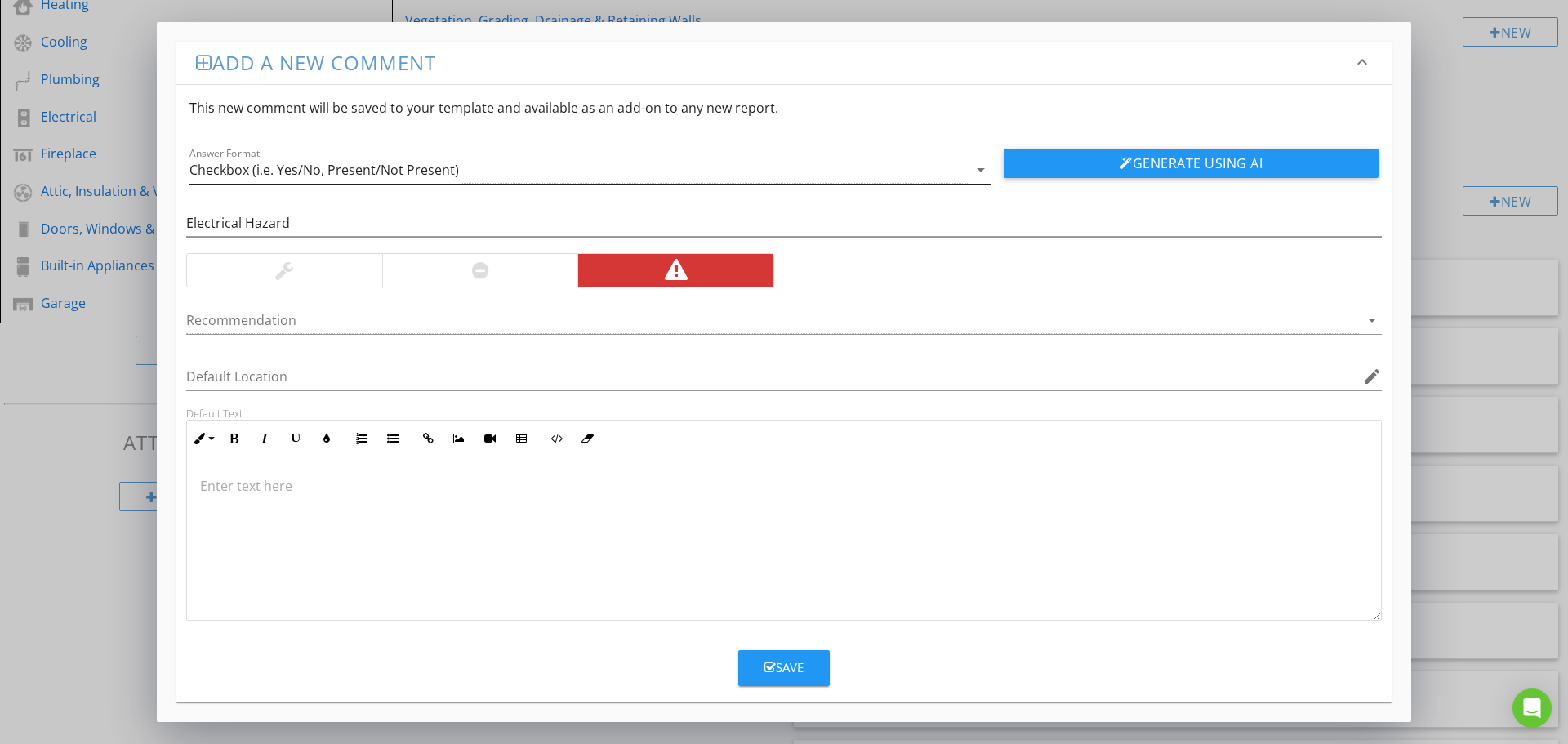
click at [343, 166] on div "Checkbox (i.e. Yes/No, Present/Not Present)" at bounding box center [324, 169] width 270 height 15
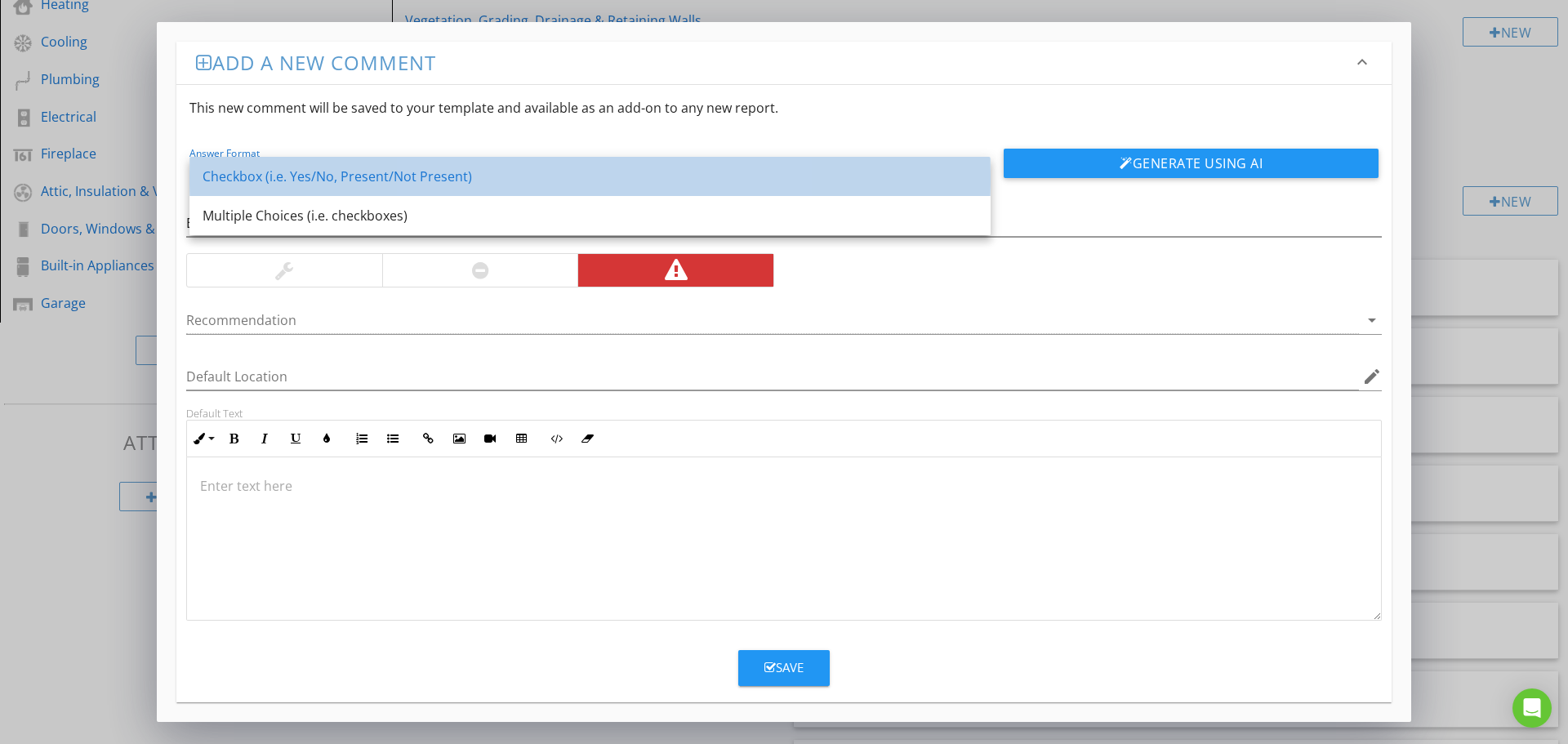
click at [309, 181] on div "Checkbox (i.e. Yes/No, Present/Not Present)" at bounding box center [590, 176] width 775 height 19
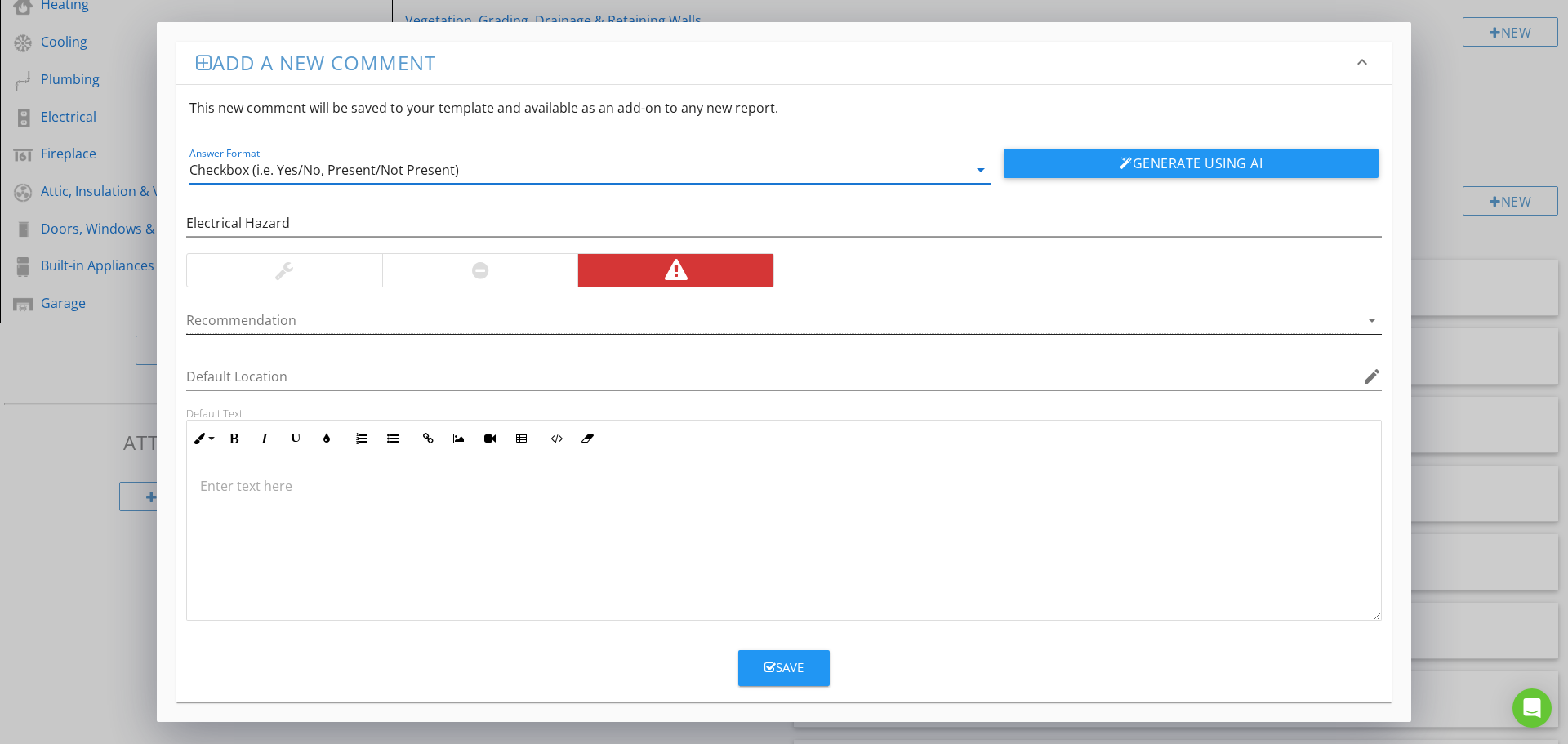
click at [279, 320] on div at bounding box center [772, 320] width 1173 height 27
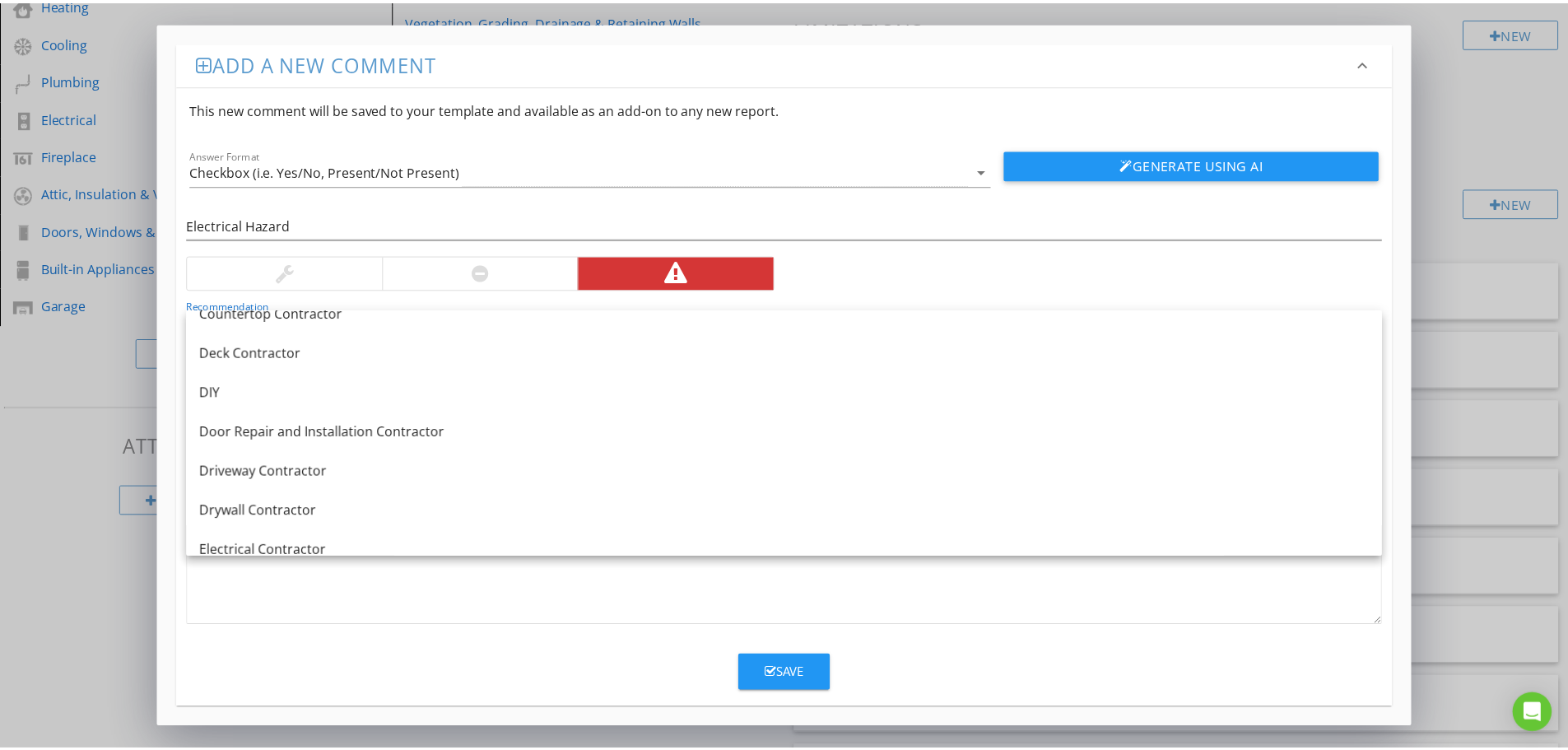
scroll to position [494, 0]
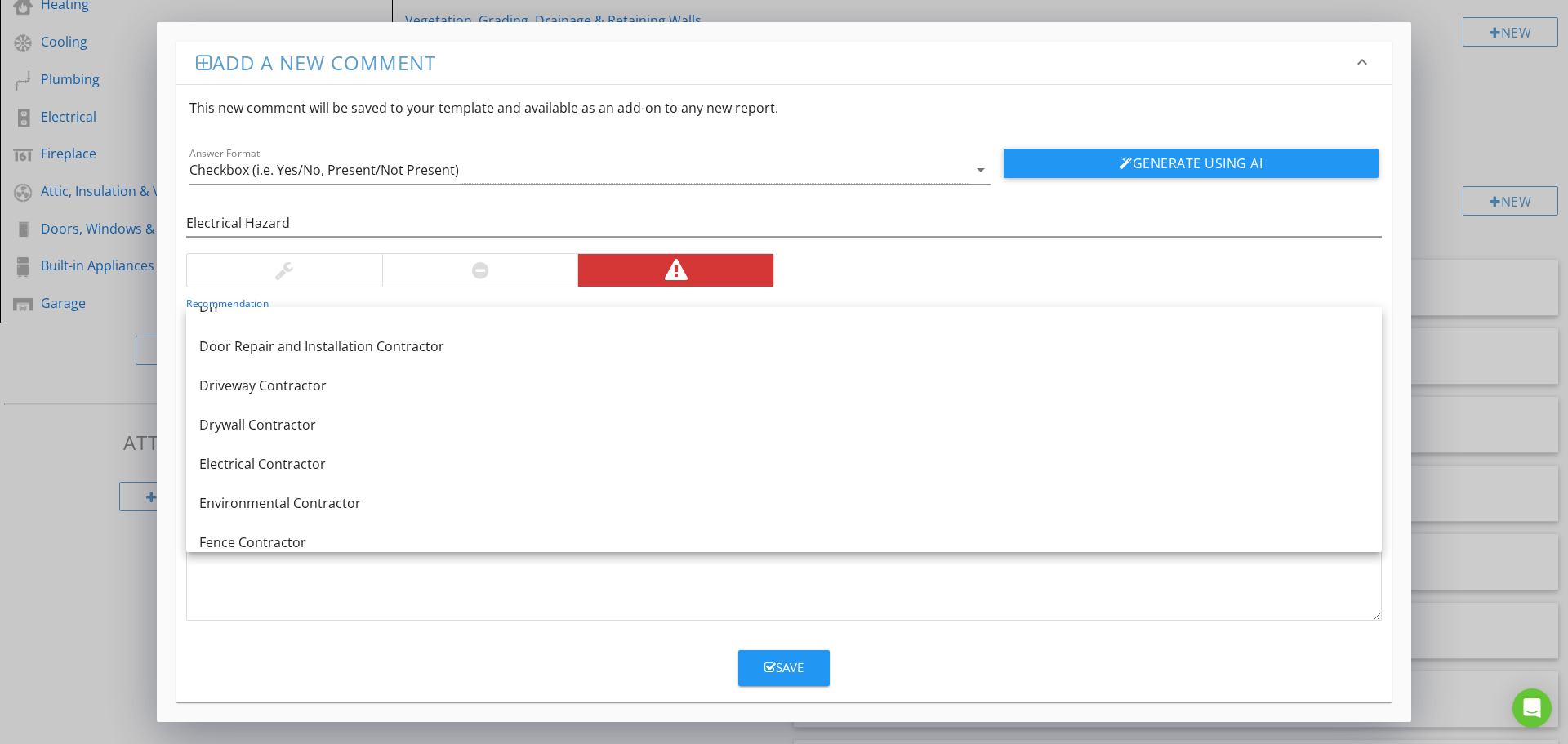
click at [1040, 255] on div "Electrical Hazard Recommendation arrow_drop_down Default Location edit Default …" at bounding box center [784, 402] width 1215 height 437
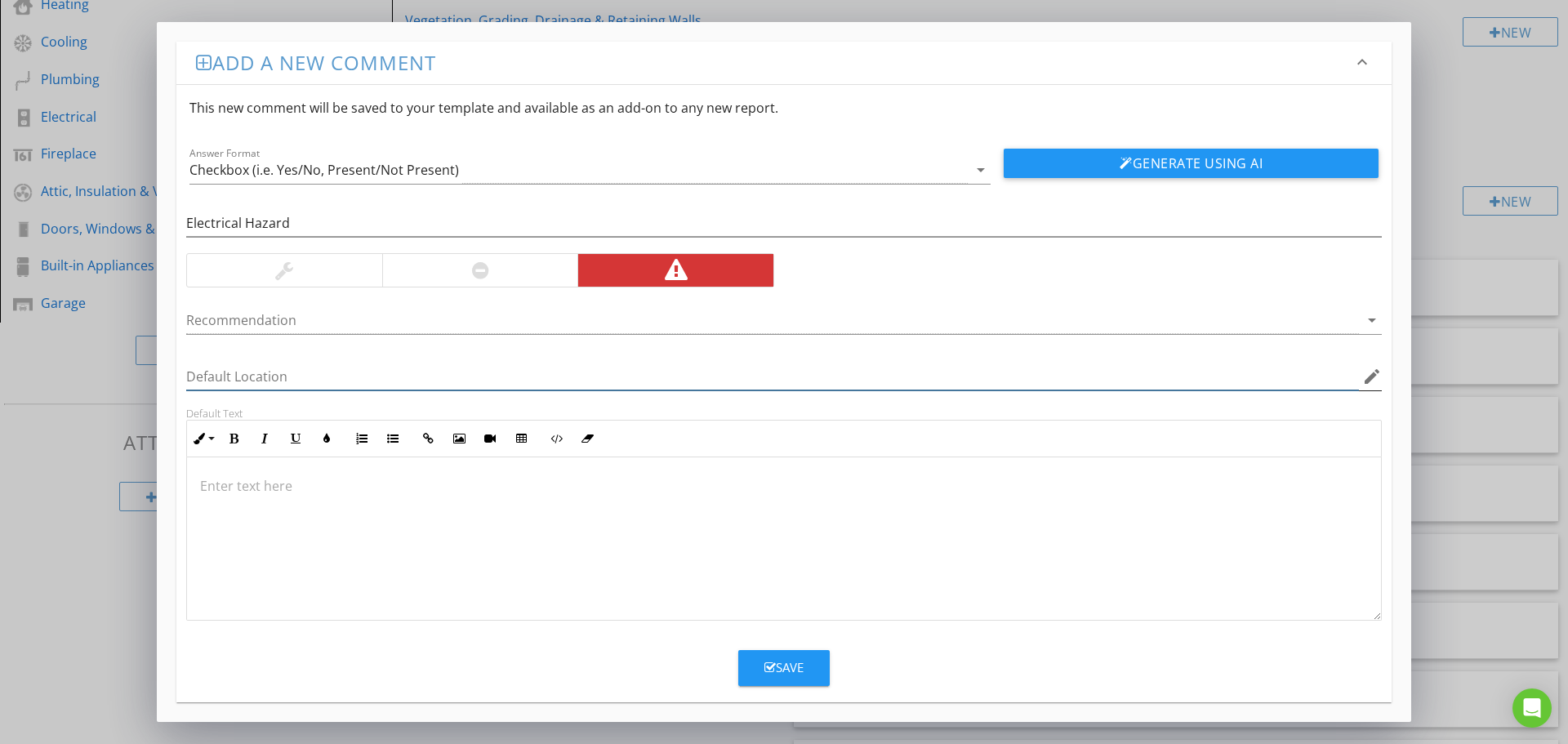
click at [268, 373] on input "Default Location" at bounding box center [772, 376] width 1173 height 27
click at [959, 263] on div "Electrical Hazard Recommendation arrow_drop_down Default Location edit Default …" at bounding box center [784, 402] width 1215 height 437
click at [244, 484] on p at bounding box center [784, 486] width 1168 height 19
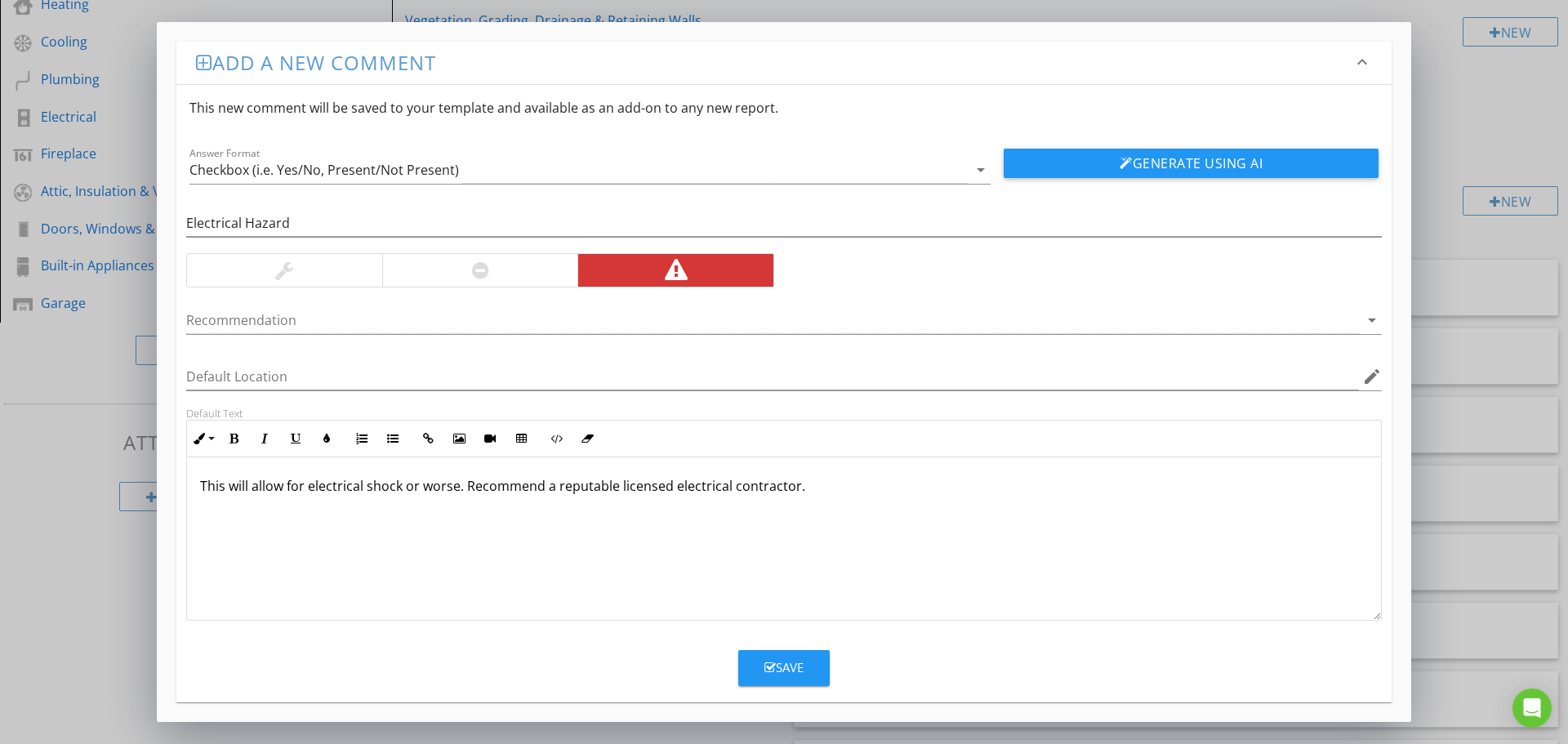
click at [761, 668] on button "Save" at bounding box center [784, 668] width 92 height 36
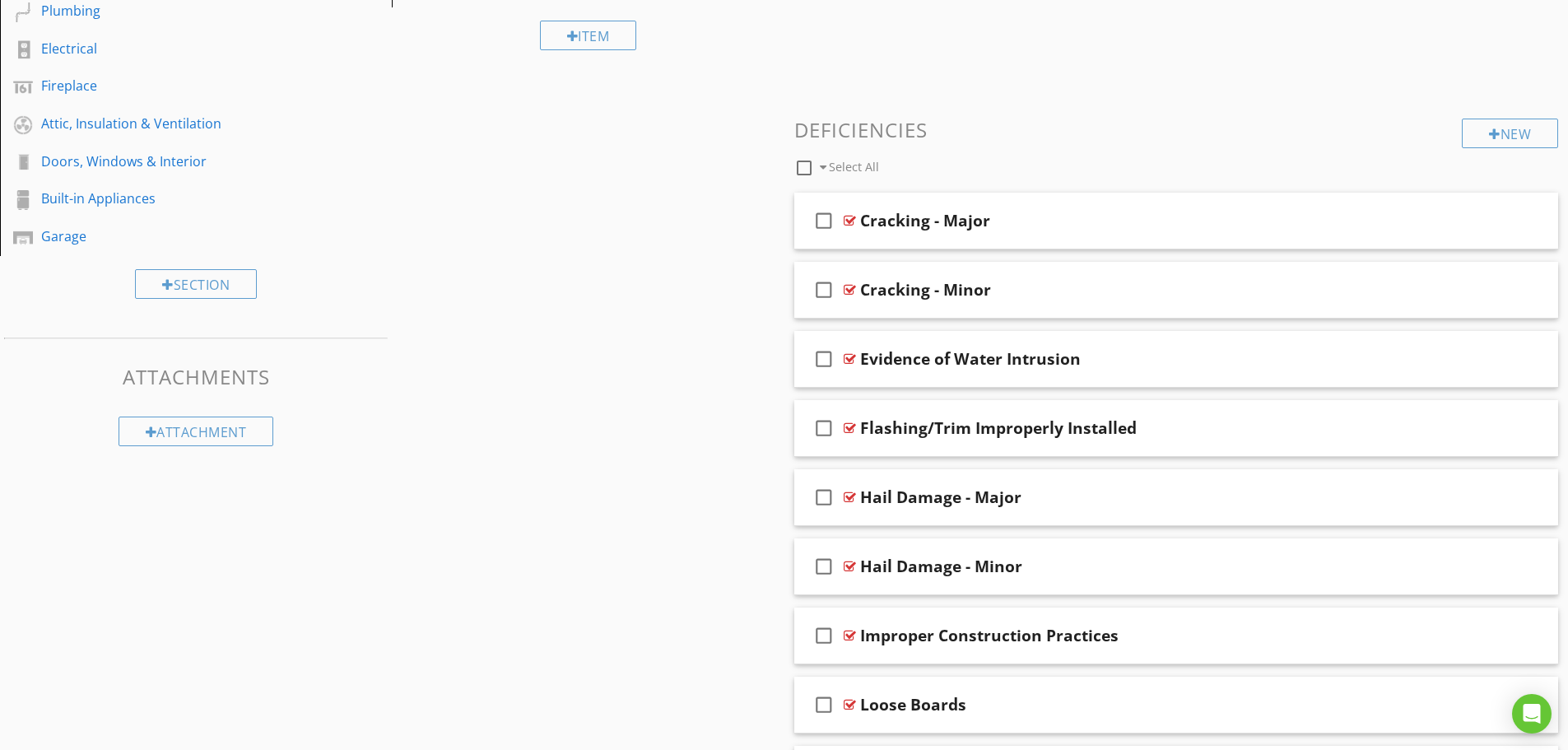
scroll to position [220, 0]
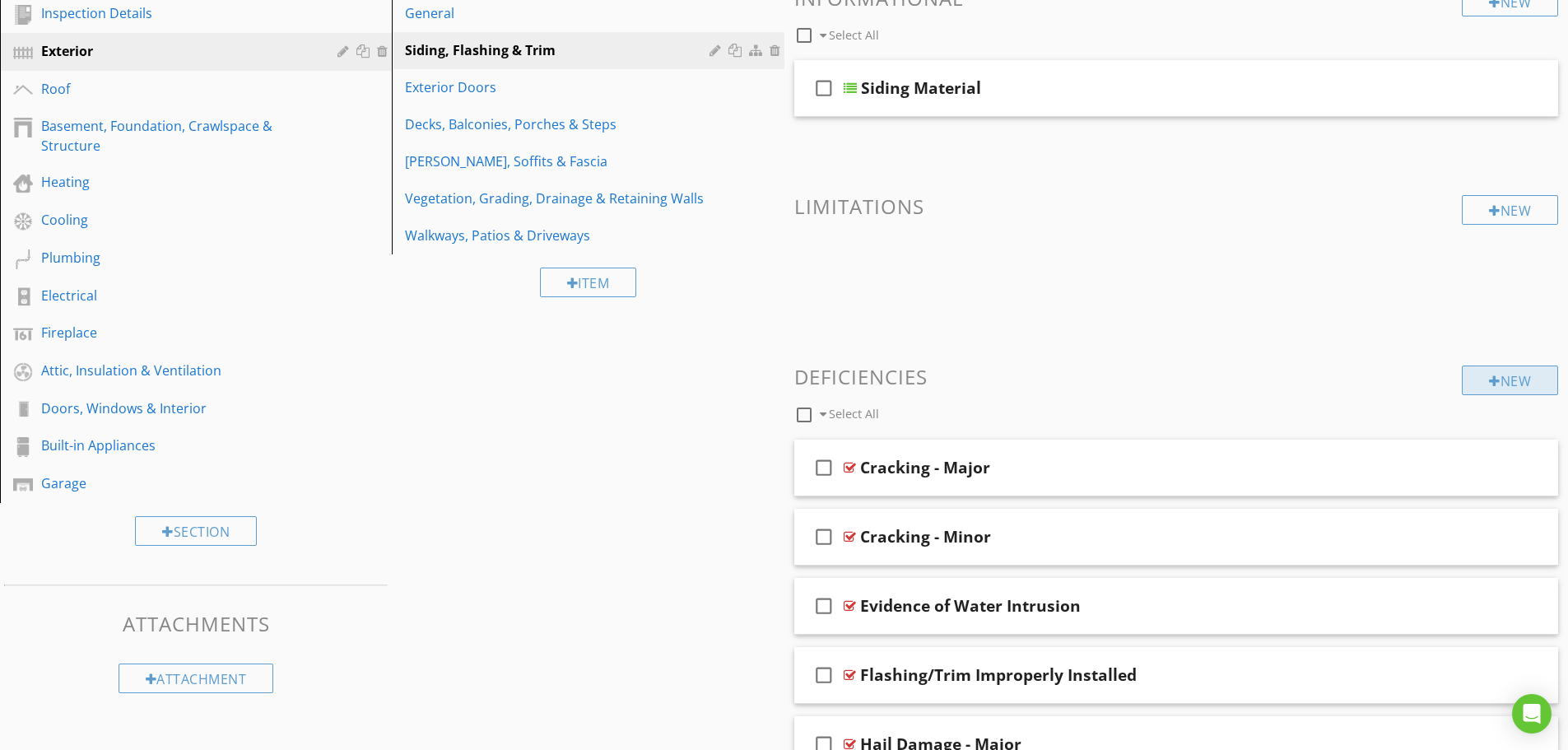
click at [1509, 379] on div "New" at bounding box center [1509, 380] width 96 height 30
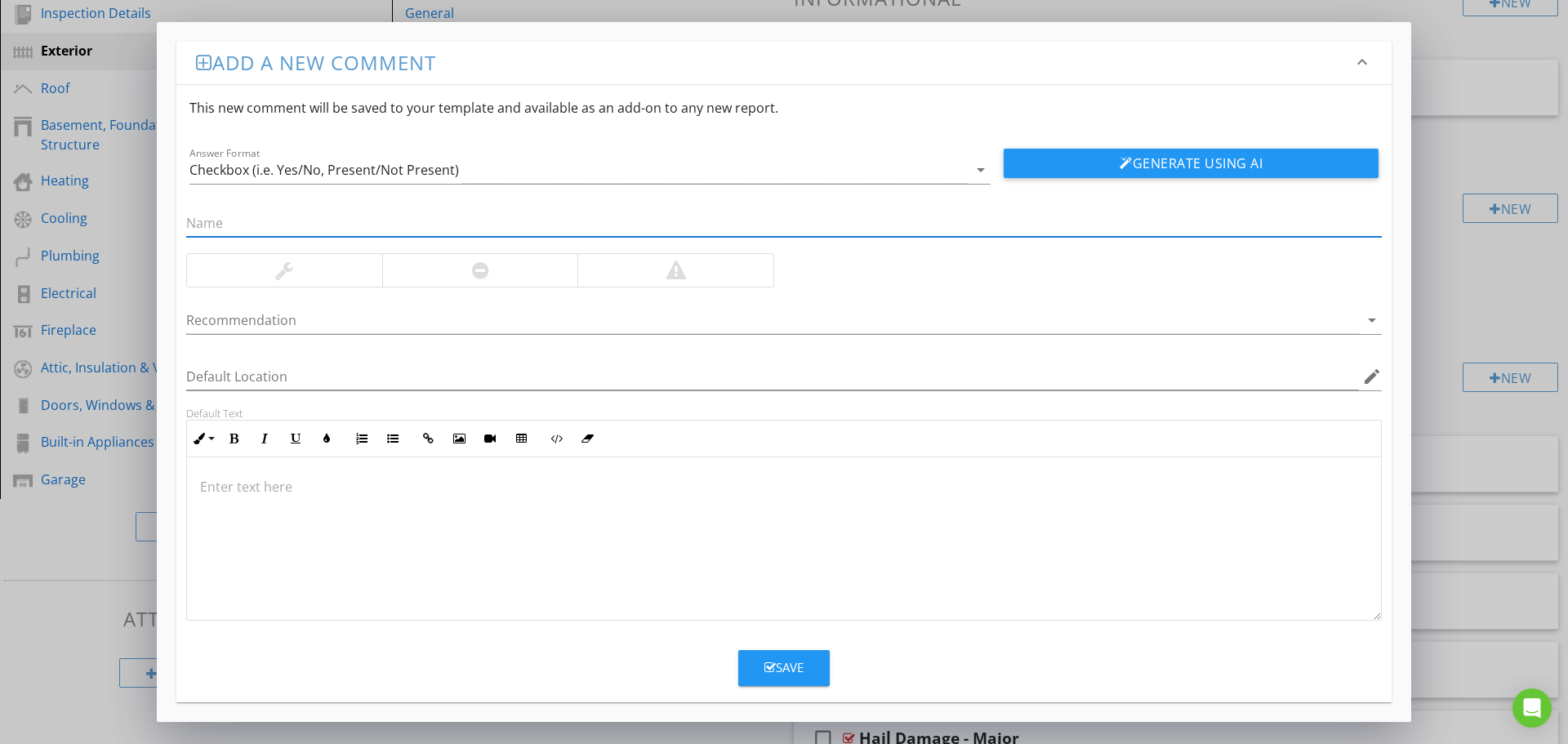
click at [740, 272] on div at bounding box center [675, 270] width 196 height 32
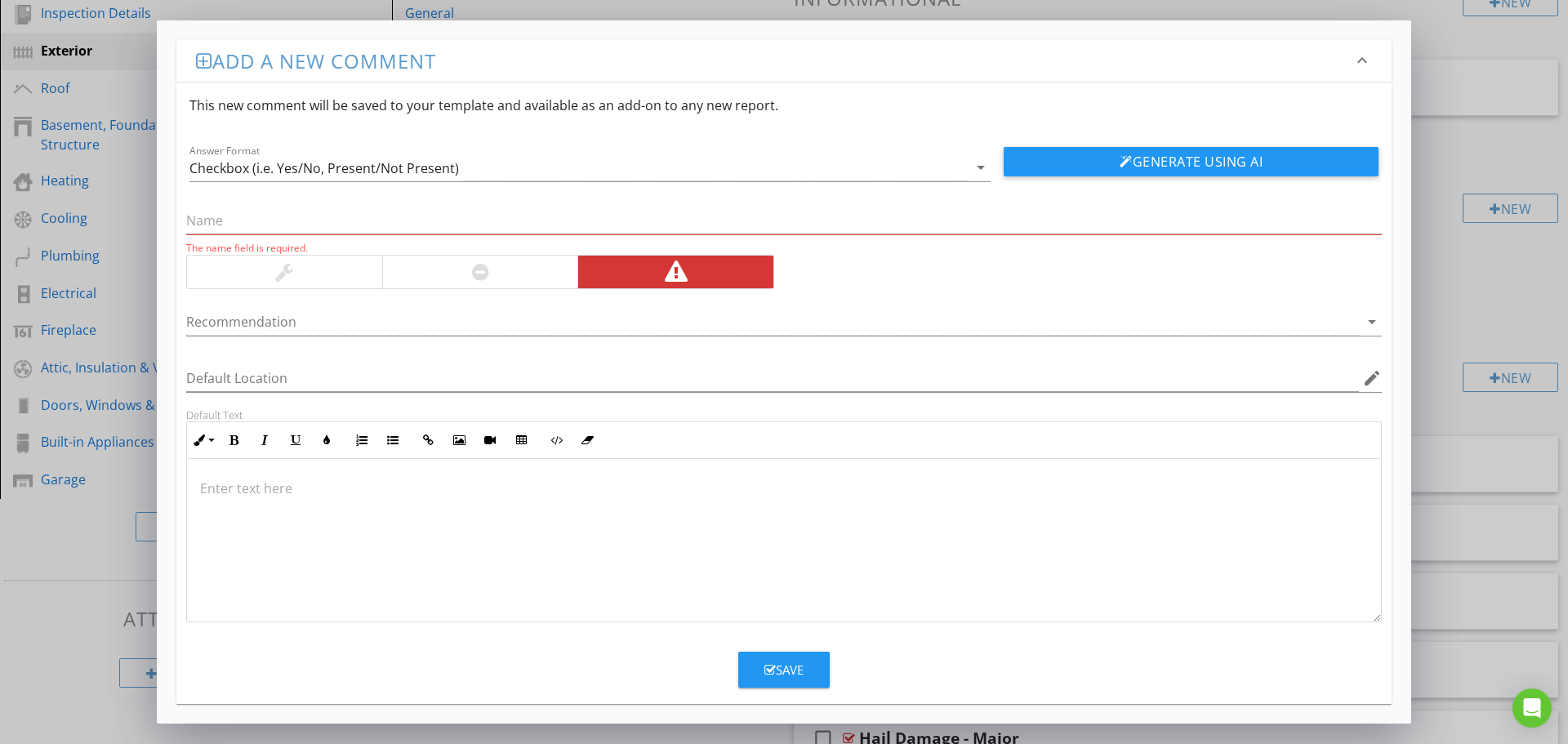
click at [657, 31] on div "Add a new comment keyboard_arrow_down This new comment will be saved to your te…" at bounding box center [784, 371] width 1255 height 703
click at [1366, 59] on icon "keyboard_arrow_down" at bounding box center [1362, 60] width 19 height 19
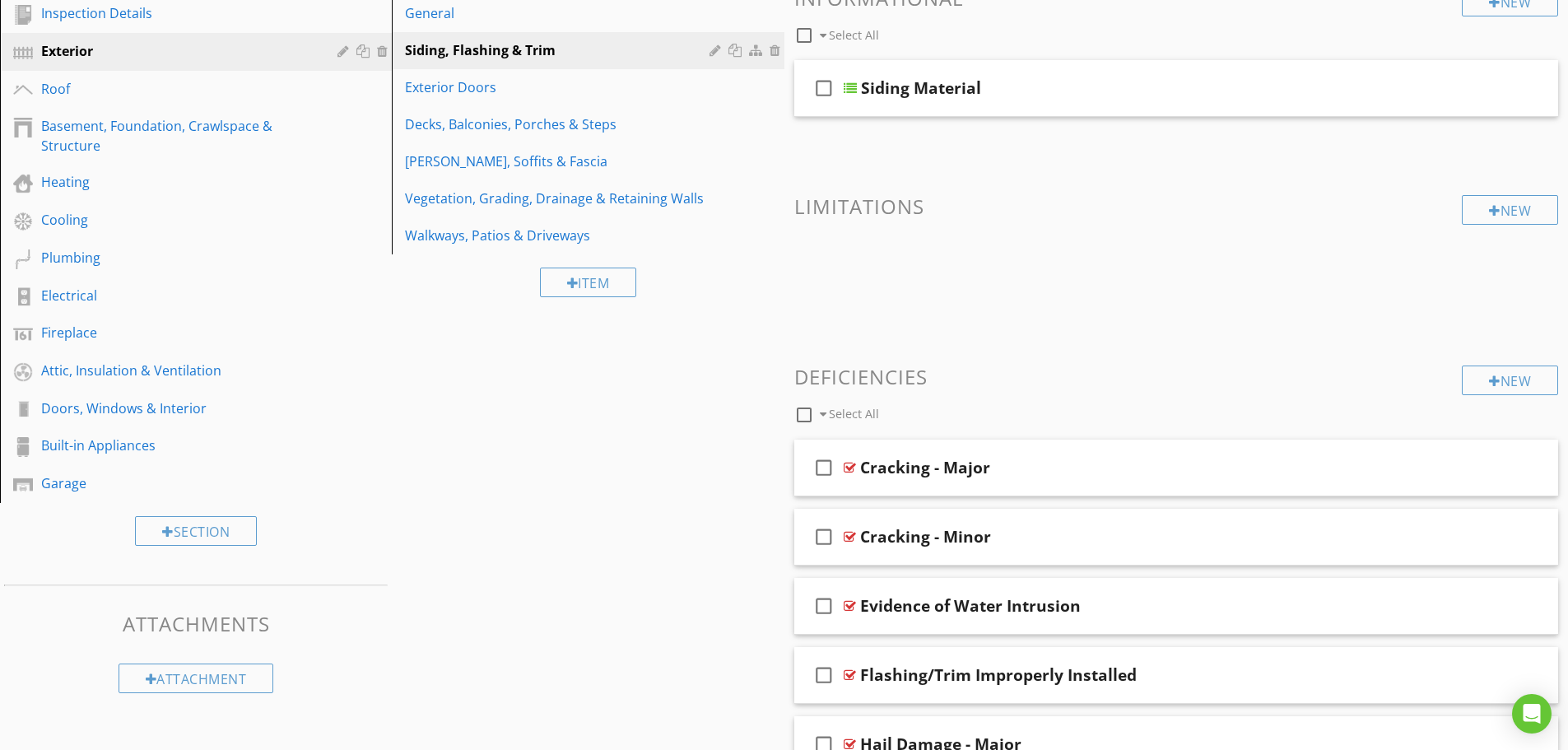
click at [1123, 246] on div at bounding box center [784, 375] width 1568 height 750
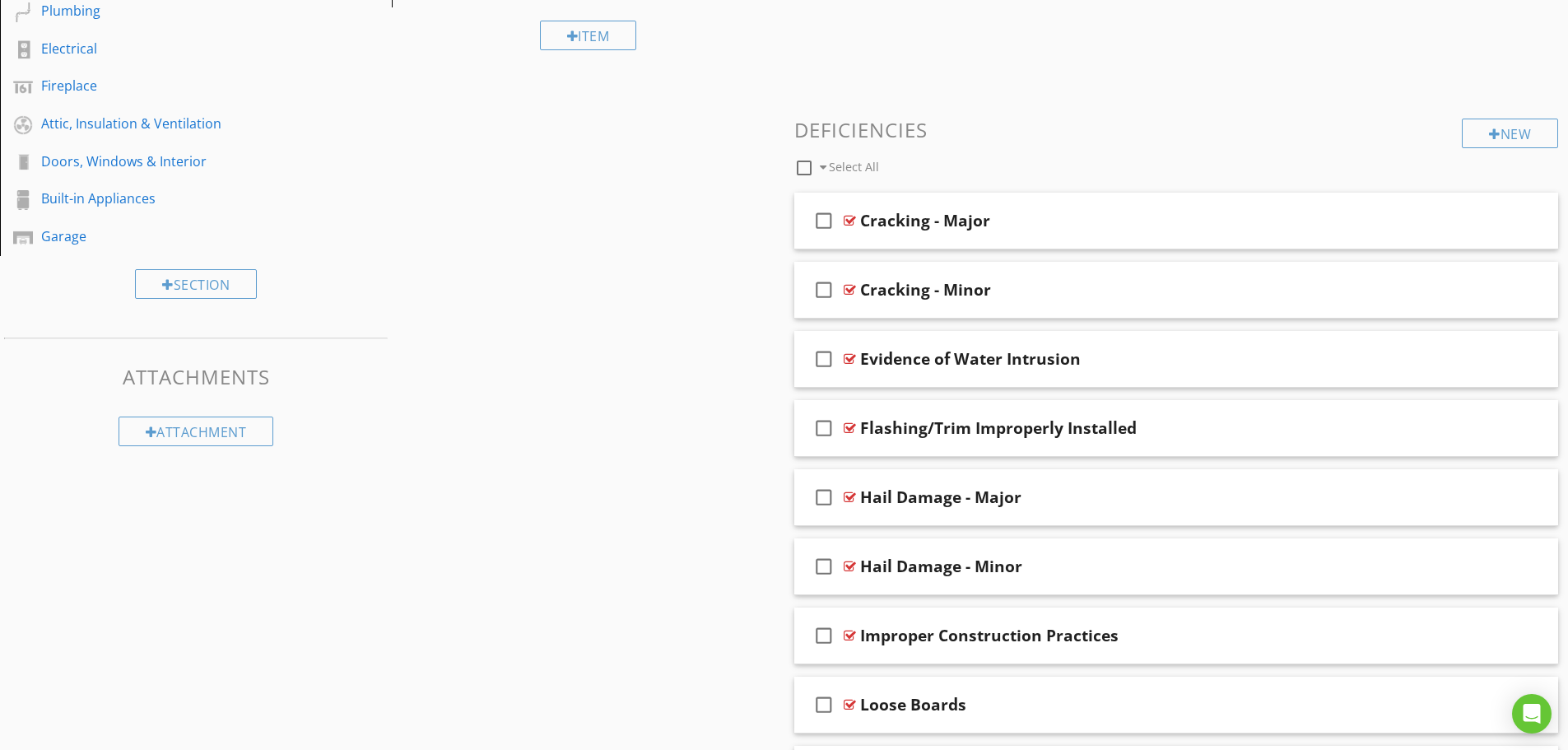
click at [945, 353] on div "Evidence of Water Intrusion" at bounding box center [970, 359] width 221 height 19
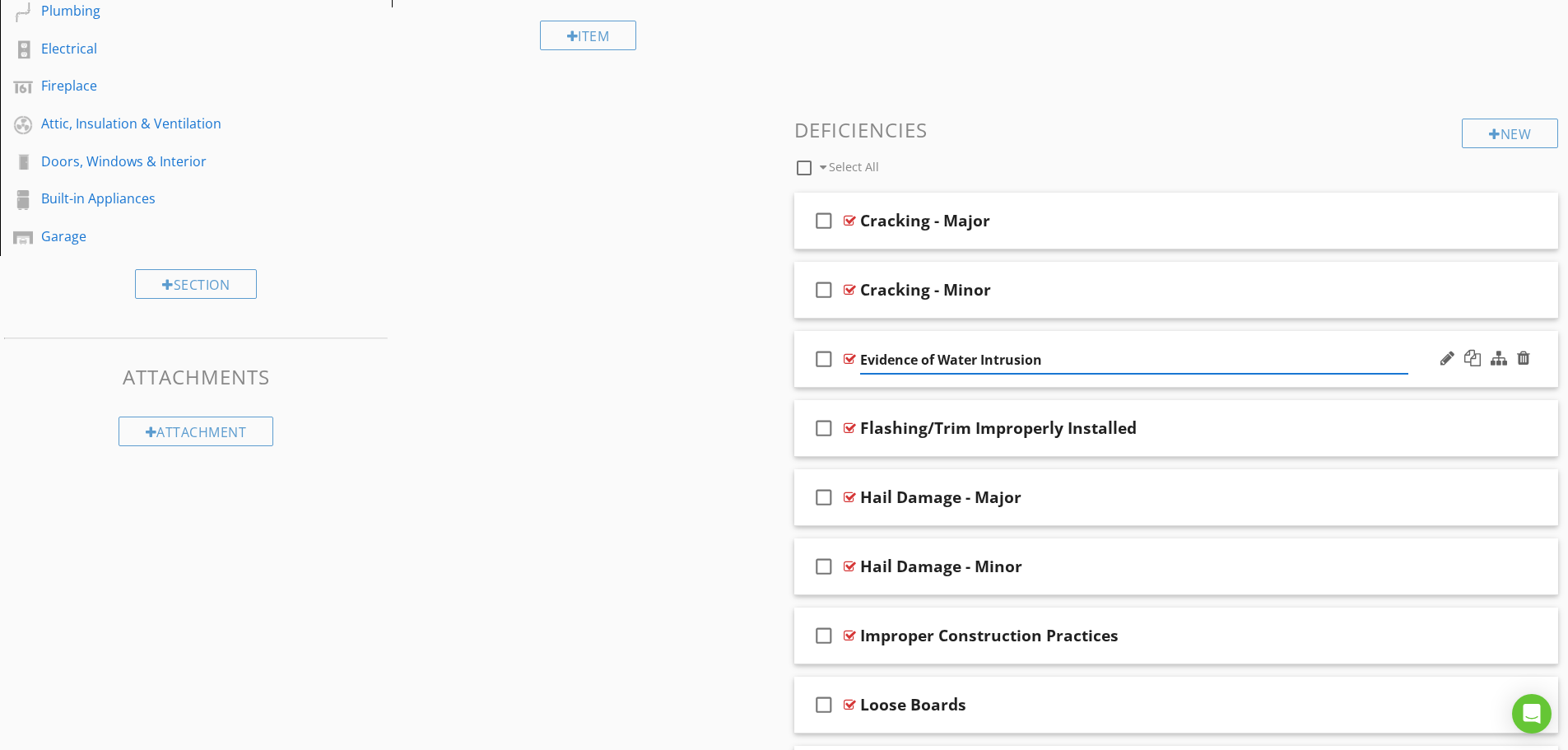
click at [805, 355] on div "check_box_outline_blank Evidence of Water Intrusion" at bounding box center [1176, 359] width 765 height 57
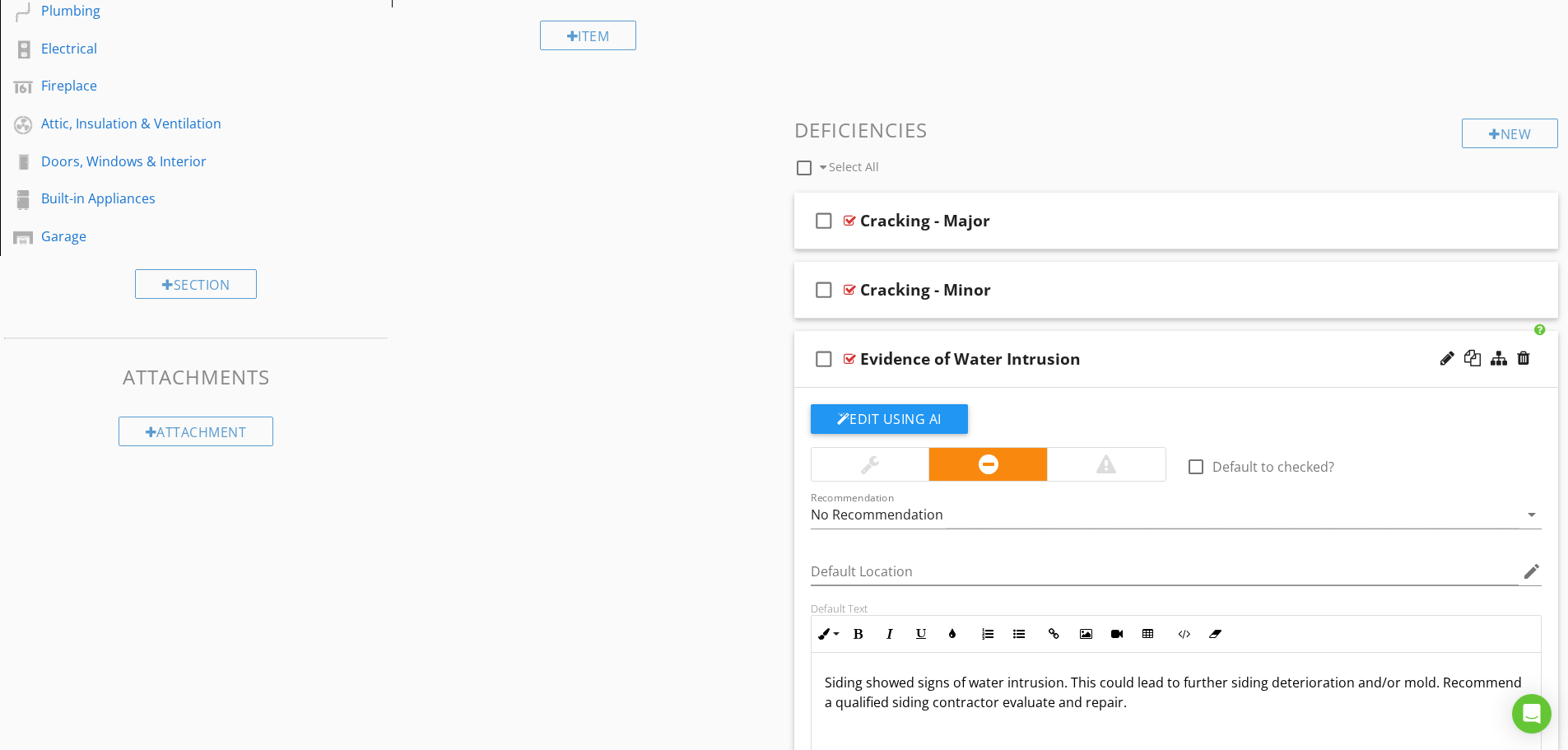
click at [805, 358] on div "check_box_outline_blank Evidence of Water Intrusion" at bounding box center [1176, 359] width 765 height 57
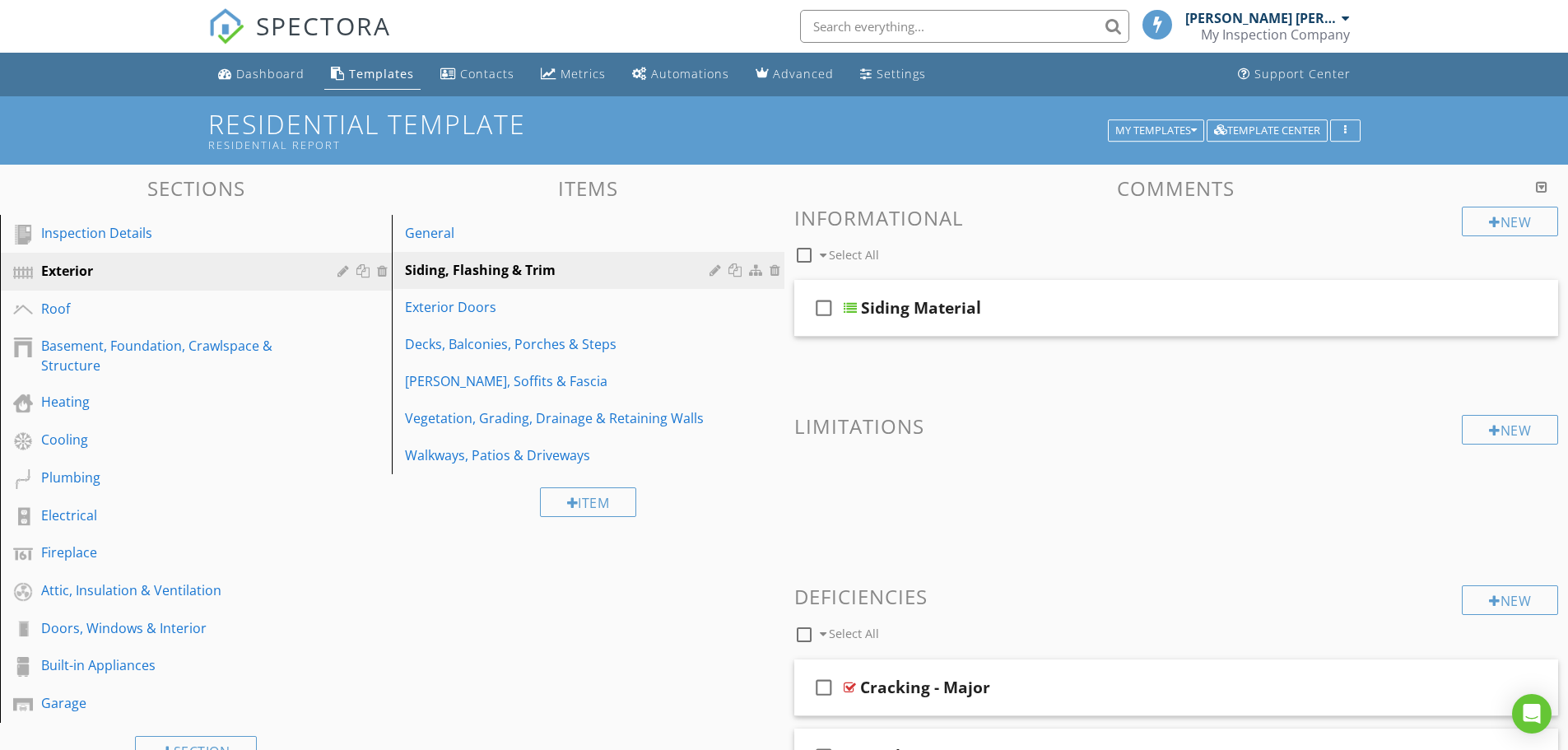
scroll to position [247, 0]
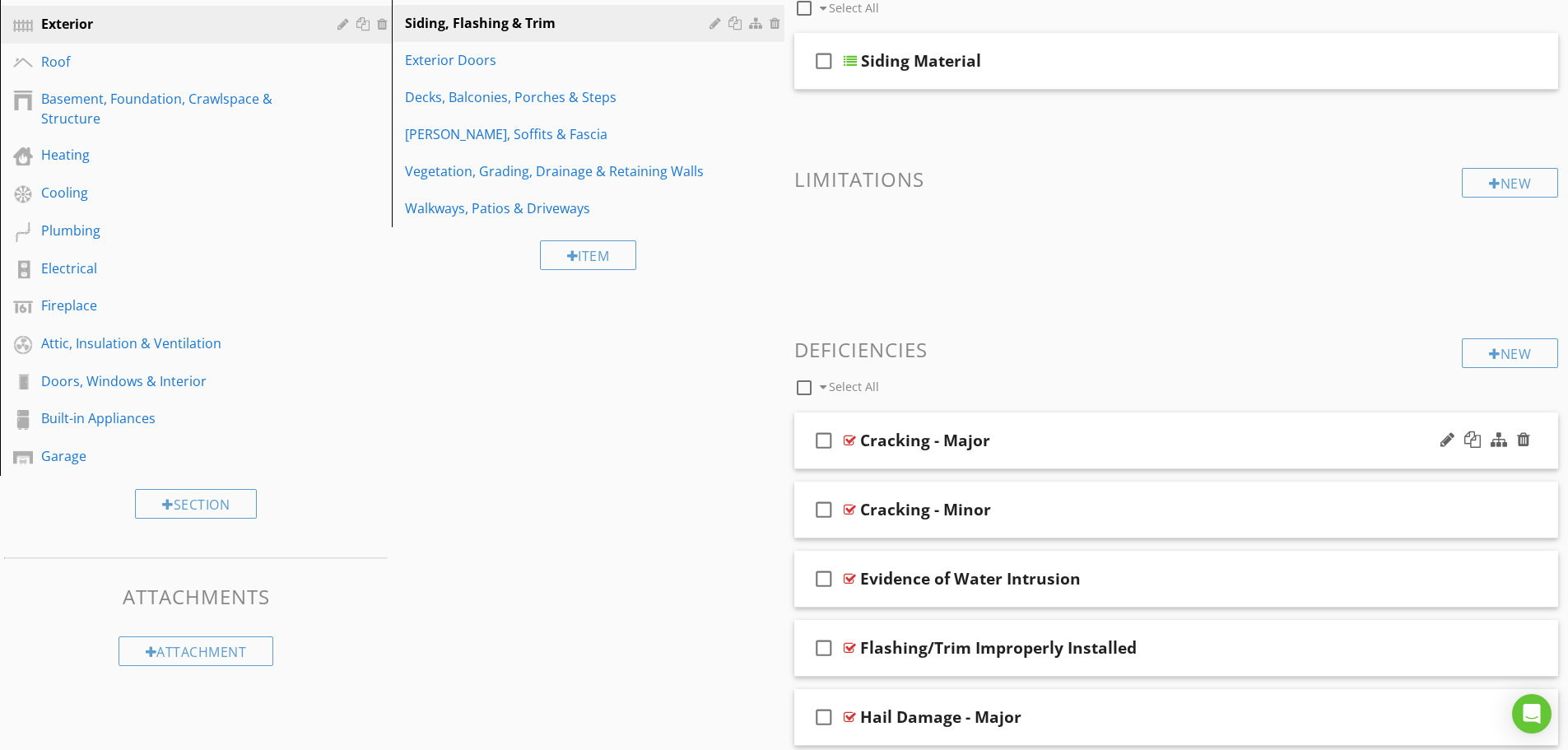
click at [1088, 453] on div "check_box_outline_blank Cracking - Major" at bounding box center [1176, 441] width 765 height 57
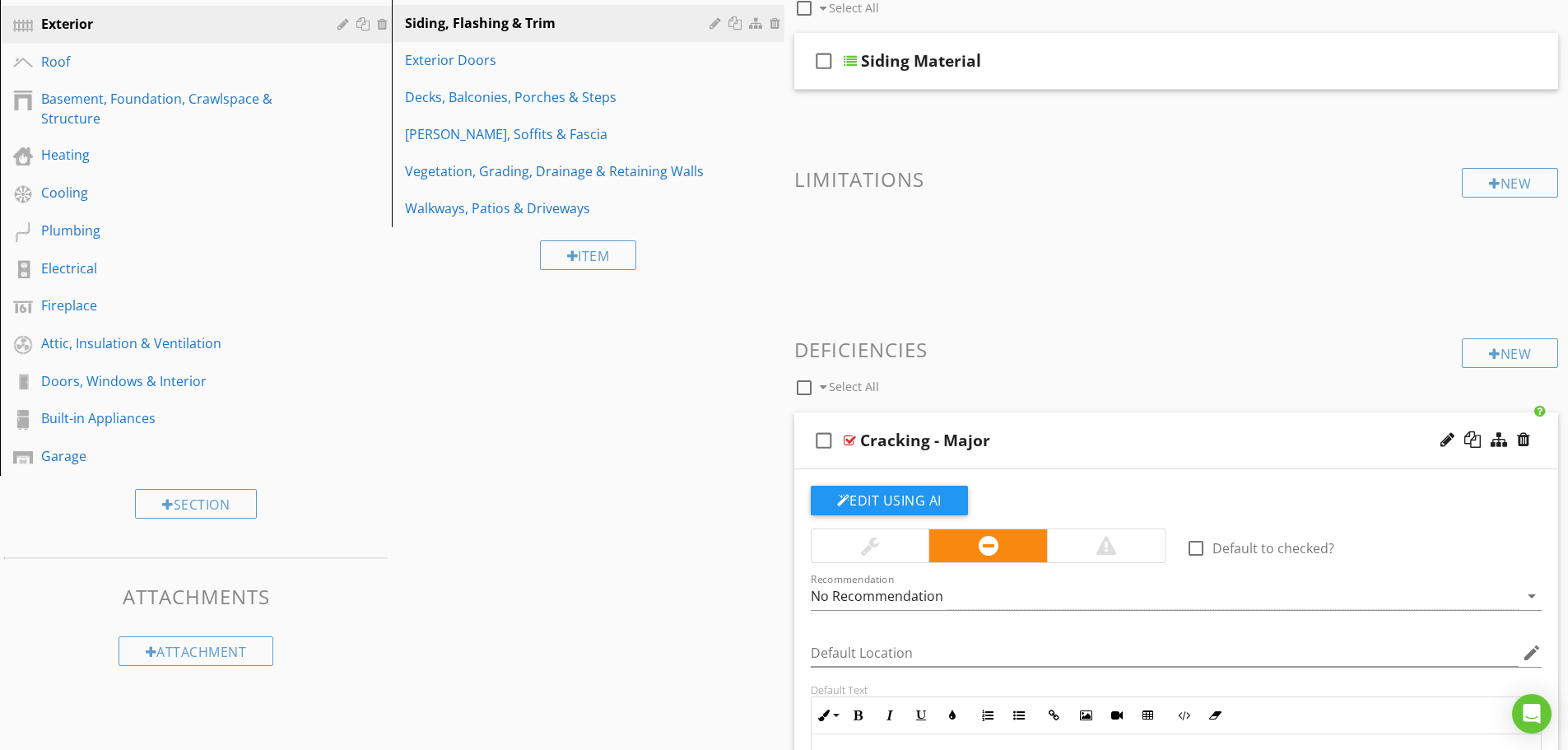
scroll to position [577, 0]
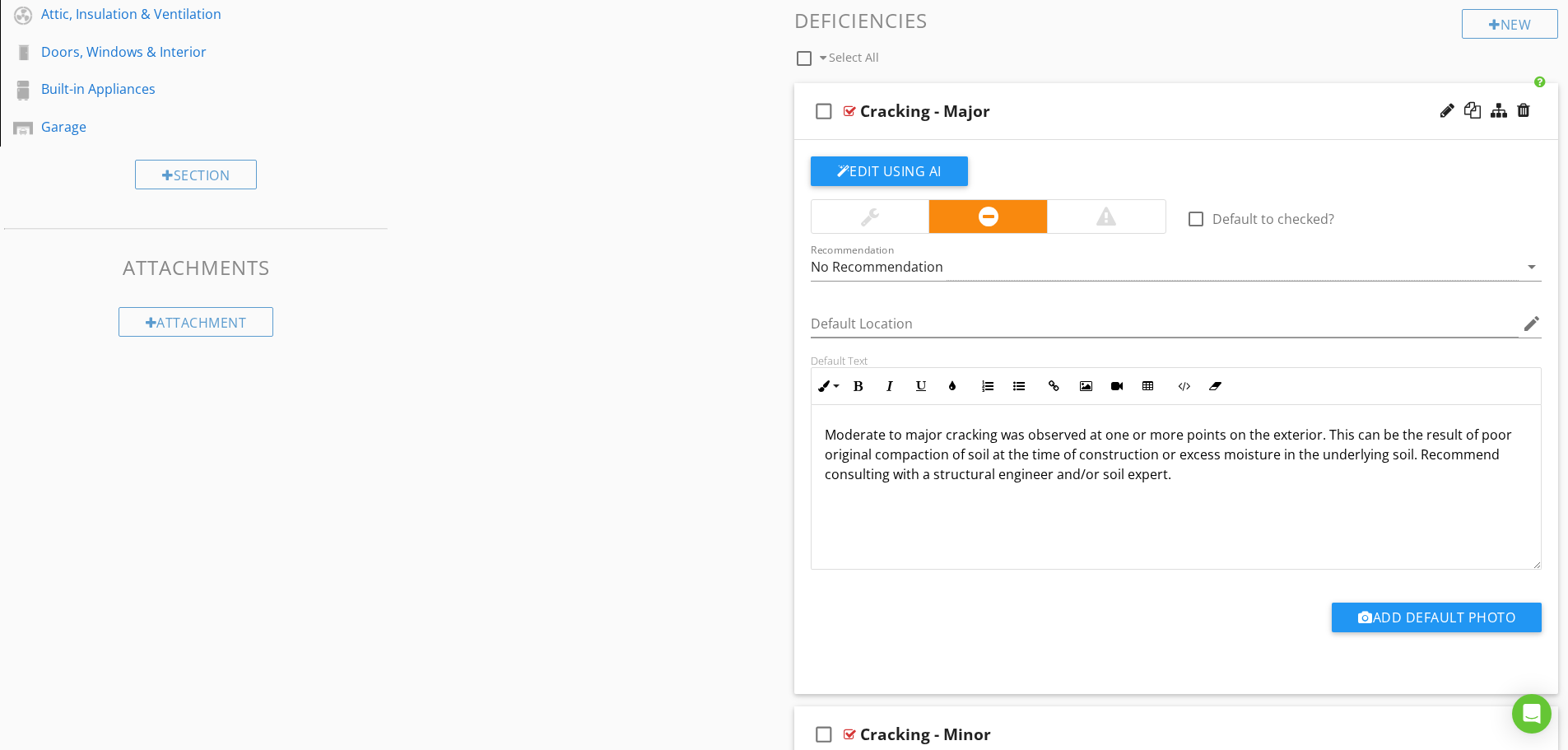
click at [1186, 474] on p "Moderate to major cracking was observed at one or more points on the exterior. …" at bounding box center [1176, 454] width 704 height 59
click at [1133, 470] on p "Moderate to major cracking was observed at one or more points on the exterior. …" at bounding box center [1176, 454] width 704 height 59
click at [1176, 478] on p "Moderate to major cracking was observed at one or more points on the exterior. …" at bounding box center [1176, 454] width 704 height 59
drag, startPoint x: 1165, startPoint y: 478, endPoint x: 822, endPoint y: 487, distance: 343.1
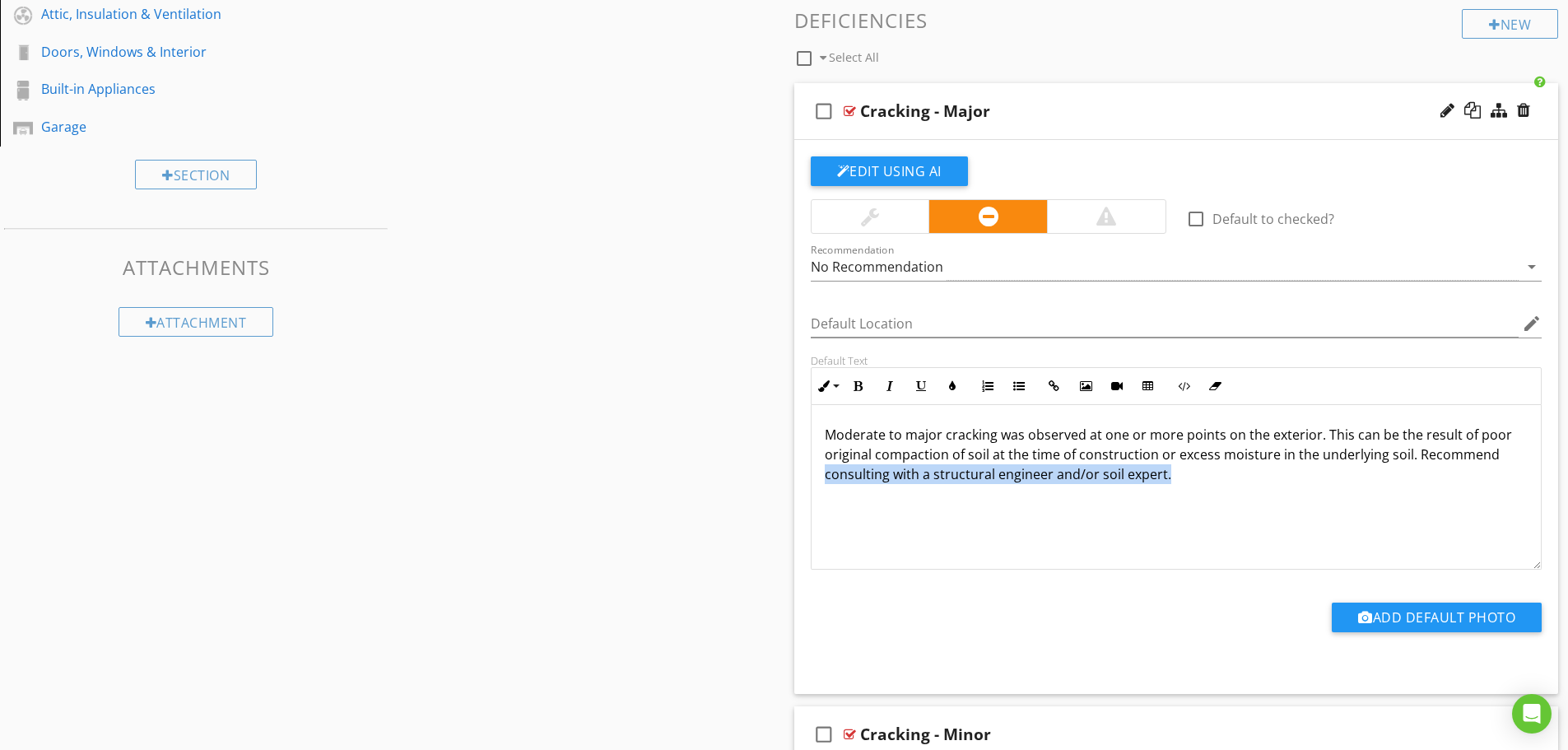
click at [822, 487] on div "Moderate to major cracking was observed at one or more points on the exterior. …" at bounding box center [1176, 487] width 730 height 165
click at [1329, 419] on div "Moderate to major cracking was observed at one or more points on the exterior. …" at bounding box center [1176, 487] width 730 height 165
click at [1318, 432] on p "Moderate to major cracking was observed at one or more points on the exterior. …" at bounding box center [1176, 454] width 704 height 59
click at [1328, 438] on p "Moderate to major cracking was observed at one or more points on the exterior. …" at bounding box center [1176, 454] width 704 height 59
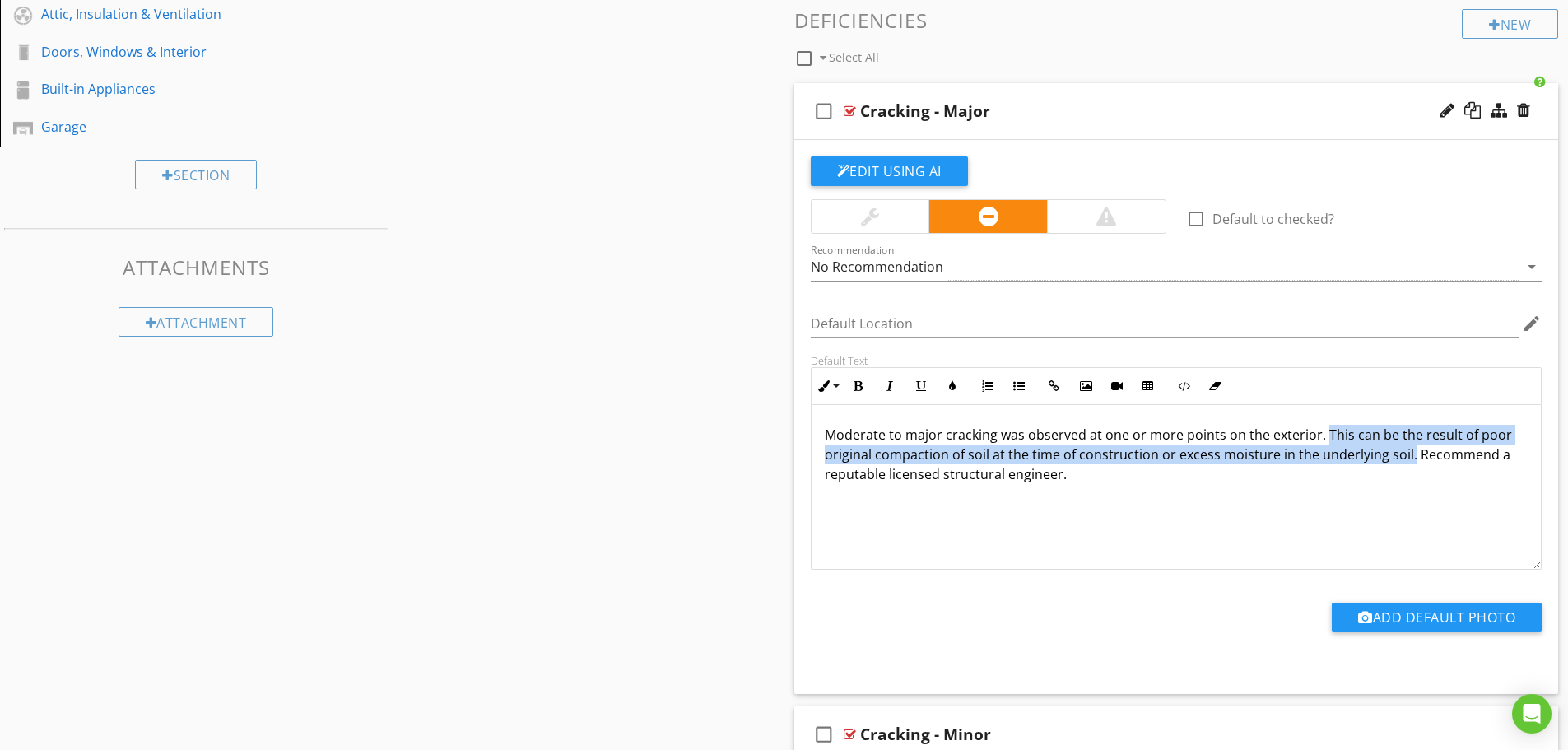
drag, startPoint x: 1320, startPoint y: 434, endPoint x: 1405, endPoint y: 460, distance: 88.9
click at [1405, 460] on p "Moderate to major cracking was observed at one or more points on the exterior. …" at bounding box center [1176, 454] width 704 height 59
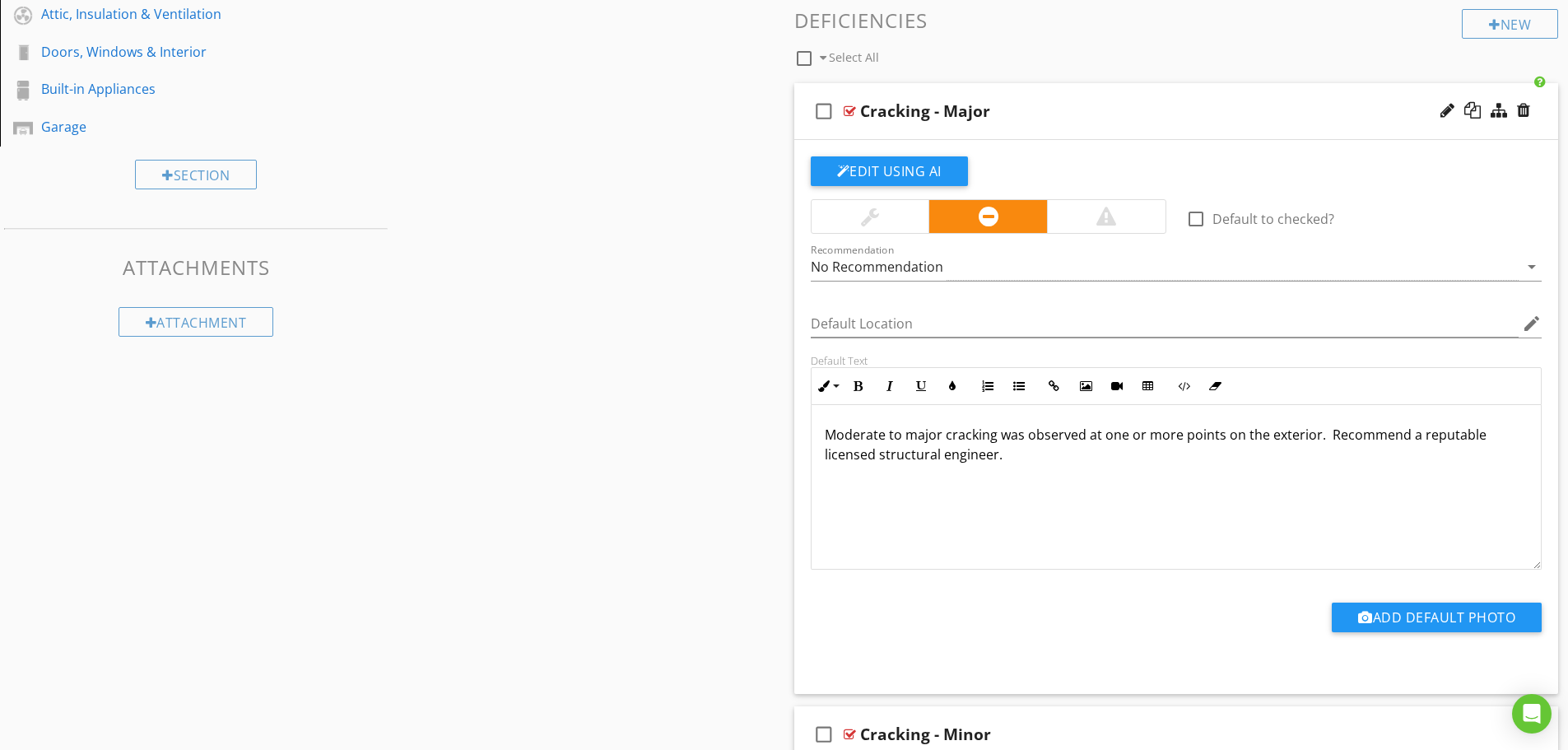
scroll to position [741, 0]
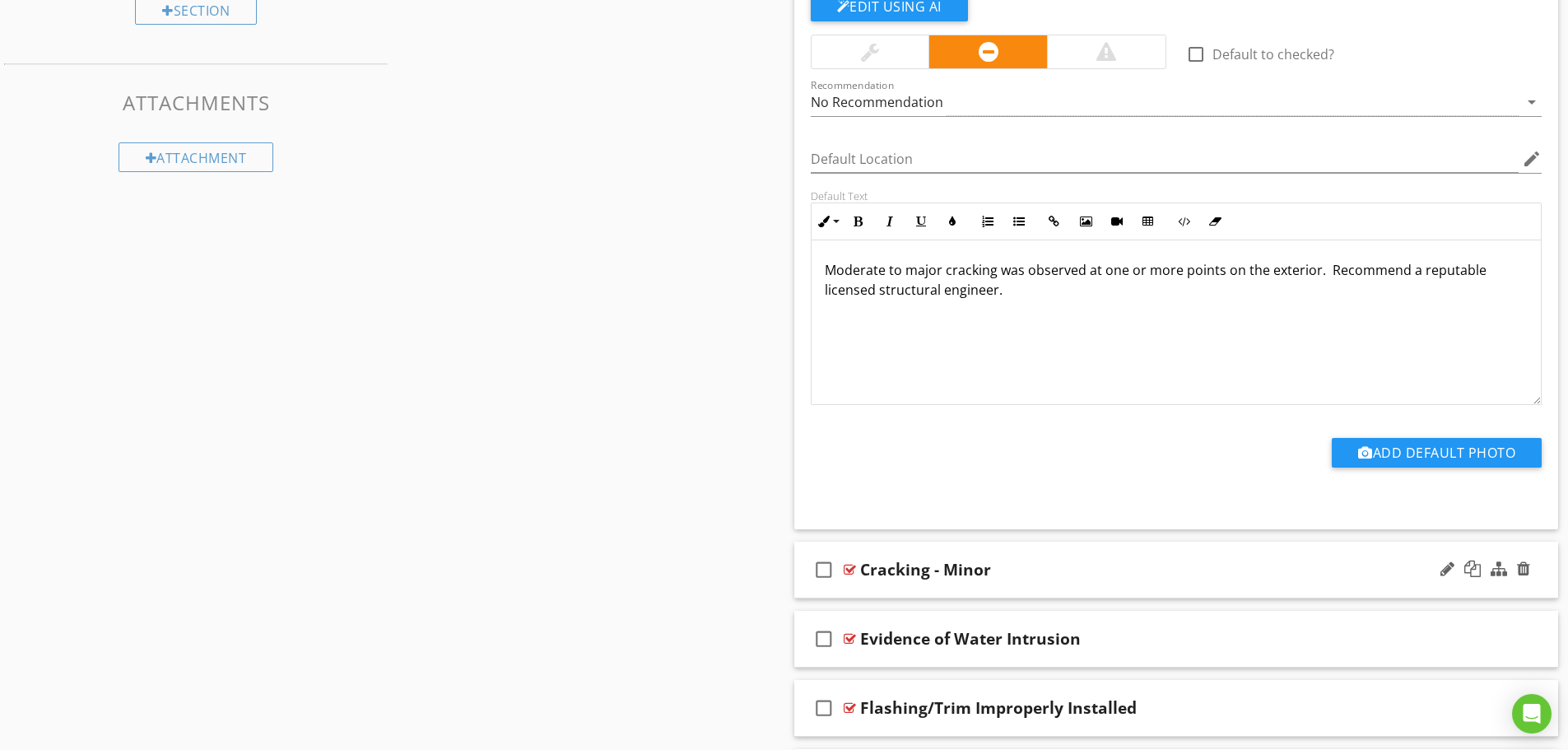
click at [1068, 575] on div "Cracking - Minor" at bounding box center [1133, 570] width 548 height 19
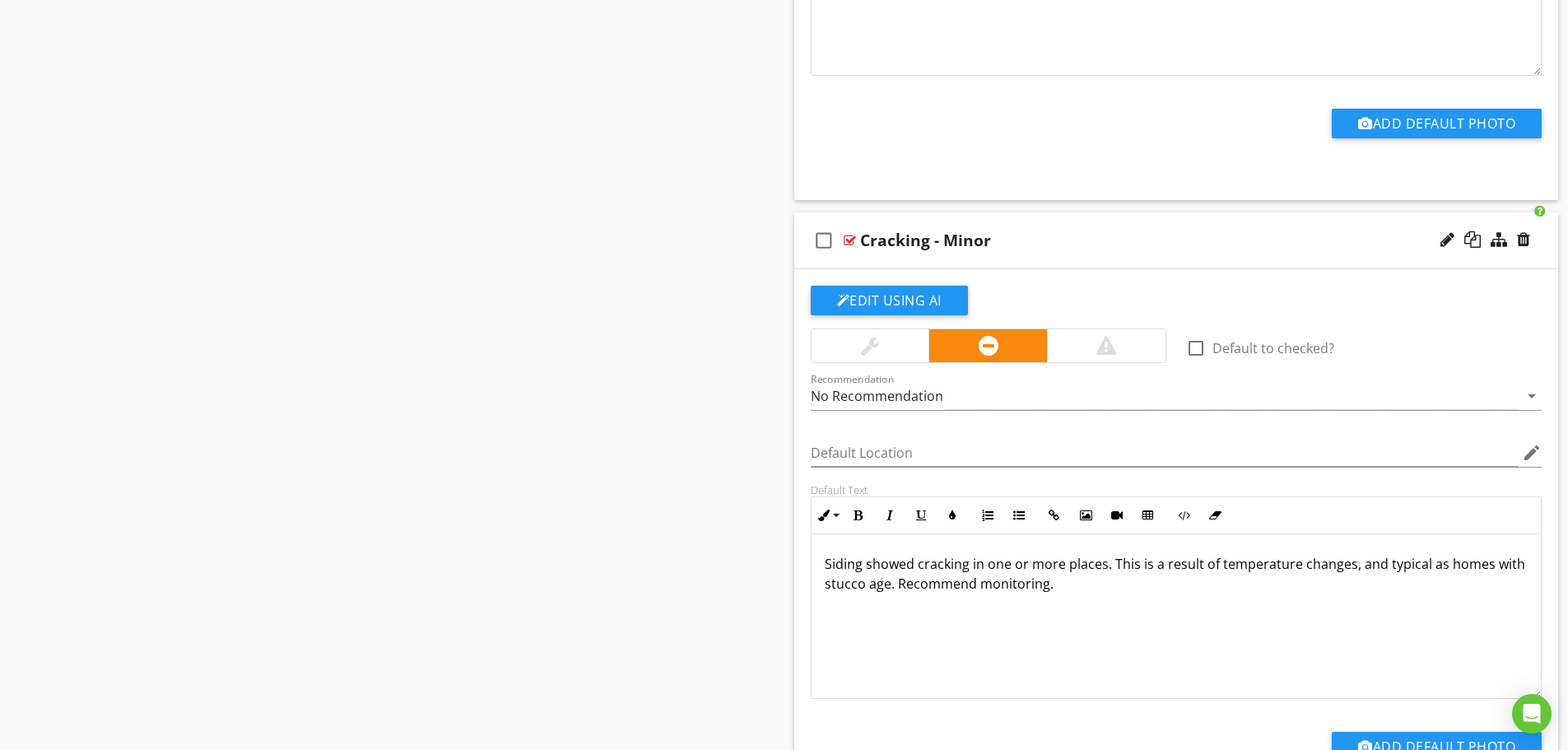
scroll to position [906, 0]
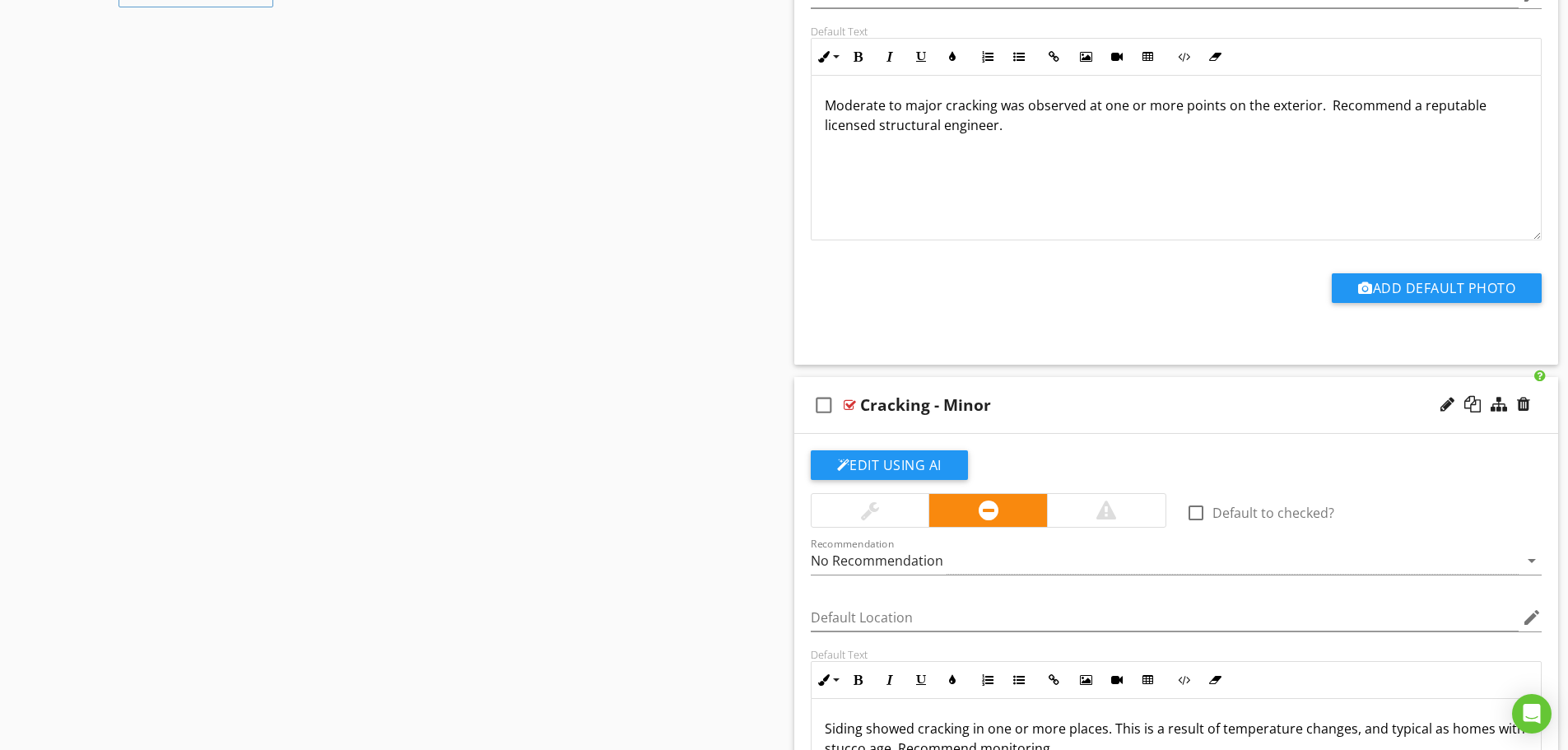
click at [1174, 395] on div "Cracking - Minor" at bounding box center [1133, 405] width 548 height 19
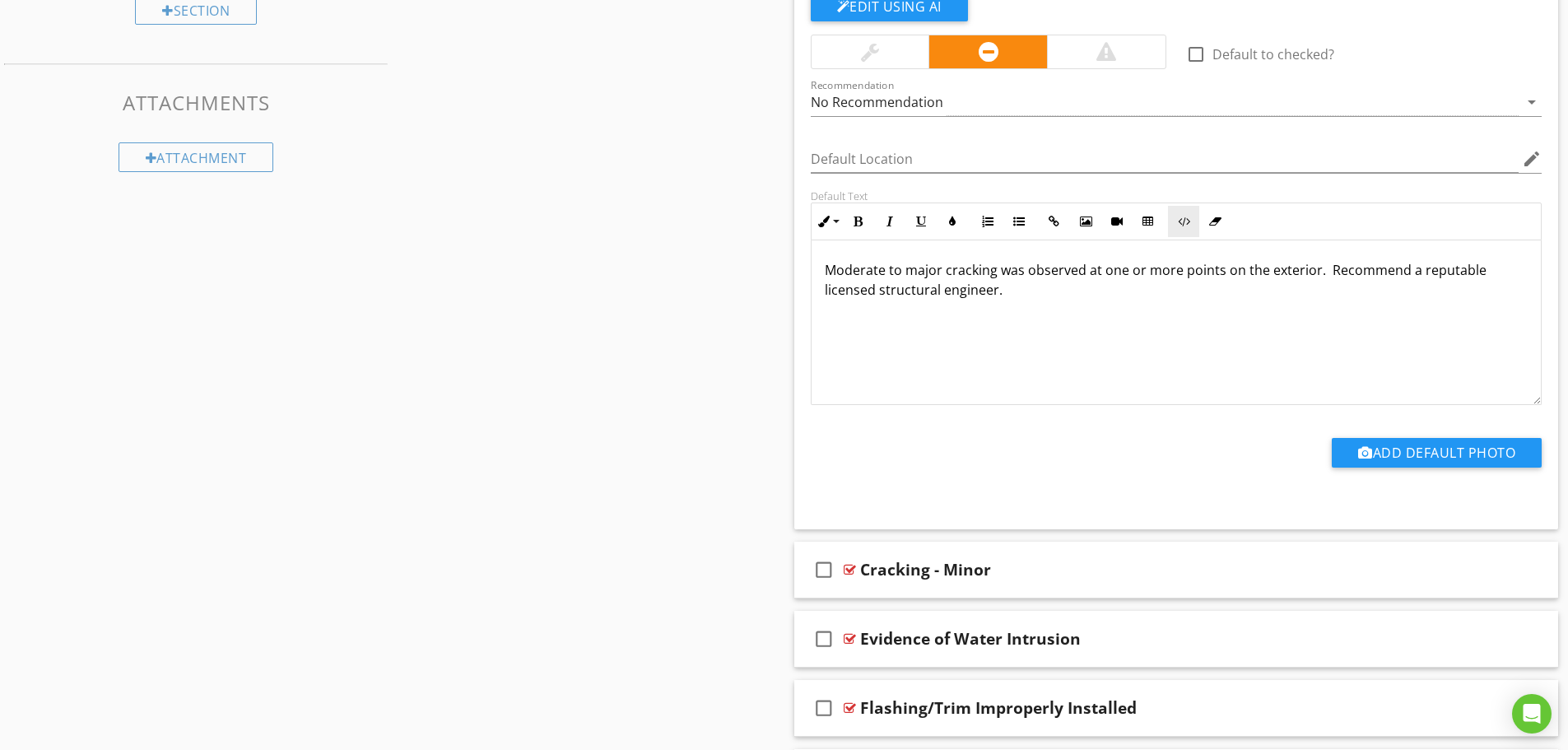
scroll to position [577, 0]
